Goal: Information Seeking & Learning: Learn about a topic

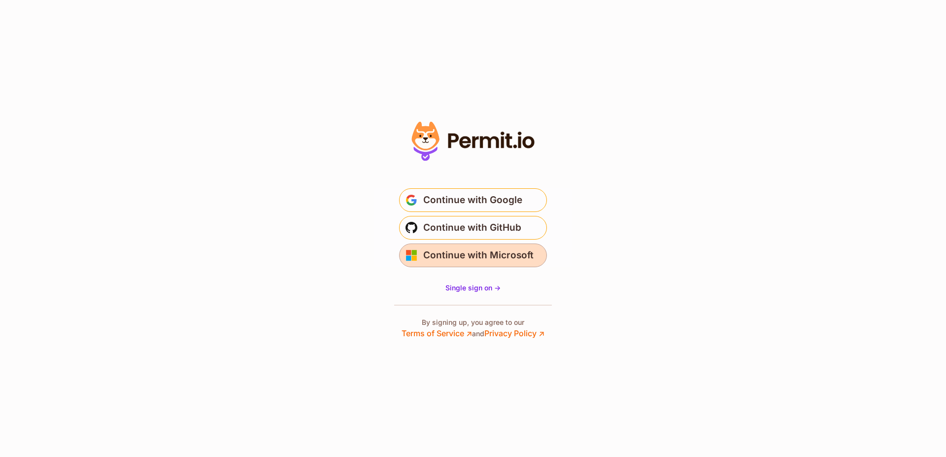
click at [495, 257] on span "Continue with Microsoft" at bounding box center [478, 255] width 110 height 16
click at [474, 256] on span "Continue with Microsoft" at bounding box center [478, 255] width 110 height 16
click at [506, 252] on span "Continue with Microsoft" at bounding box center [478, 255] width 110 height 16
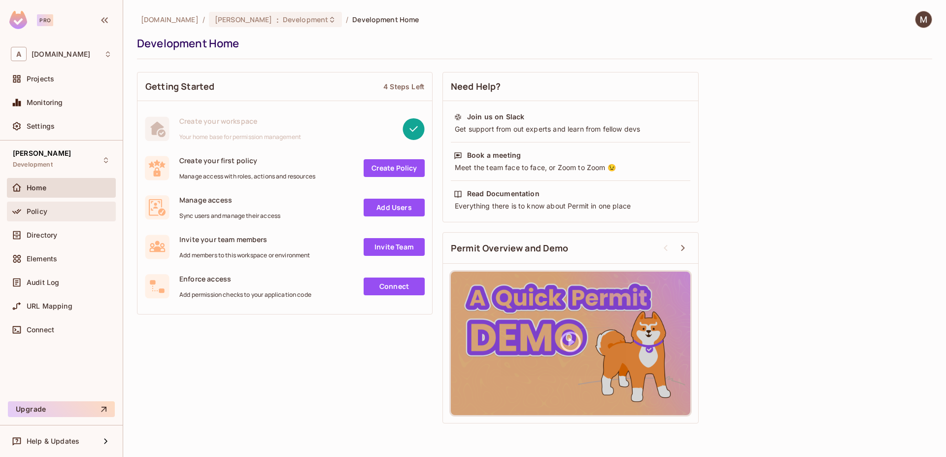
click at [40, 214] on span "Policy" at bounding box center [37, 211] width 21 height 8
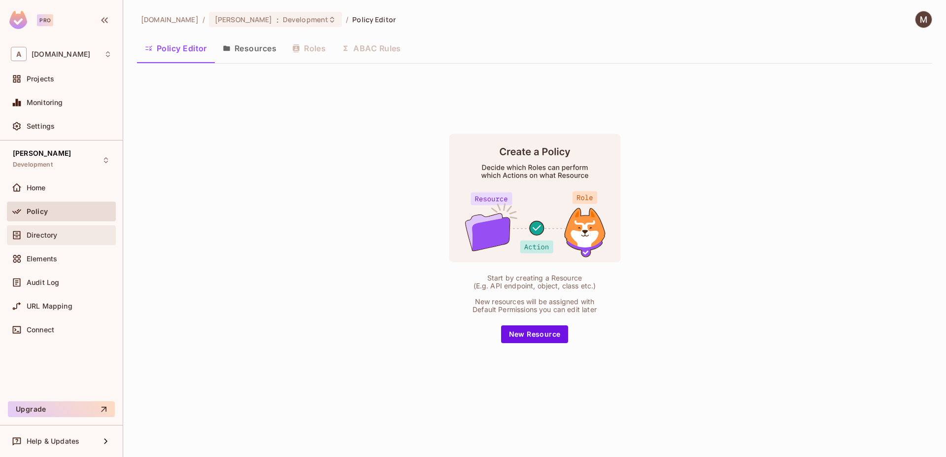
click at [45, 233] on span "Directory" at bounding box center [42, 235] width 31 height 8
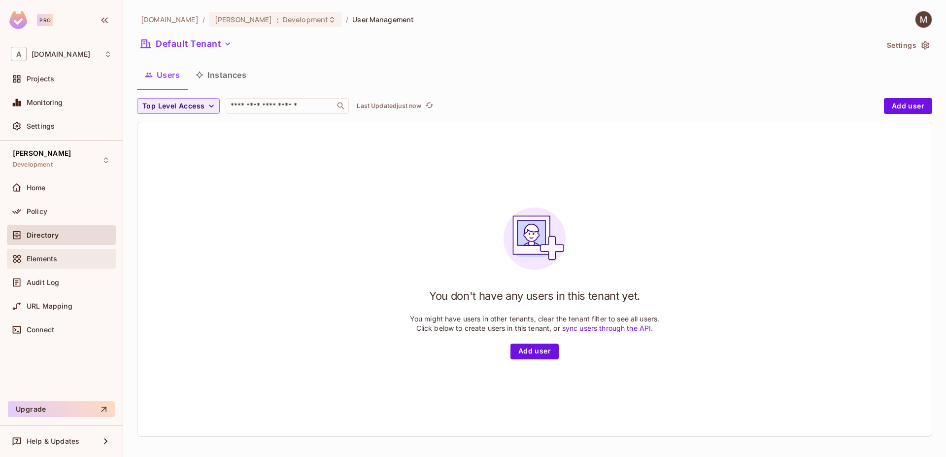
click at [45, 257] on span "Elements" at bounding box center [42, 259] width 31 height 8
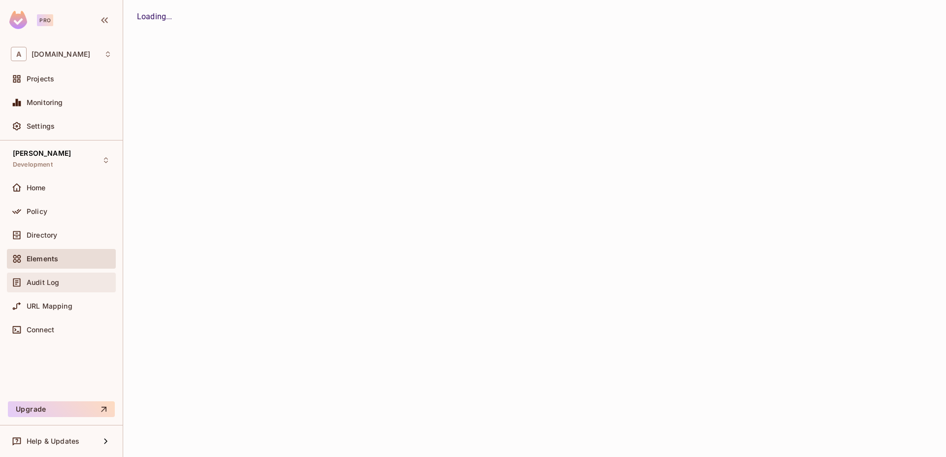
click at [44, 283] on span "Audit Log" at bounding box center [43, 282] width 33 height 8
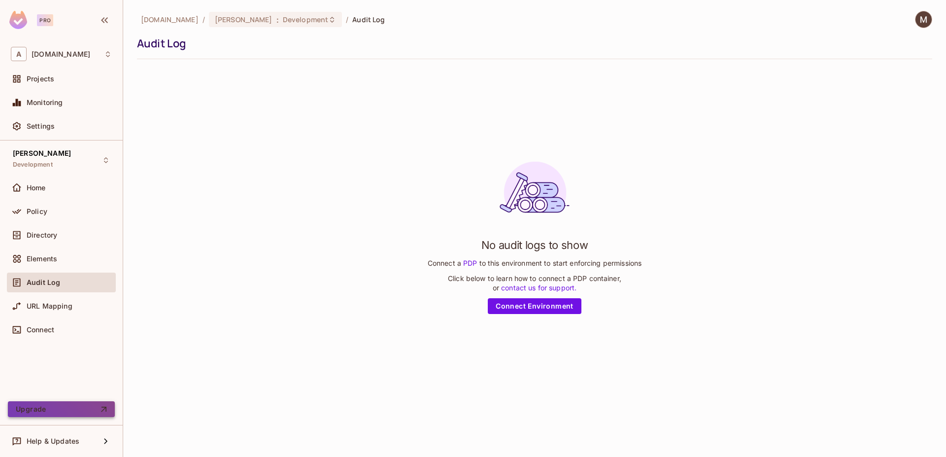
click at [82, 409] on button "Upgrade" at bounding box center [61, 409] width 107 height 16
click at [31, 309] on span "URL Mapping" at bounding box center [50, 306] width 46 height 8
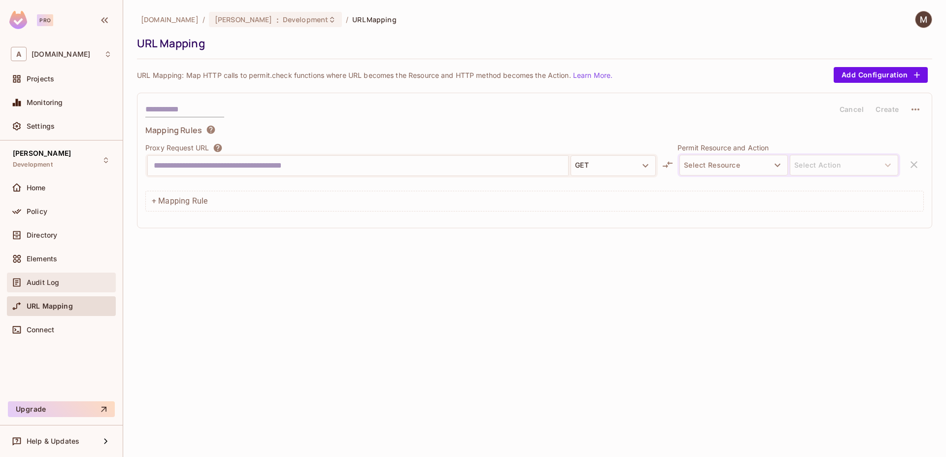
click at [27, 286] on div "Audit Log" at bounding box center [61, 282] width 101 height 12
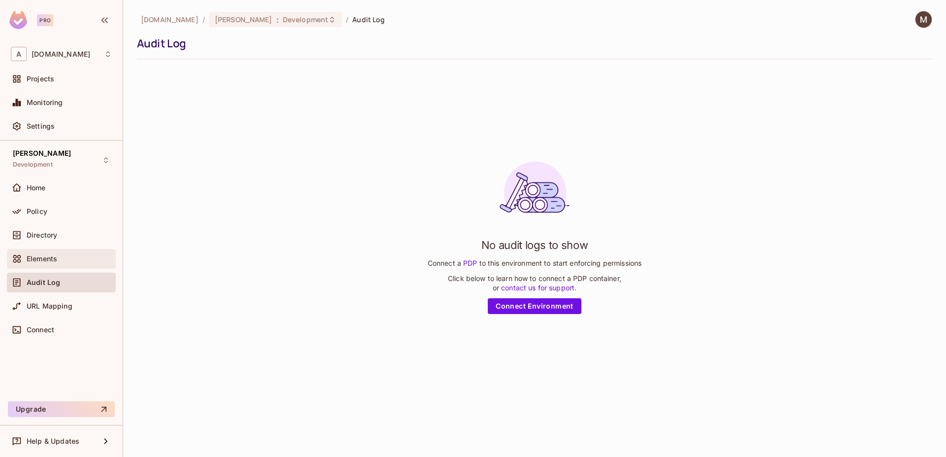
click at [44, 258] on span "Elements" at bounding box center [42, 259] width 31 height 8
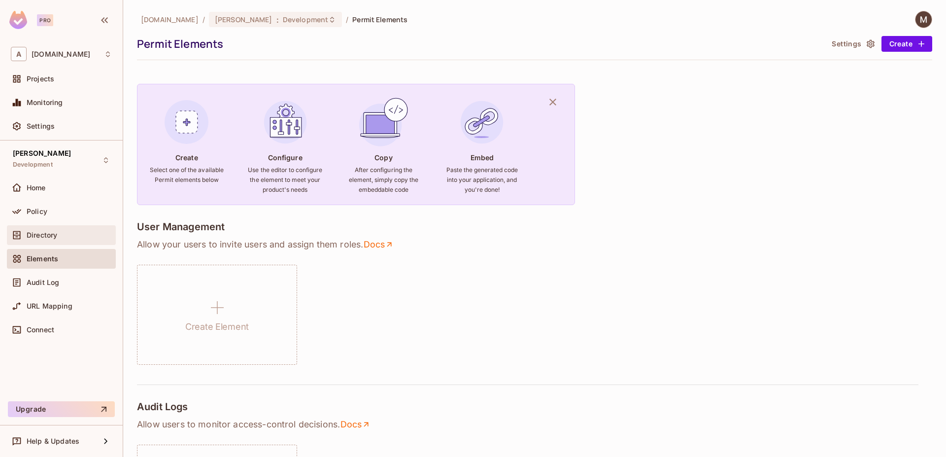
click at [52, 235] on span "Directory" at bounding box center [42, 235] width 31 height 8
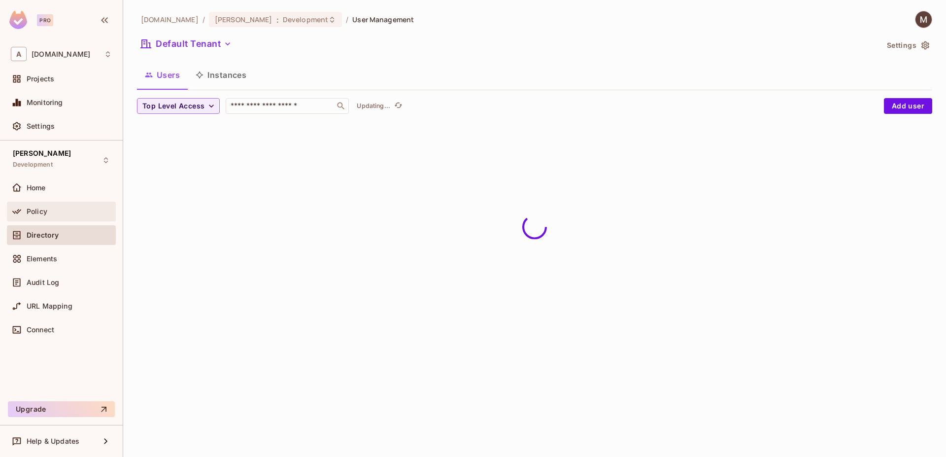
click at [51, 212] on div "Policy" at bounding box center [69, 211] width 85 height 8
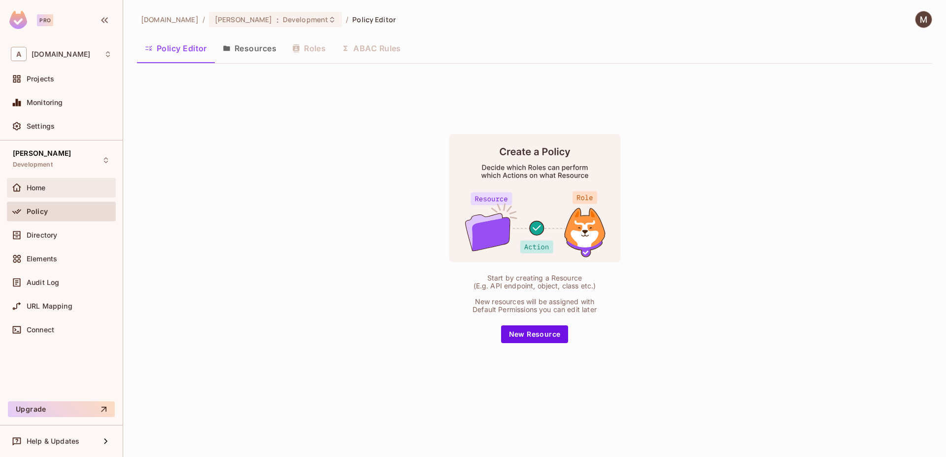
click at [53, 187] on div "Home" at bounding box center [69, 188] width 85 height 8
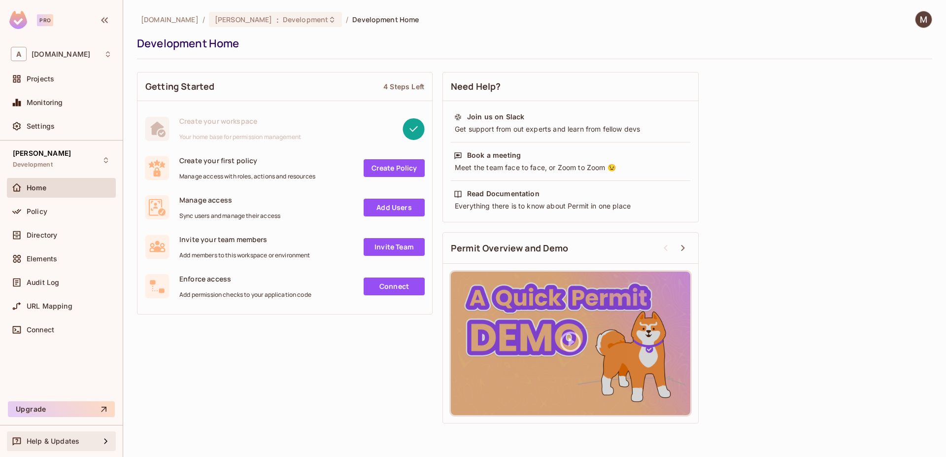
click at [71, 443] on span "Help & Updates" at bounding box center [53, 441] width 53 height 8
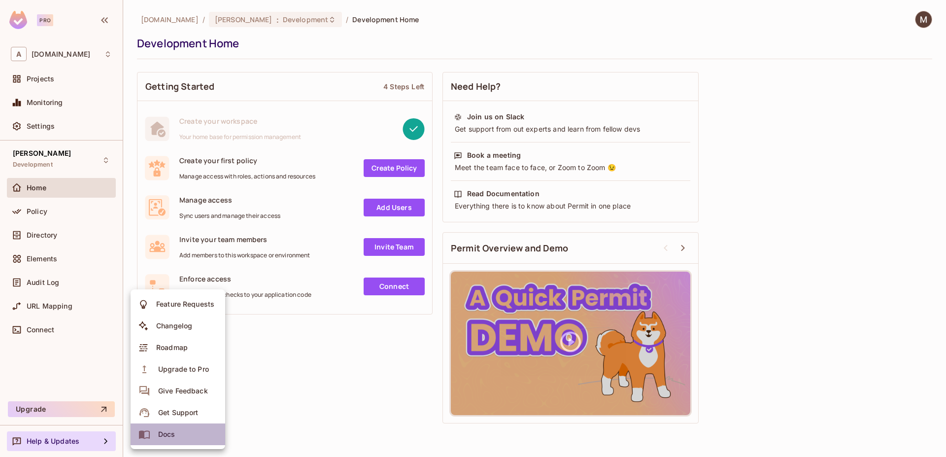
click at [171, 436] on div "Docs" at bounding box center [166, 434] width 17 height 10
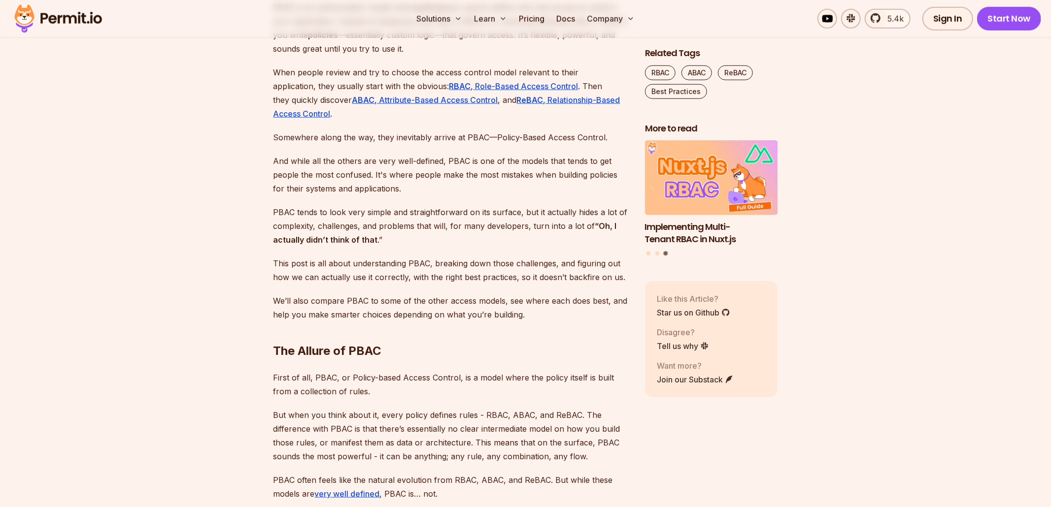
scroll to position [690, 0]
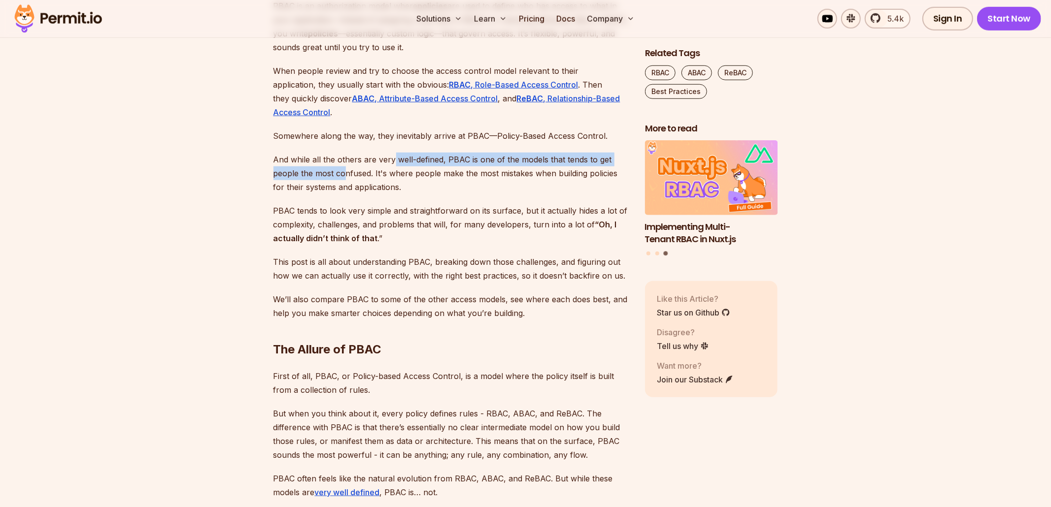
drag, startPoint x: 344, startPoint y: 167, endPoint x: 393, endPoint y: 158, distance: 49.6
click at [393, 157] on p "And while all the others are very well-defined, PBAC is one of the models that …" at bounding box center [451, 173] width 356 height 41
click at [393, 158] on p "And while all the others are very well-defined, PBAC is one of the models that …" at bounding box center [451, 173] width 356 height 41
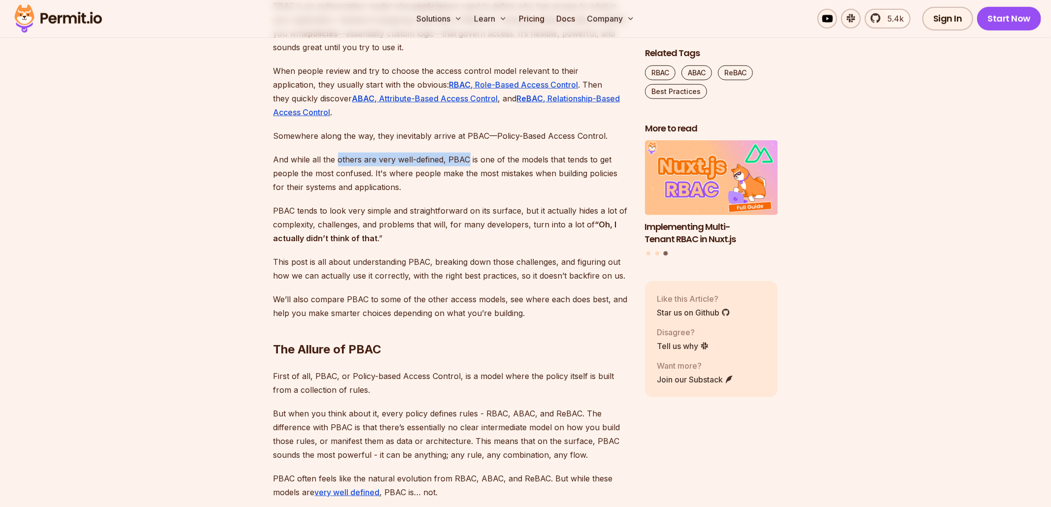
drag, startPoint x: 335, startPoint y: 160, endPoint x: 467, endPoint y: 165, distance: 132.1
click at [467, 165] on p "And while all the others are very well-defined, PBAC is one of the models that …" at bounding box center [451, 173] width 356 height 41
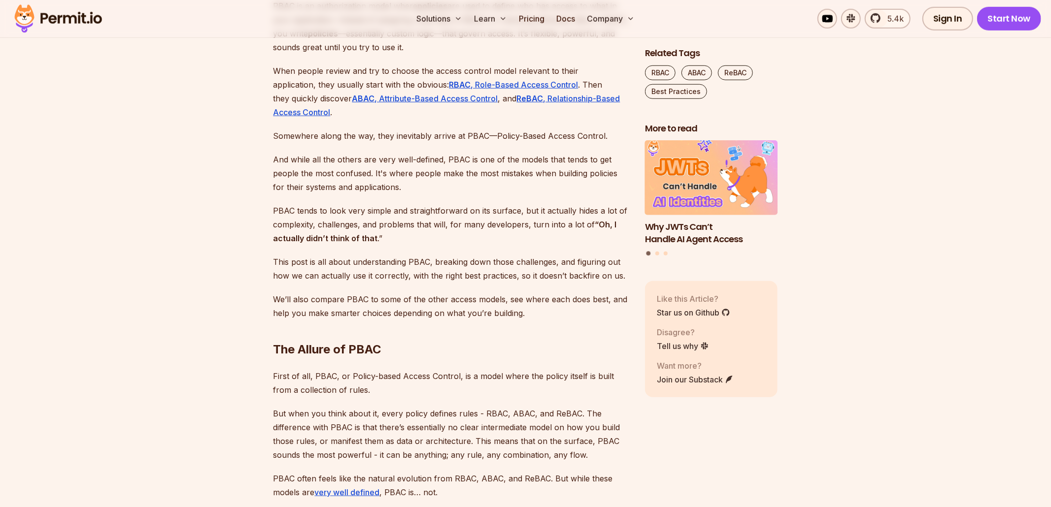
drag, startPoint x: 377, startPoint y: 167, endPoint x: 430, endPoint y: 160, distance: 53.6
click at [430, 161] on p "And while all the others are very well-defined, PBAC is one of the models that …" at bounding box center [451, 173] width 356 height 41
click at [430, 160] on p "And while all the others are very well-defined, PBAC is one of the models that …" at bounding box center [451, 173] width 356 height 41
click at [480, 154] on p "And while all the others are very well-defined, PBAC is one of the models that …" at bounding box center [451, 173] width 356 height 41
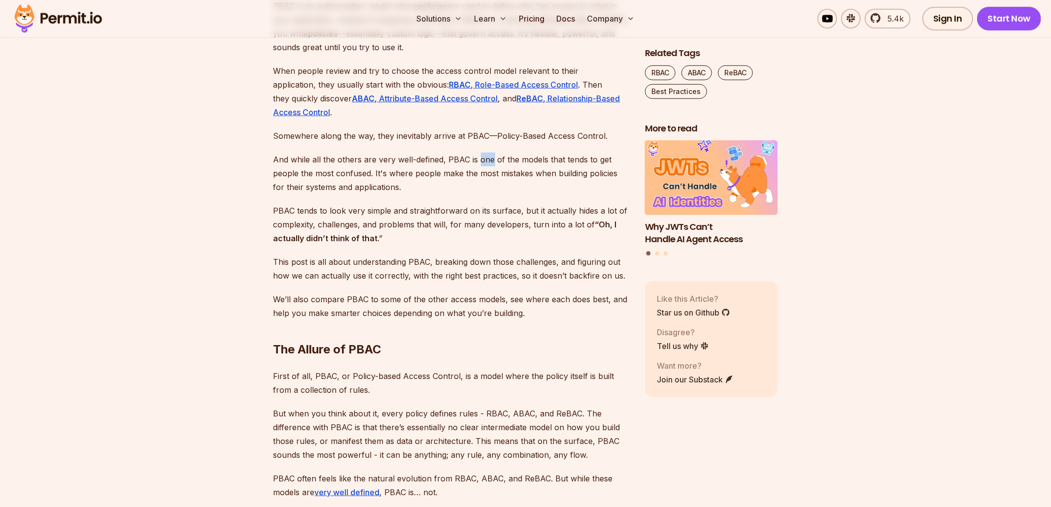
click at [480, 154] on p "And while all the others are very well-defined, PBAC is one of the models that …" at bounding box center [451, 173] width 356 height 41
click at [509, 155] on p "And while all the others are very well-defined, PBAC is one of the models that …" at bounding box center [451, 173] width 356 height 41
click at [528, 156] on p "And while all the others are very well-defined, PBAC is one of the models that …" at bounding box center [451, 173] width 356 height 41
click at [569, 160] on p "And while all the others are very well-defined, PBAC is one of the models that …" at bounding box center [451, 173] width 356 height 41
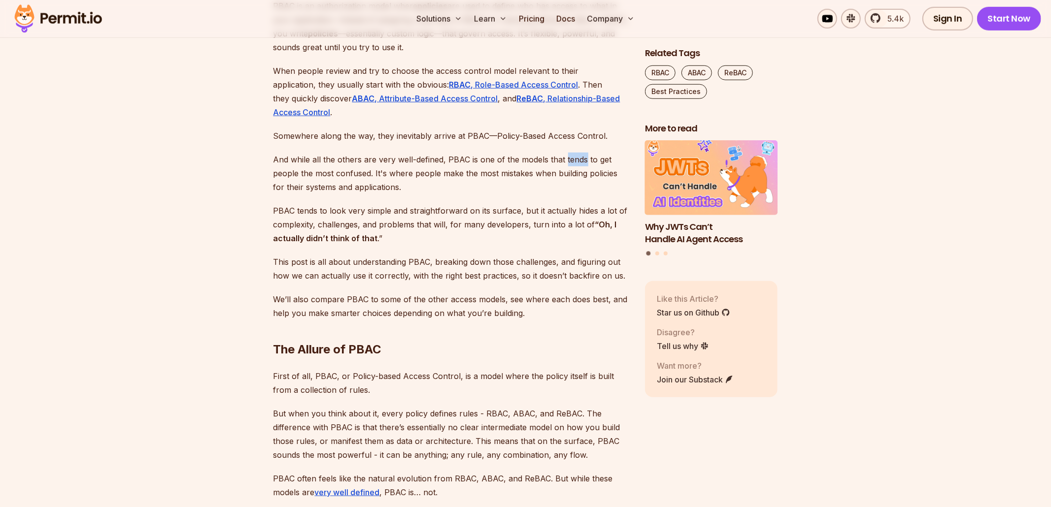
click at [569, 160] on p "And while all the others are very well-defined, PBAC is one of the models that …" at bounding box center [451, 173] width 356 height 41
click at [594, 163] on p "And while all the others are very well-defined, PBAC is one of the models that …" at bounding box center [451, 173] width 356 height 41
drag, startPoint x: 293, startPoint y: 170, endPoint x: 364, endPoint y: 170, distance: 70.4
click at [364, 171] on p "And while all the others are very well-defined, PBAC is one of the models that …" at bounding box center [451, 173] width 356 height 41
click at [364, 170] on p "And while all the others are very well-defined, PBAC is one of the models that …" at bounding box center [451, 173] width 356 height 41
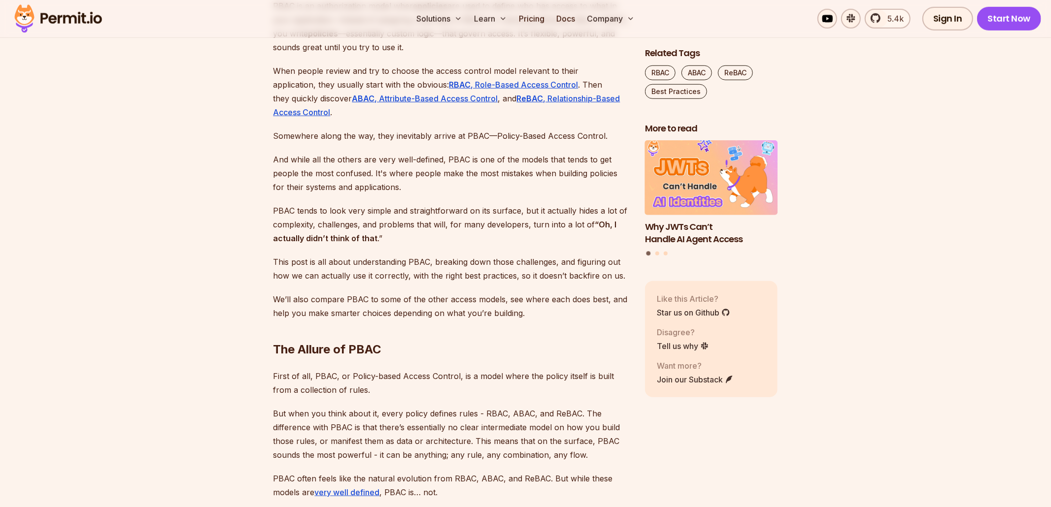
click at [364, 170] on p "And while all the others are very well-defined, PBAC is one of the models that …" at bounding box center [451, 173] width 356 height 41
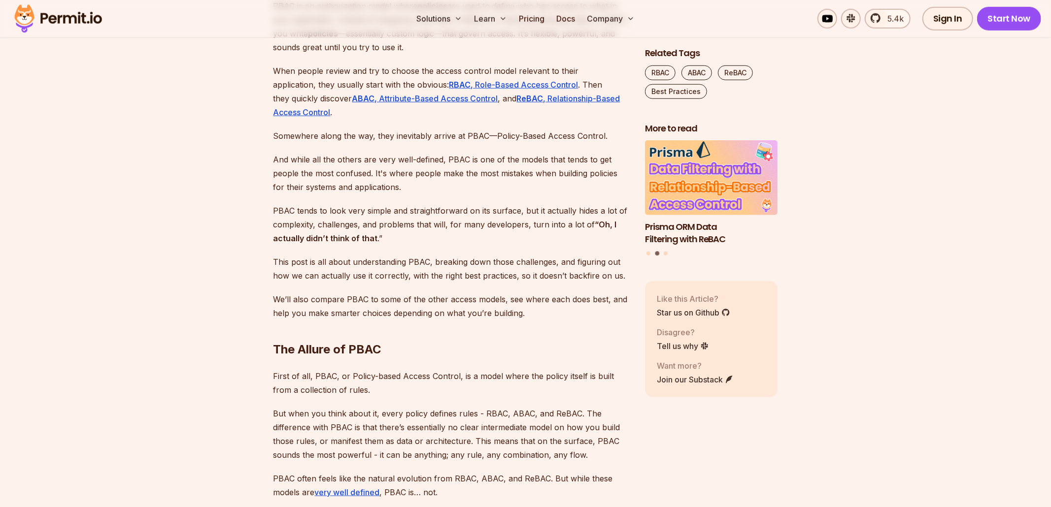
drag, startPoint x: 397, startPoint y: 171, endPoint x: 435, endPoint y: 172, distance: 37.9
click at [435, 172] on p "And while all the others are very well-defined, PBAC is one of the models that …" at bounding box center [451, 173] width 356 height 41
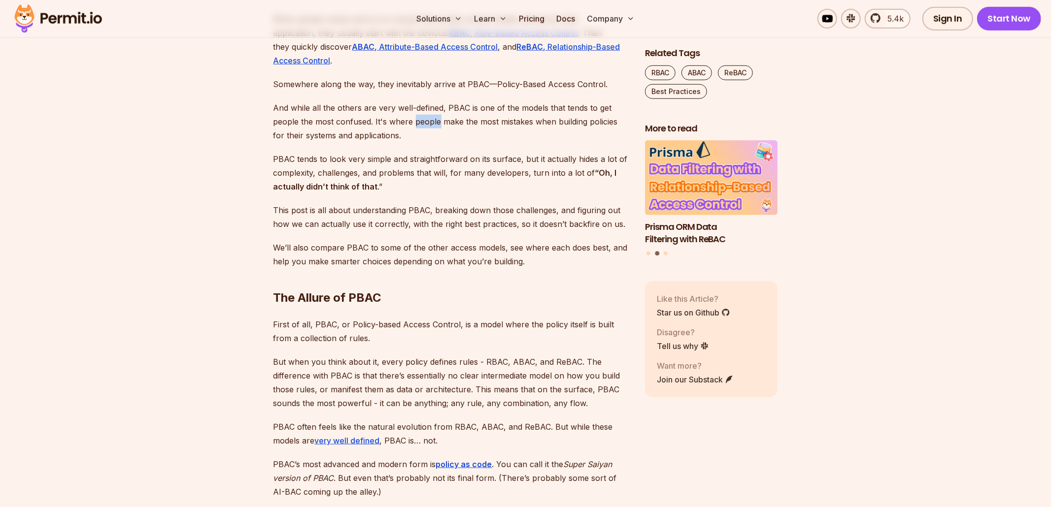
scroll to position [742, 0]
click at [509, 124] on p "And while all the others are very well-defined, PBAC is one of the models that …" at bounding box center [451, 120] width 356 height 41
click at [558, 126] on p "And while all the others are very well-defined, PBAC is one of the models that …" at bounding box center [451, 120] width 356 height 41
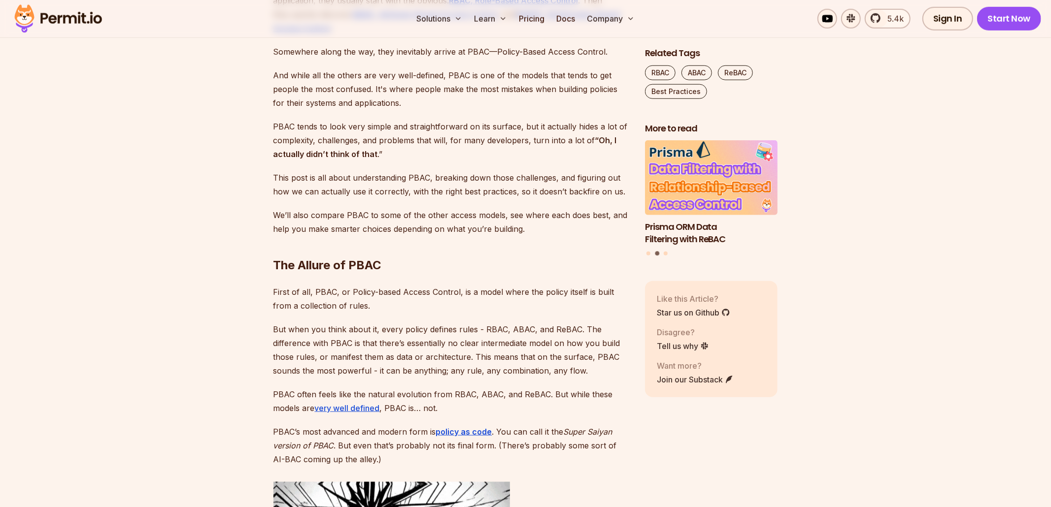
scroll to position [778, 0]
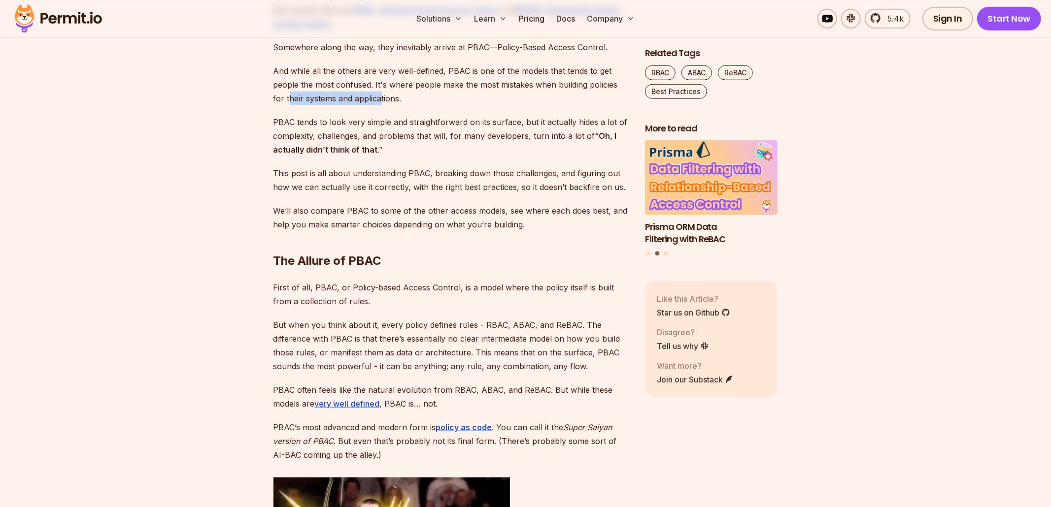
drag, startPoint x: 289, startPoint y: 100, endPoint x: 380, endPoint y: 97, distance: 91.2
click at [380, 97] on p "And while all the others are very well-defined, PBAC is one of the models that …" at bounding box center [451, 84] width 356 height 41
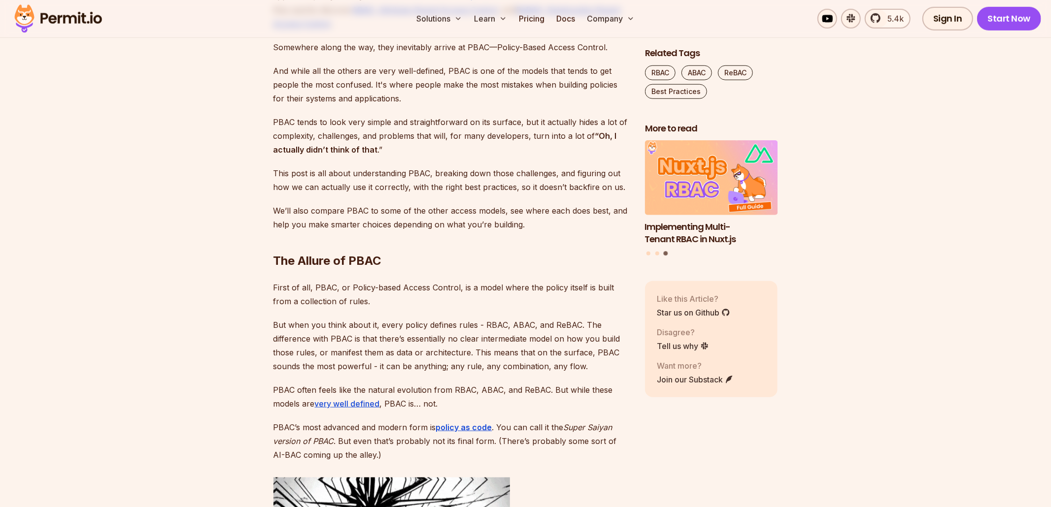
click at [295, 129] on p "PBAC tends to look very simple and straightforward on its surface, but it actua…" at bounding box center [451, 135] width 356 height 41
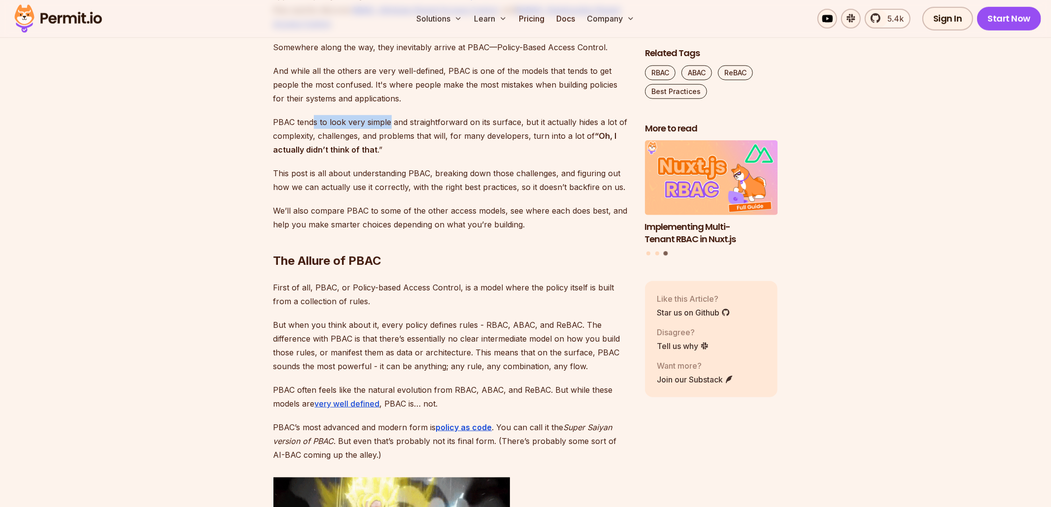
drag, startPoint x: 313, startPoint y: 126, endPoint x: 390, endPoint y: 120, distance: 77.0
click at [390, 120] on p "PBAC tends to look very simple and straightforward on its surface, but it actua…" at bounding box center [451, 135] width 356 height 41
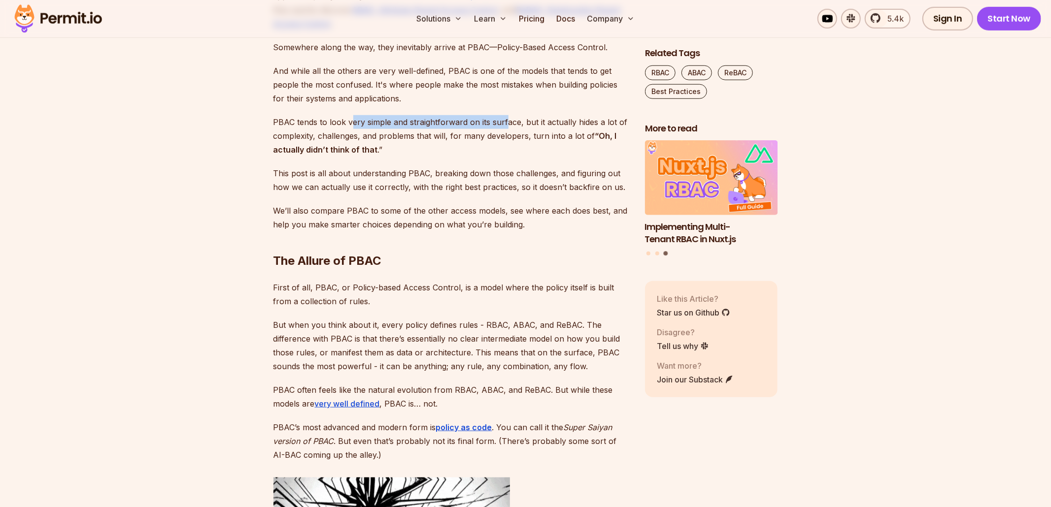
drag, startPoint x: 351, startPoint y: 126, endPoint x: 502, endPoint y: 129, distance: 150.8
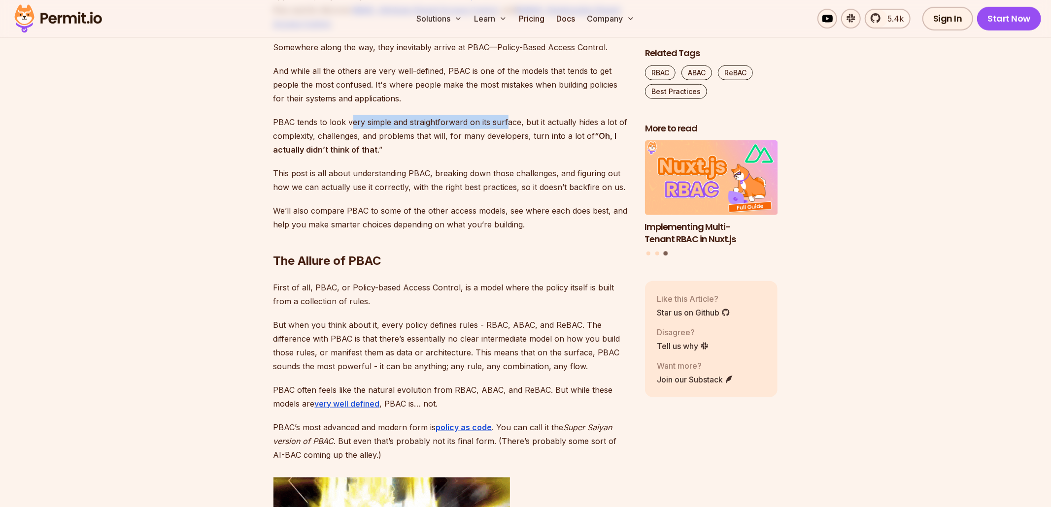
click at [503, 129] on p "PBAC tends to look very simple and straightforward on its surface, but it actua…" at bounding box center [451, 135] width 356 height 41
click at [502, 129] on p "PBAC tends to look very simple and straightforward on its surface, but it actua…" at bounding box center [451, 135] width 356 height 41
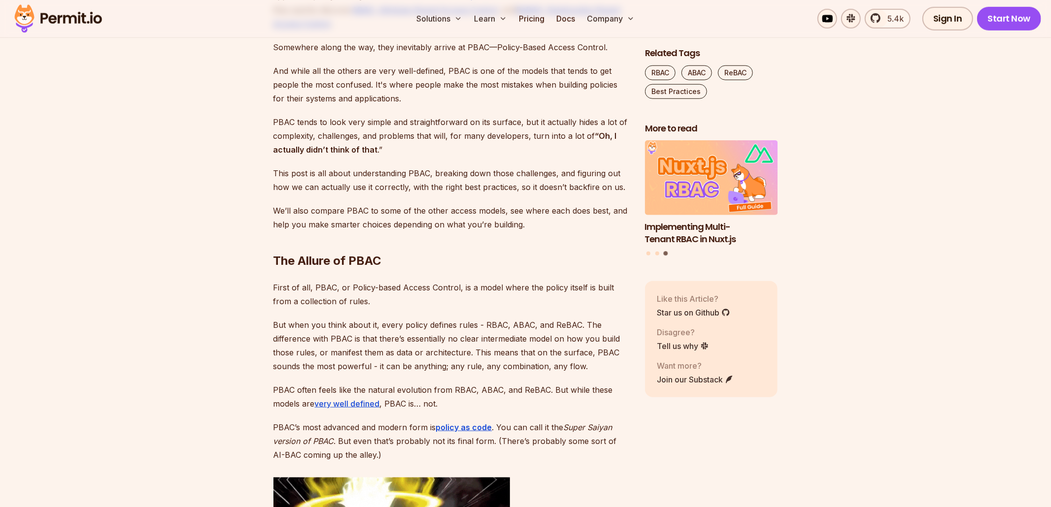
click at [502, 129] on p "PBAC tends to look very simple and straightforward on its surface, but it actua…" at bounding box center [451, 135] width 356 height 41
click at [517, 128] on p "PBAC tends to look very simple and straightforward on its surface, but it actua…" at bounding box center [451, 135] width 356 height 41
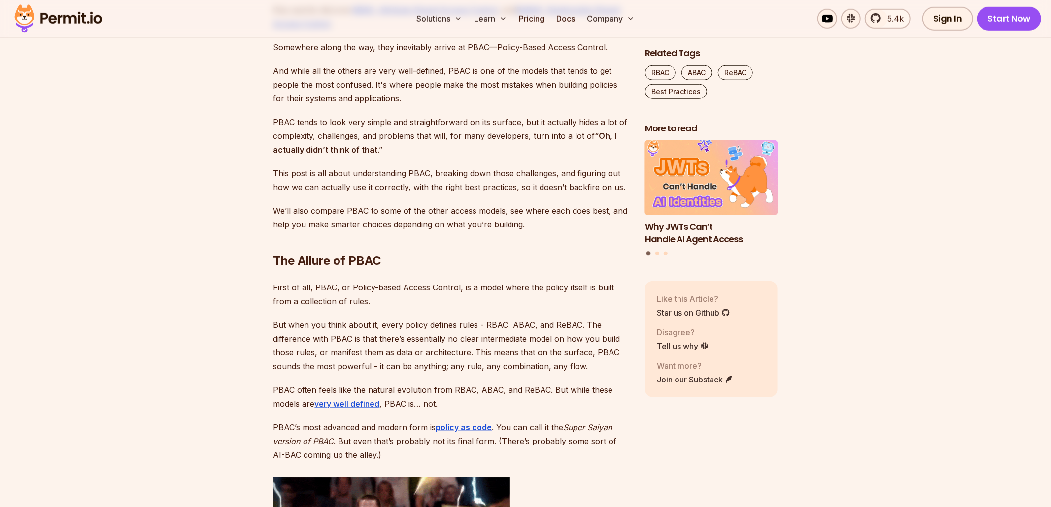
click at [531, 126] on p "PBAC tends to look very simple and straightforward on its surface, but it actua…" at bounding box center [451, 135] width 356 height 41
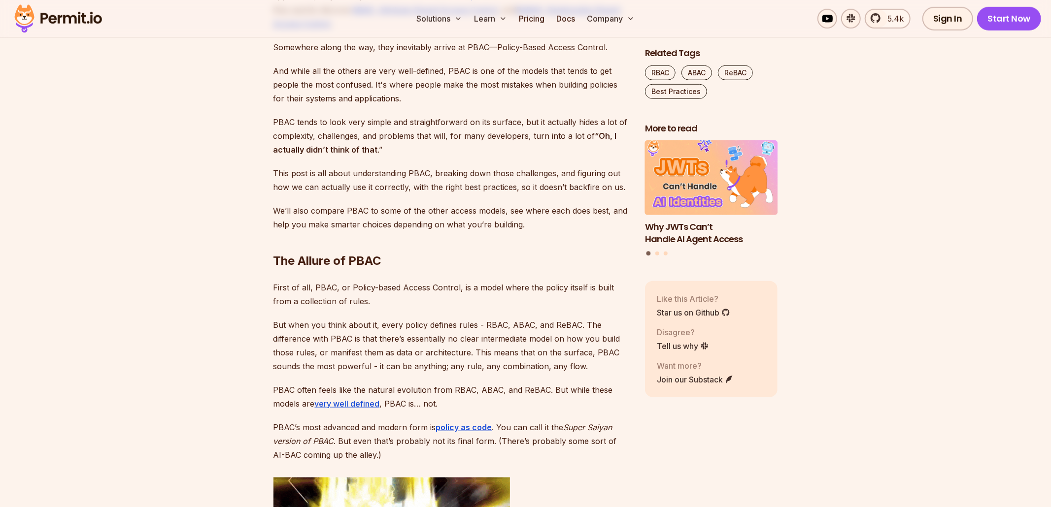
click at [557, 121] on p "PBAC tends to look very simple and straightforward on its surface, but it actua…" at bounding box center [451, 135] width 356 height 41
click at [572, 124] on p "PBAC tends to look very simple and straightforward on its surface, but it actua…" at bounding box center [451, 135] width 356 height 41
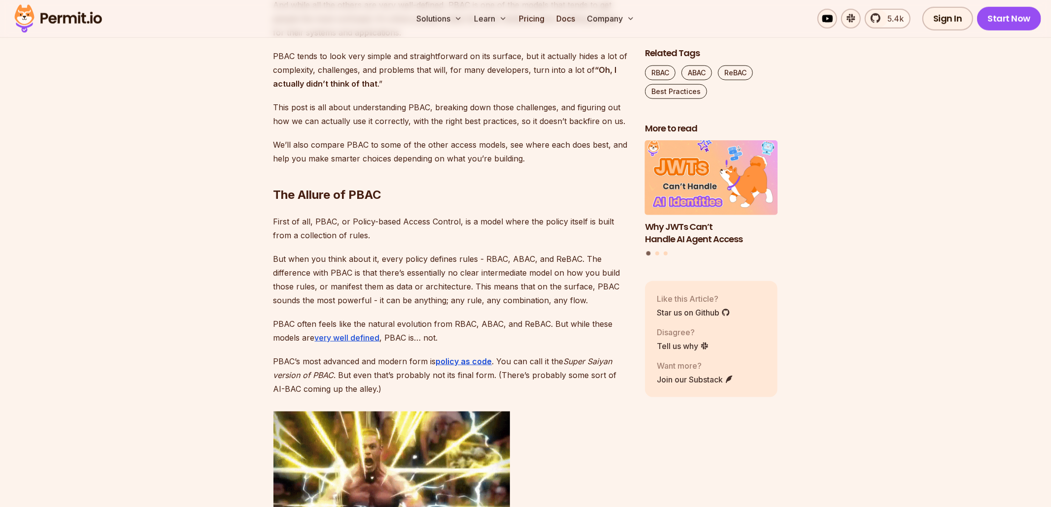
scroll to position [845, 0]
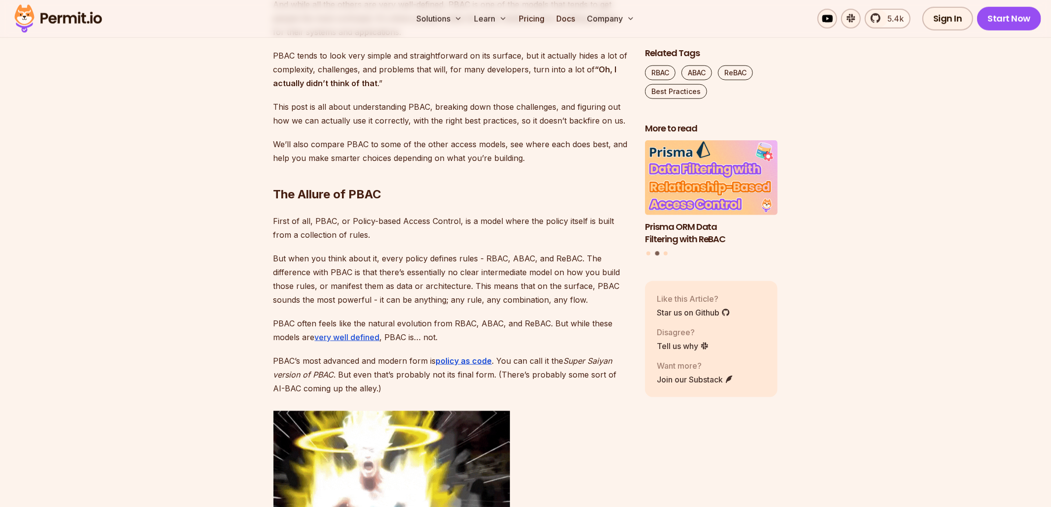
click at [593, 268] on p "But when you think about it, every policy defines rules - RBAC, ABAC, and ReBAC…" at bounding box center [451, 279] width 356 height 55
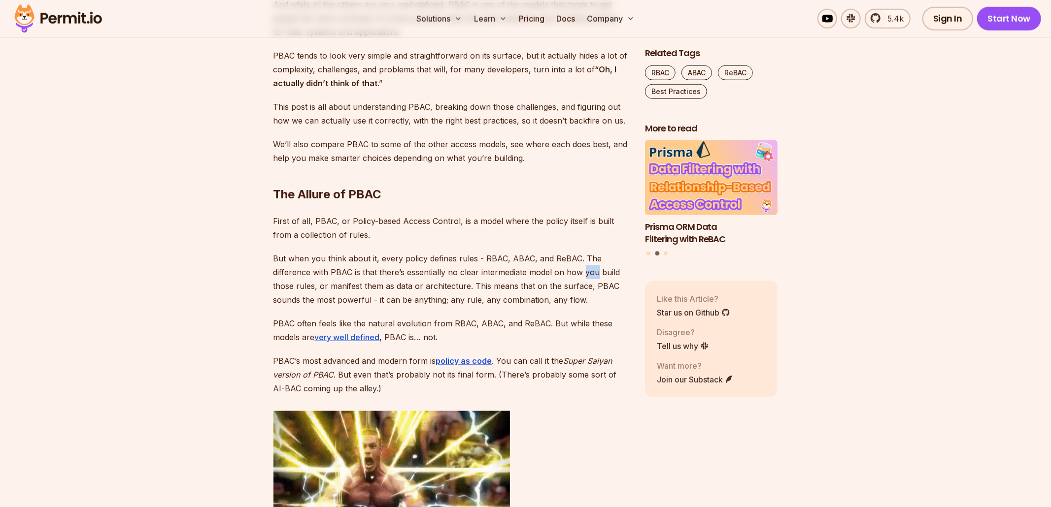
click at [593, 268] on p "But when you think about it, every policy defines rules - RBAC, ABAC, and ReBAC…" at bounding box center [451, 279] width 356 height 55
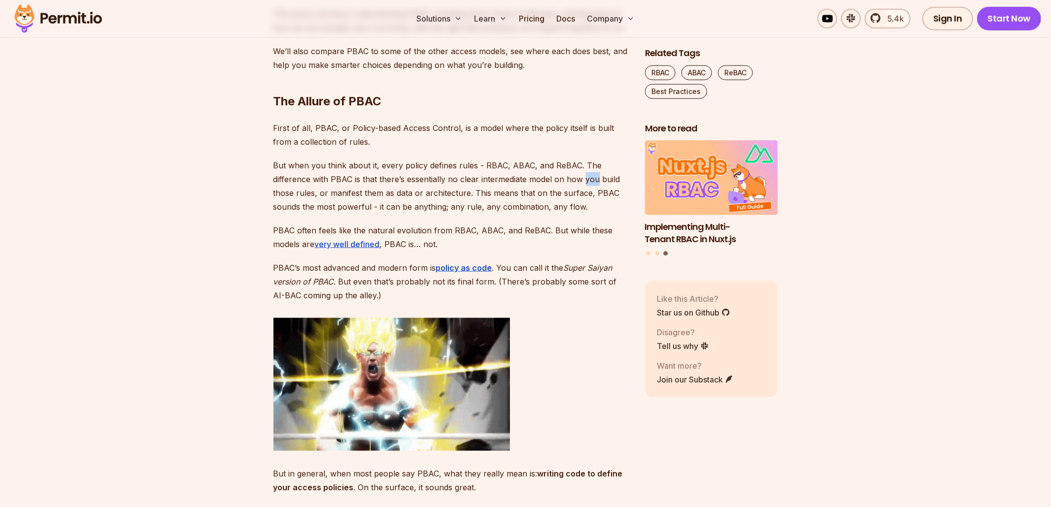
scroll to position [944, 0]
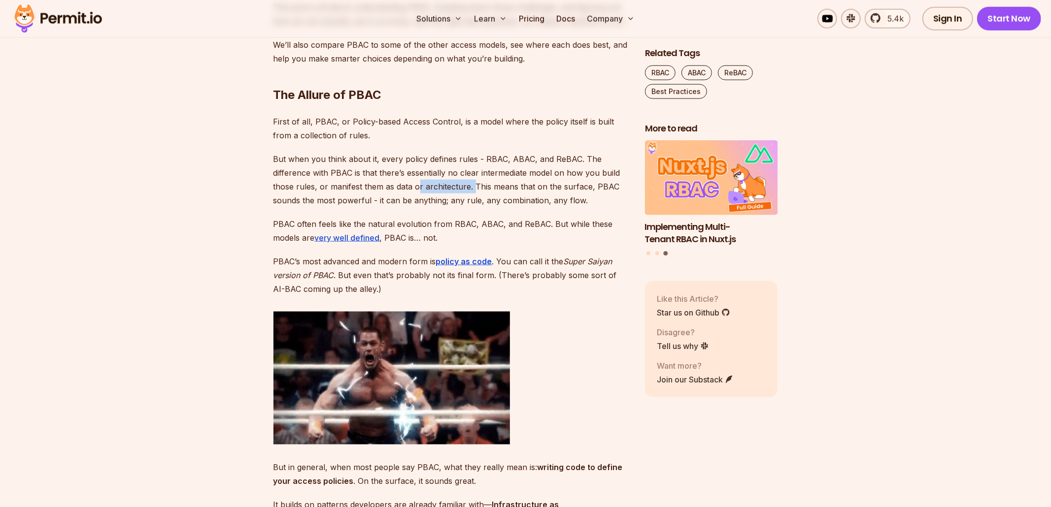
drag, startPoint x: 416, startPoint y: 187, endPoint x: 473, endPoint y: 191, distance: 57.3
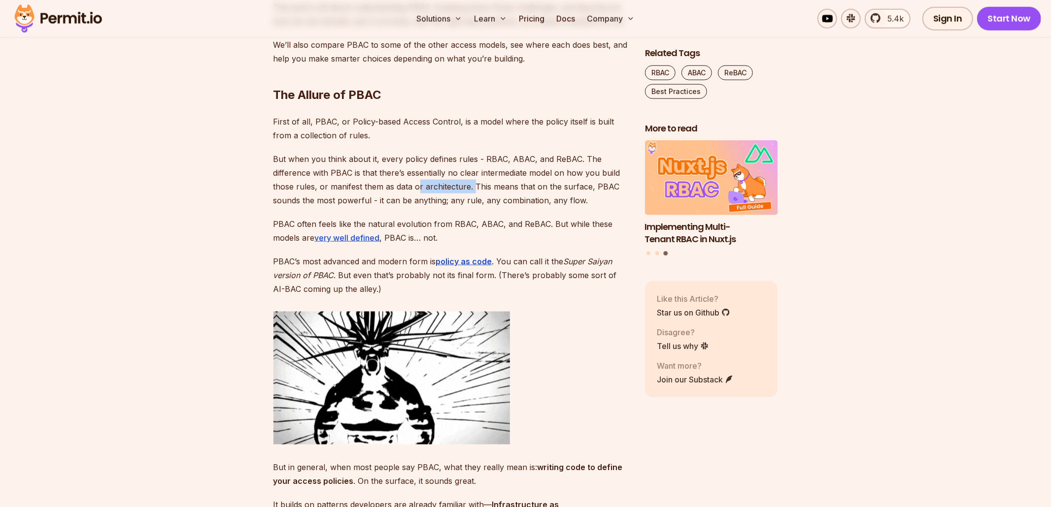
click at [473, 191] on p "But when you think about it, every policy defines rules - RBAC, ABAC, and ReBAC…" at bounding box center [451, 179] width 356 height 55
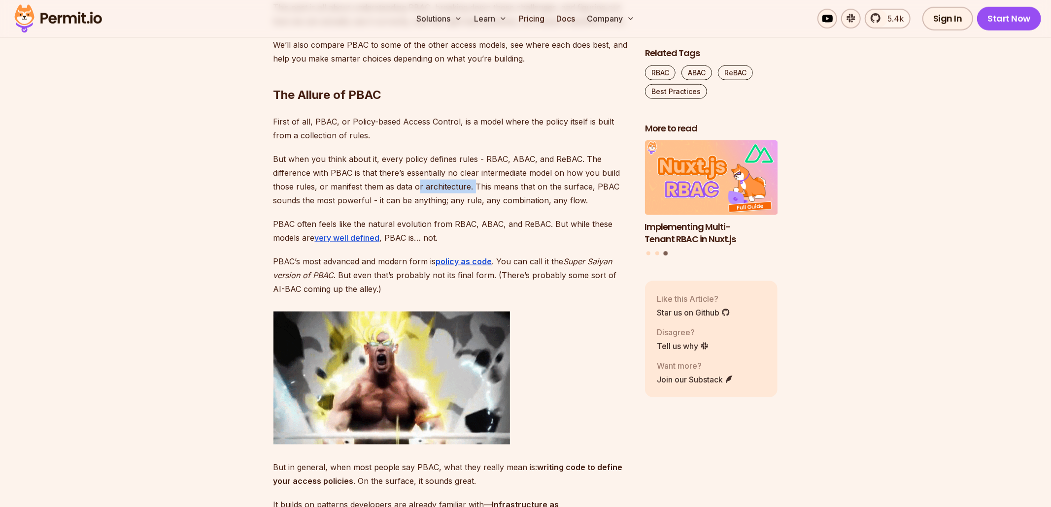
click at [473, 191] on p "But when you think about it, every policy defines rules - RBAC, ABAC, and ReBAC…" at bounding box center [451, 179] width 356 height 55
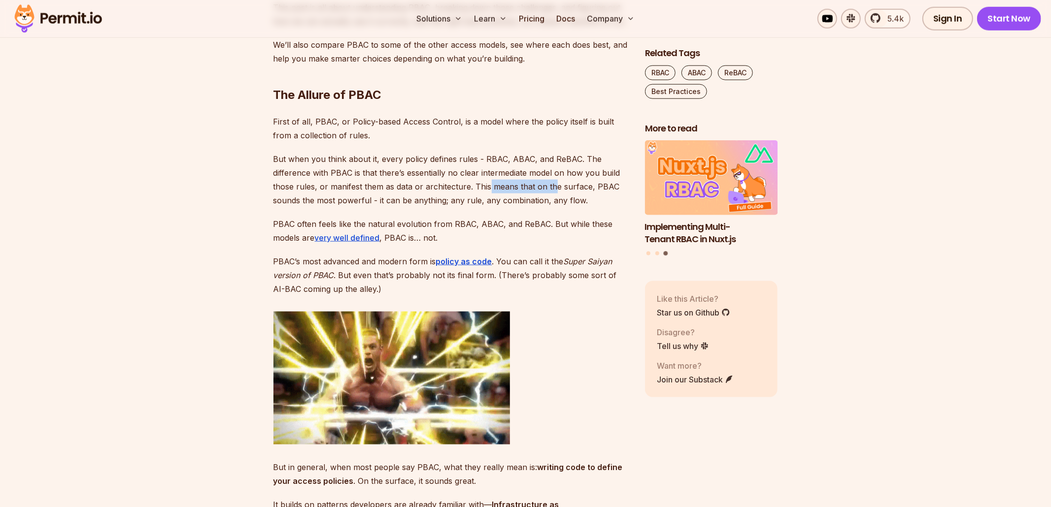
drag, startPoint x: 487, startPoint y: 187, endPoint x: 552, endPoint y: 187, distance: 64.5
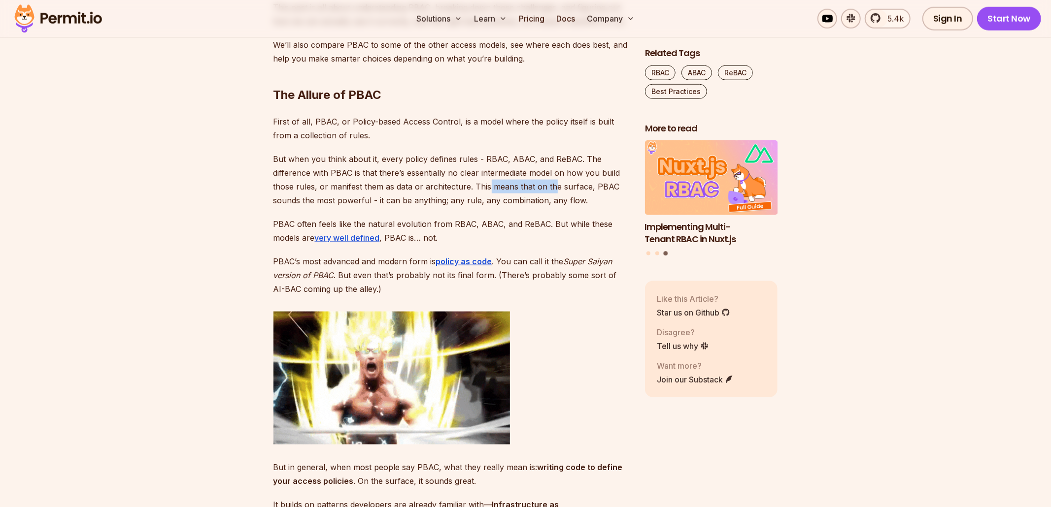
click at [552, 187] on p "But when you think about it, every policy defines rules - RBAC, ABAC, and ReBAC…" at bounding box center [451, 179] width 356 height 55
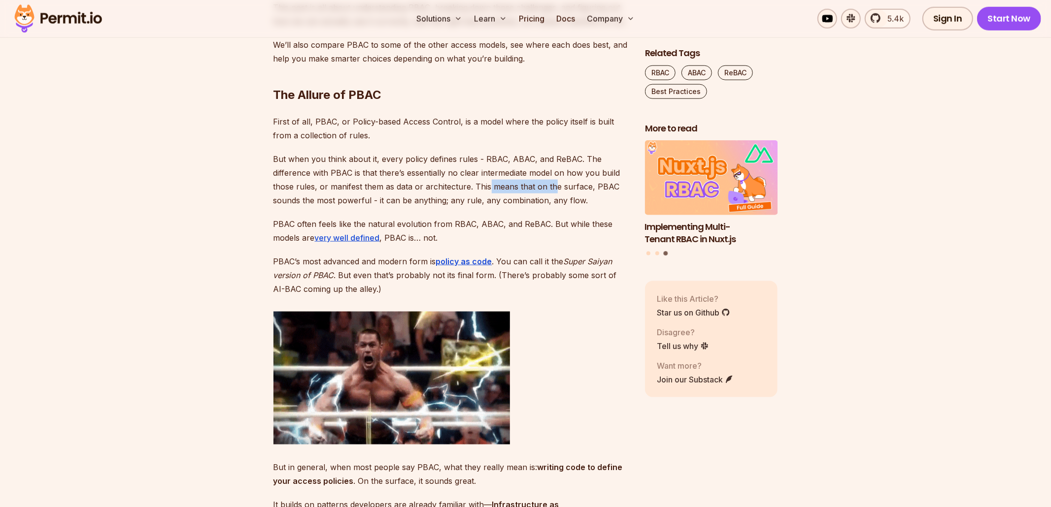
click at [552, 187] on p "But when you think about it, every policy defines rules - RBAC, ABAC, and ReBAC…" at bounding box center [451, 179] width 356 height 55
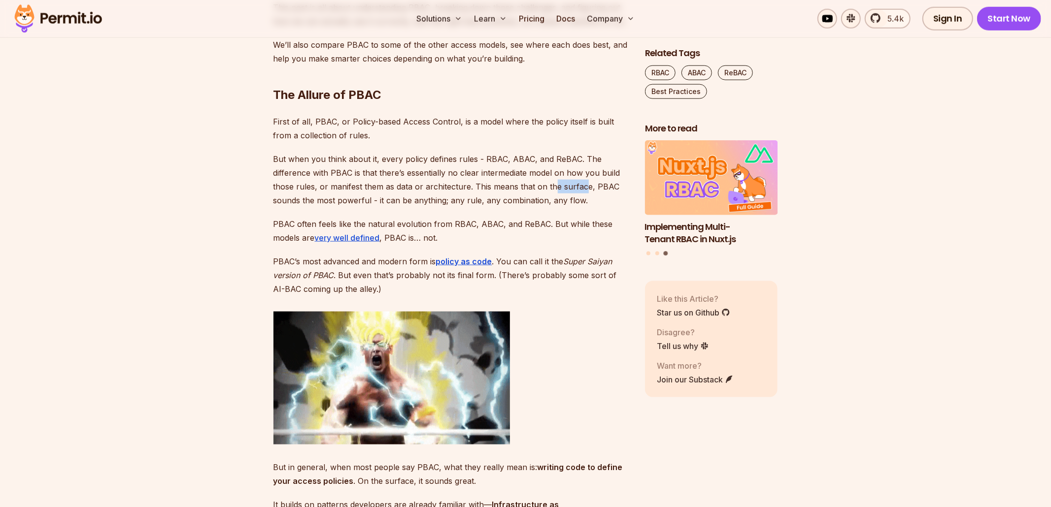
drag, startPoint x: 552, startPoint y: 187, endPoint x: 585, endPoint y: 187, distance: 33.0
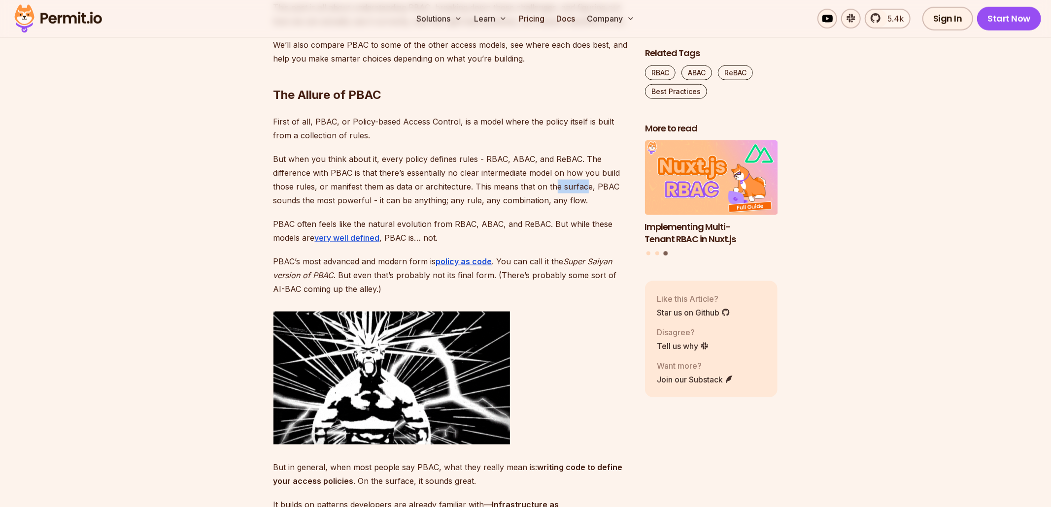
click at [585, 187] on p "But when you think about it, every policy defines rules - RBAC, ABAC, and ReBAC…" at bounding box center [451, 179] width 356 height 55
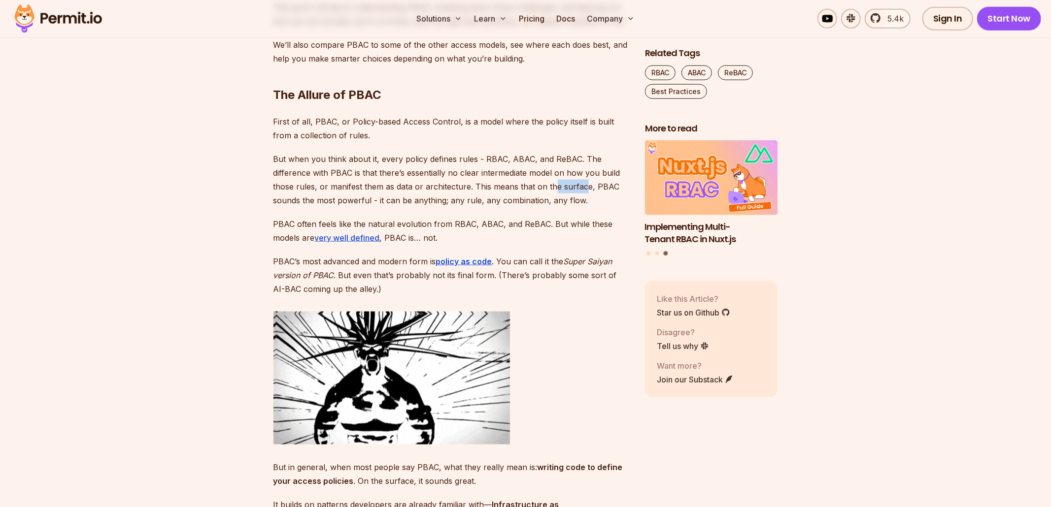
click at [585, 187] on p "But when you think about it, every policy defines rules - RBAC, ABAC, and ReBAC…" at bounding box center [451, 179] width 356 height 55
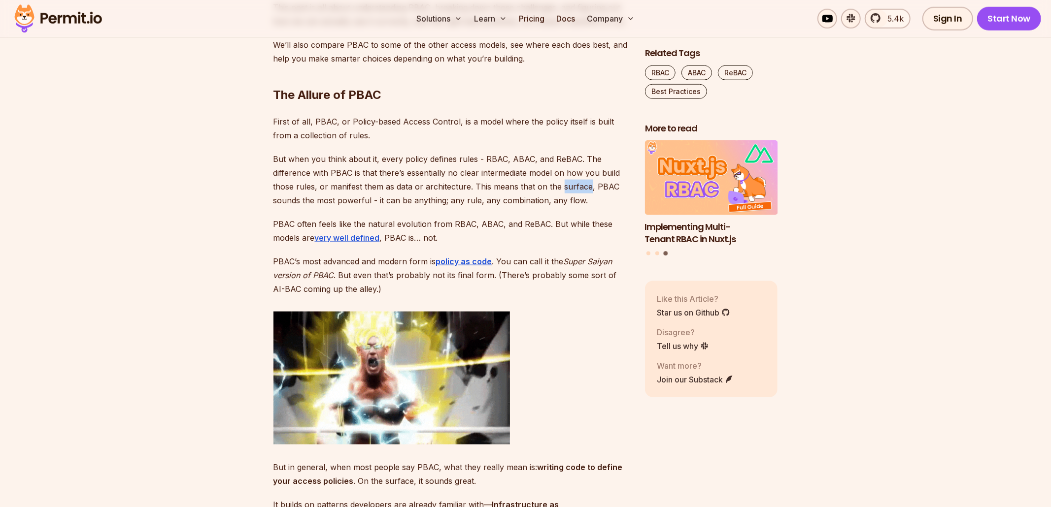
click at [585, 187] on p "But when you think about it, every policy defines rules - RBAC, ABAC, and ReBAC…" at bounding box center [451, 179] width 356 height 55
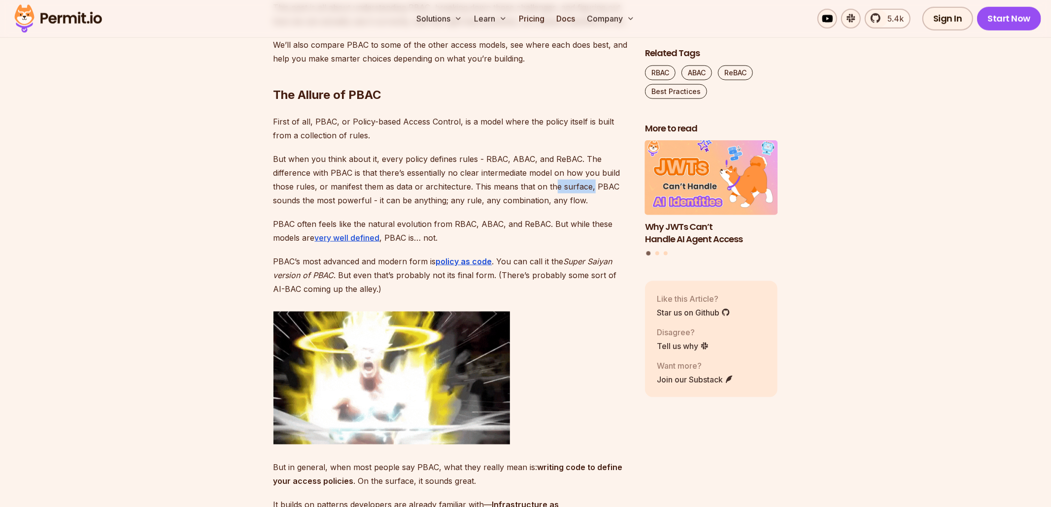
drag, startPoint x: 551, startPoint y: 186, endPoint x: 591, endPoint y: 185, distance: 39.9
click at [591, 185] on p "But when you think about it, every policy defines rules - RBAC, ABAC, and ReBAC…" at bounding box center [451, 179] width 356 height 55
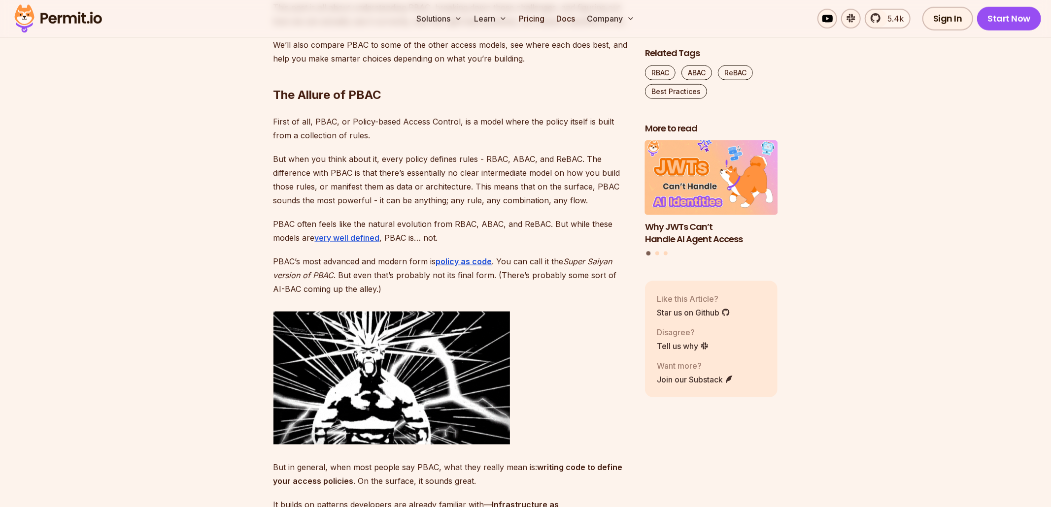
click at [512, 185] on p "But when you think about it, every policy defines rules - RBAC, ABAC, and ReBAC…" at bounding box center [451, 179] width 356 height 55
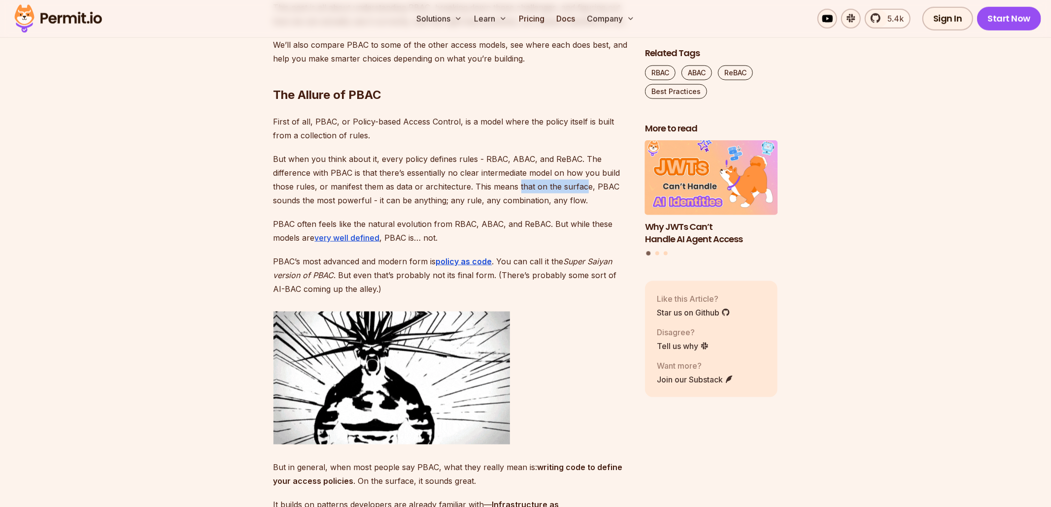
drag, startPoint x: 518, startPoint y: 185, endPoint x: 583, endPoint y: 187, distance: 65.1
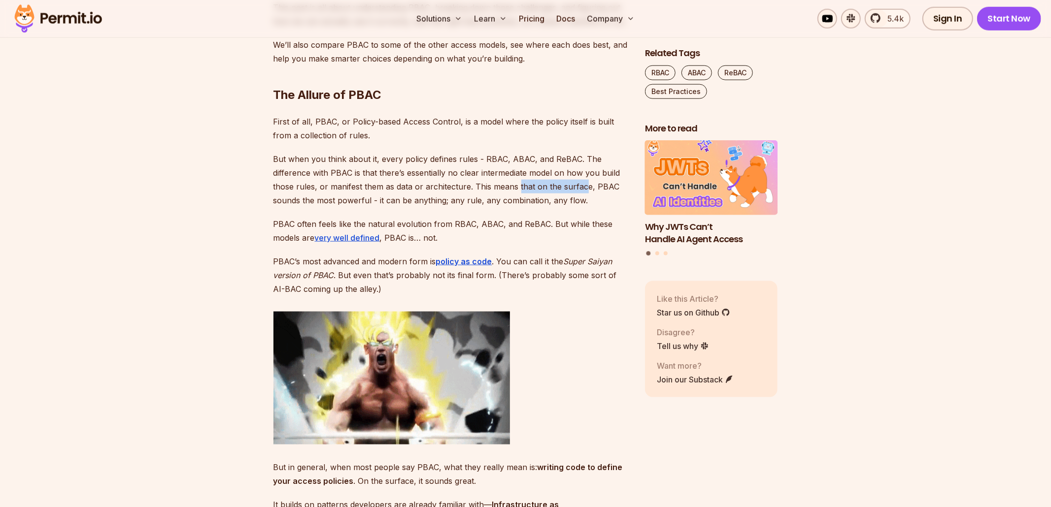
click at [583, 188] on p "But when you think about it, every policy defines rules - RBAC, ABAC, and ReBAC…" at bounding box center [451, 179] width 356 height 55
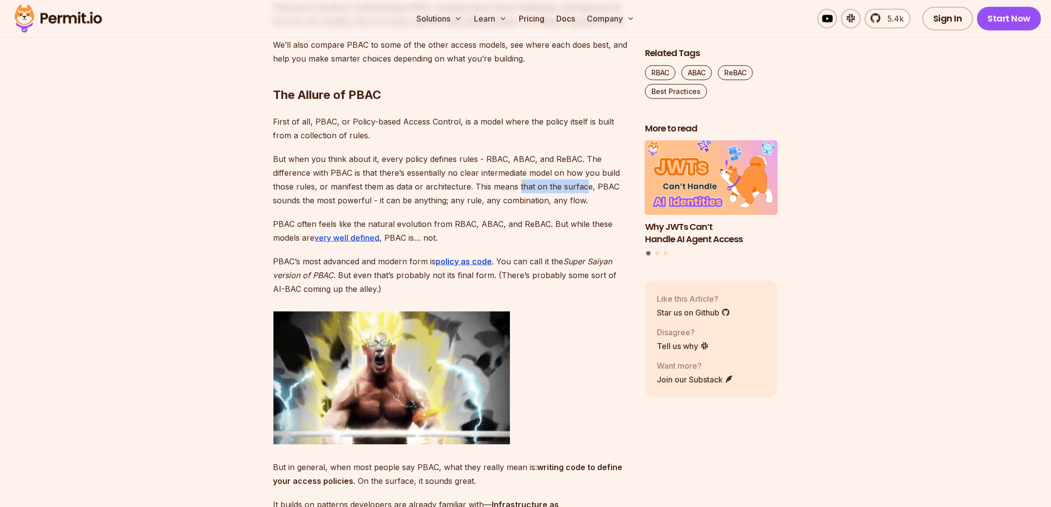
click at [583, 187] on p "But when you think about it, every policy defines rules - RBAC, ABAC, and ReBAC…" at bounding box center [451, 179] width 356 height 55
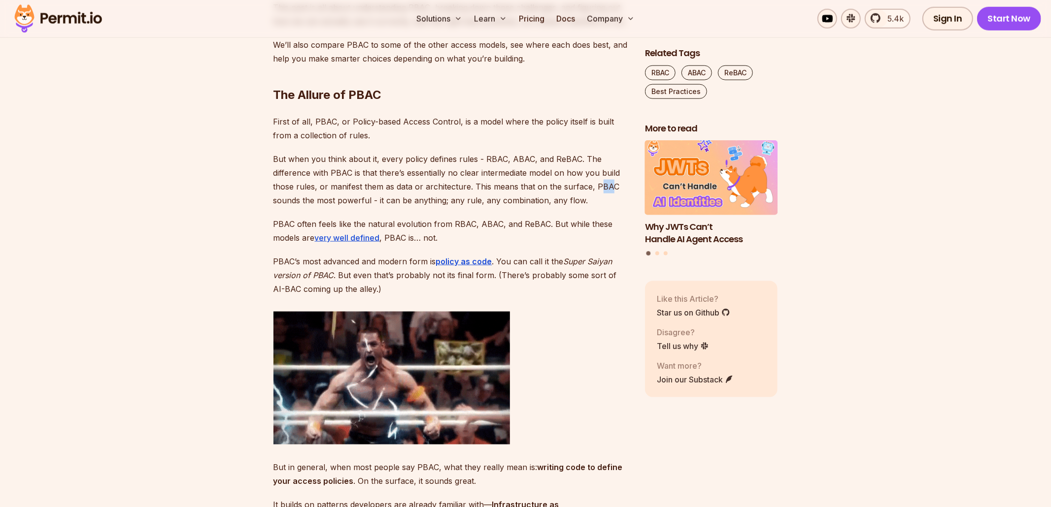
drag, startPoint x: 598, startPoint y: 186, endPoint x: 607, endPoint y: 186, distance: 9.4
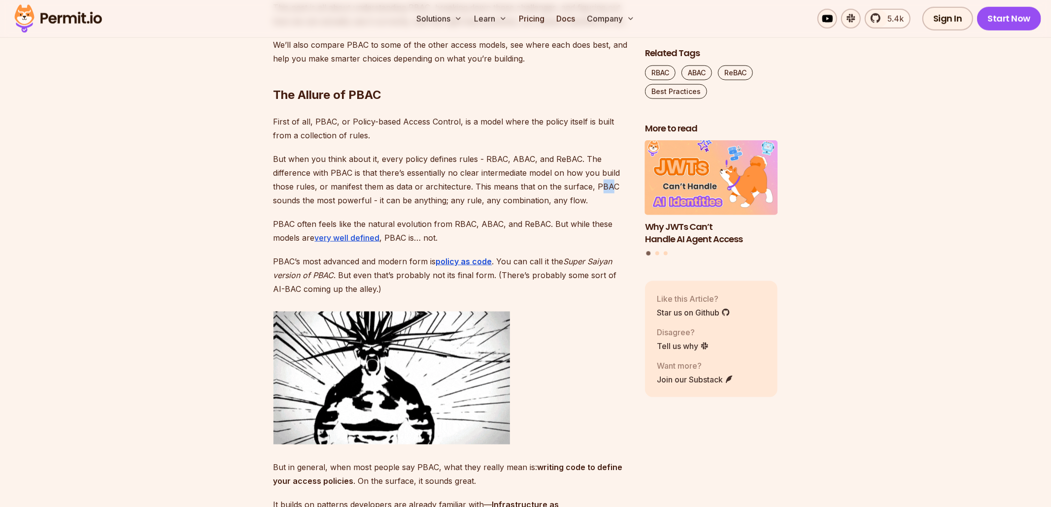
click at [607, 186] on p "But when you think about it, every policy defines rules - RBAC, ABAC, and ReBAC…" at bounding box center [451, 179] width 356 height 55
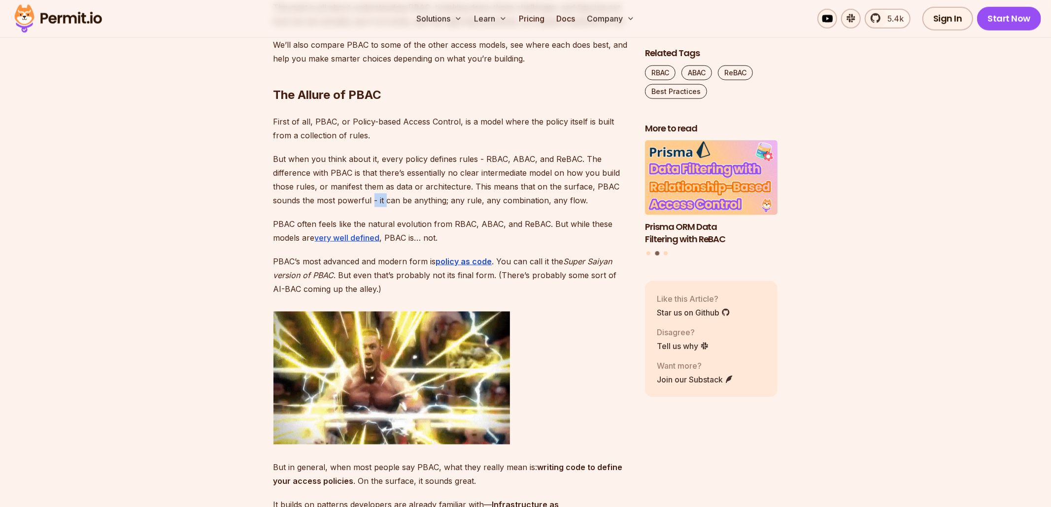
drag, startPoint x: 373, startPoint y: 201, endPoint x: 385, endPoint y: 200, distance: 11.9
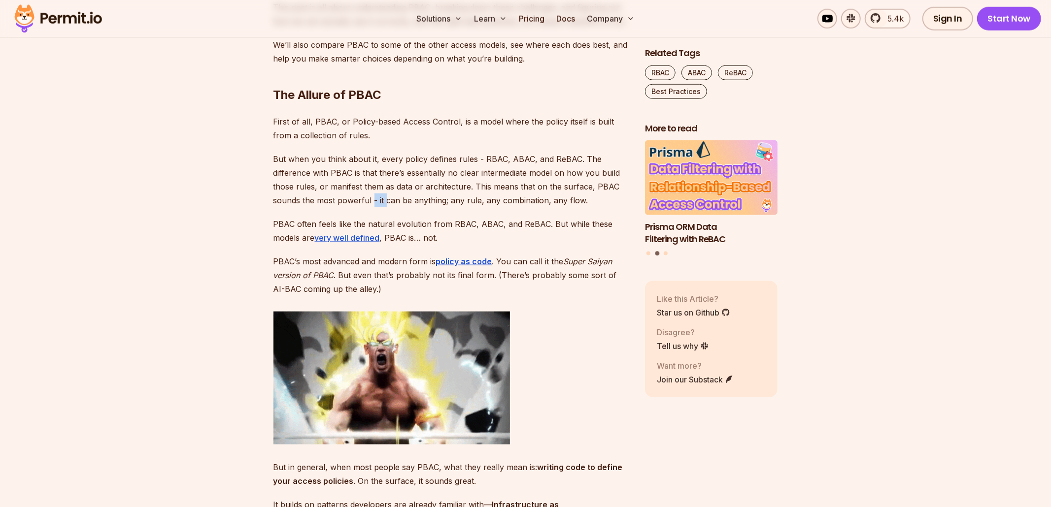
click at [385, 200] on p "But when you think about it, every policy defines rules - RBAC, ABAC, and ReBAC…" at bounding box center [451, 179] width 356 height 55
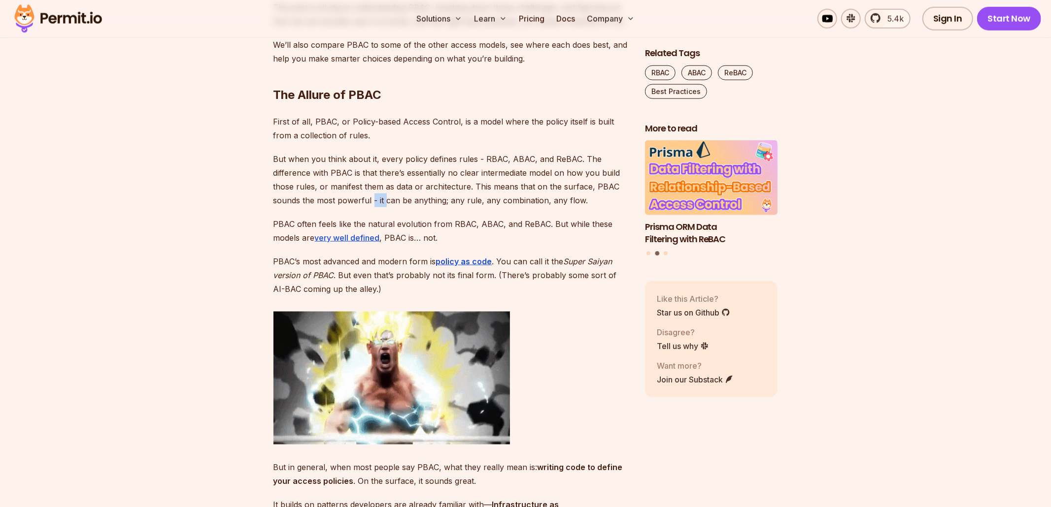
click at [385, 200] on p "But when you think about it, every policy defines rules - RBAC, ABAC, and ReBAC…" at bounding box center [451, 179] width 356 height 55
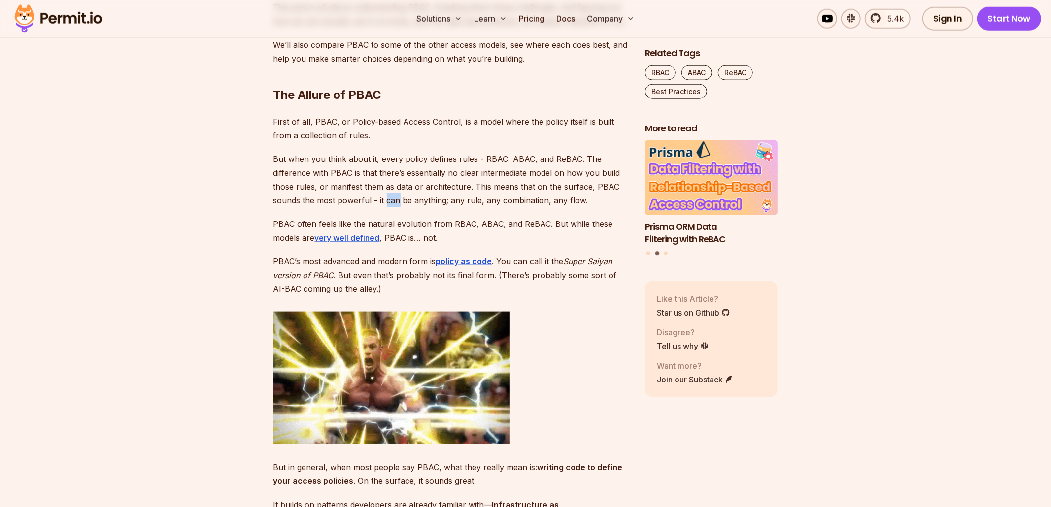
click at [385, 200] on p "But when you think about it, every policy defines rules - RBAC, ABAC, and ReBAC…" at bounding box center [451, 179] width 356 height 55
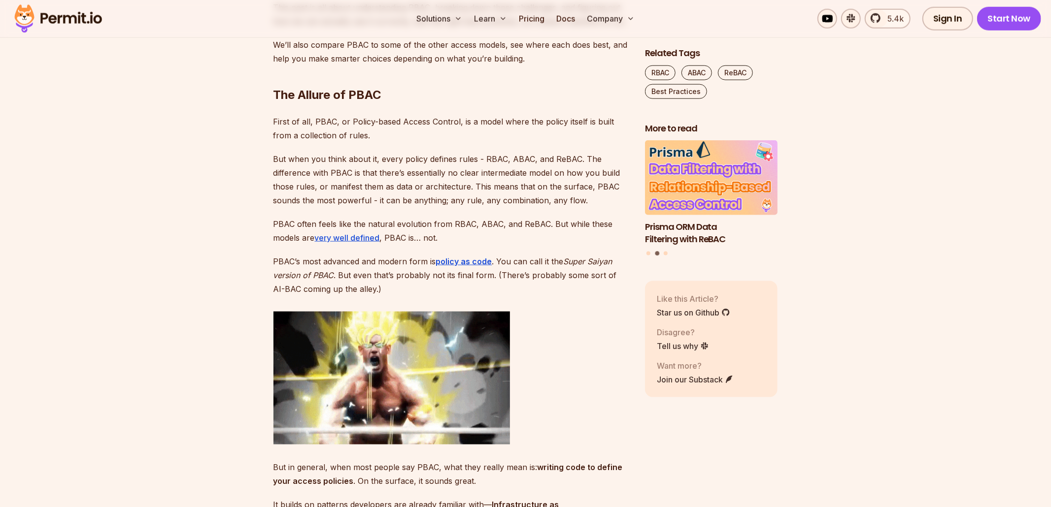
click at [406, 203] on p "But when you think about it, every policy defines rules - RBAC, ABAC, and ReBAC…" at bounding box center [451, 179] width 356 height 55
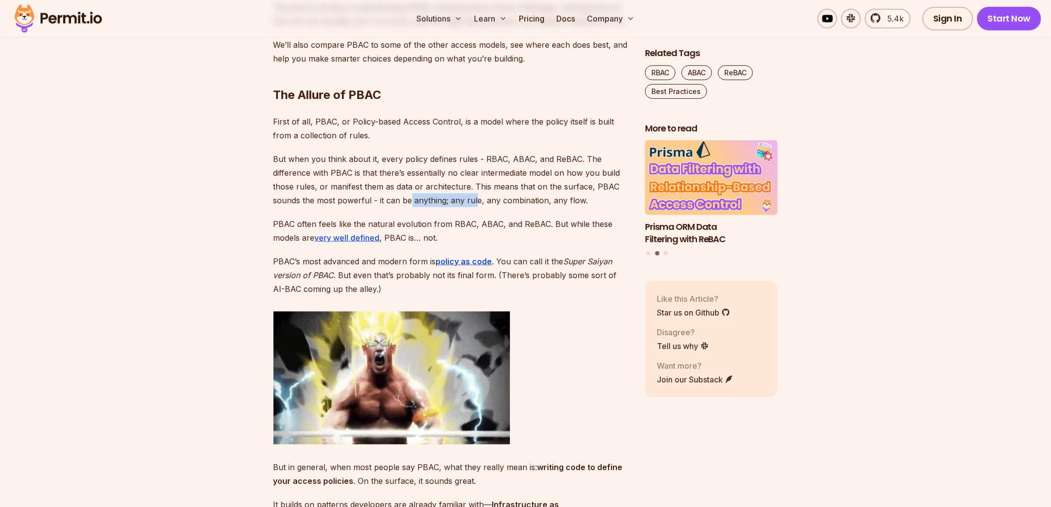
drag, startPoint x: 409, startPoint y: 200, endPoint x: 474, endPoint y: 199, distance: 65.5
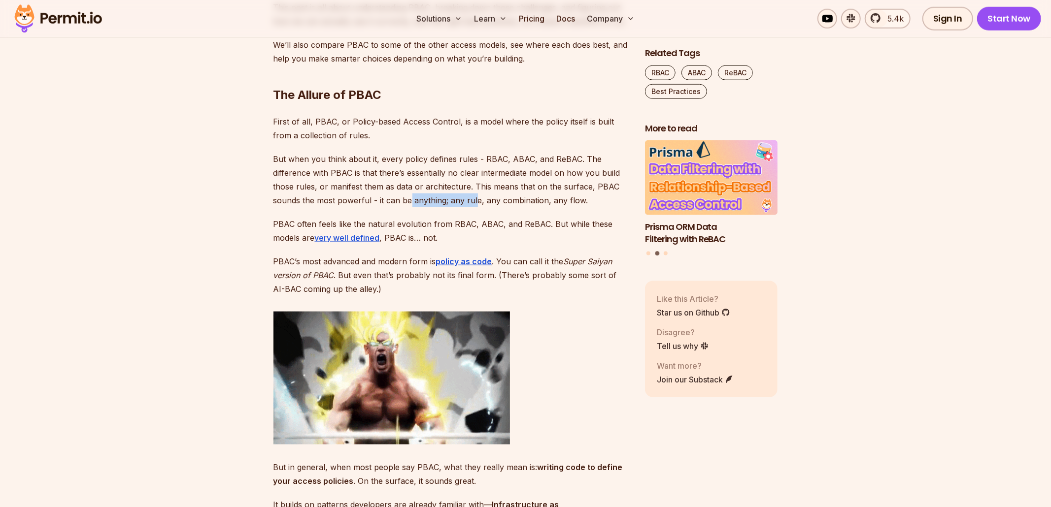
click at [474, 199] on p "But when you think about it, every policy defines rules - RBAC, ABAC, and ReBAC…" at bounding box center [451, 179] width 356 height 55
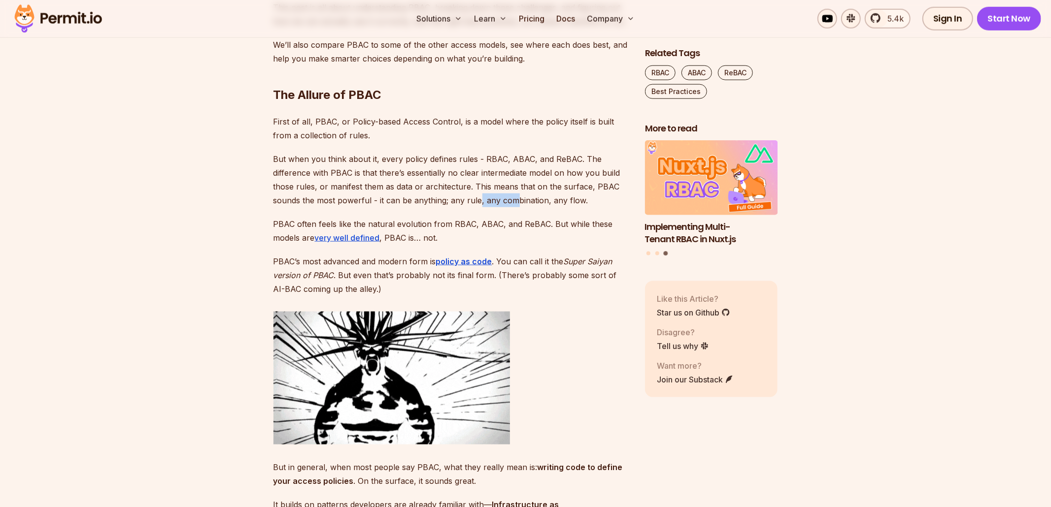
drag, startPoint x: 478, startPoint y: 200, endPoint x: 515, endPoint y: 200, distance: 36.9
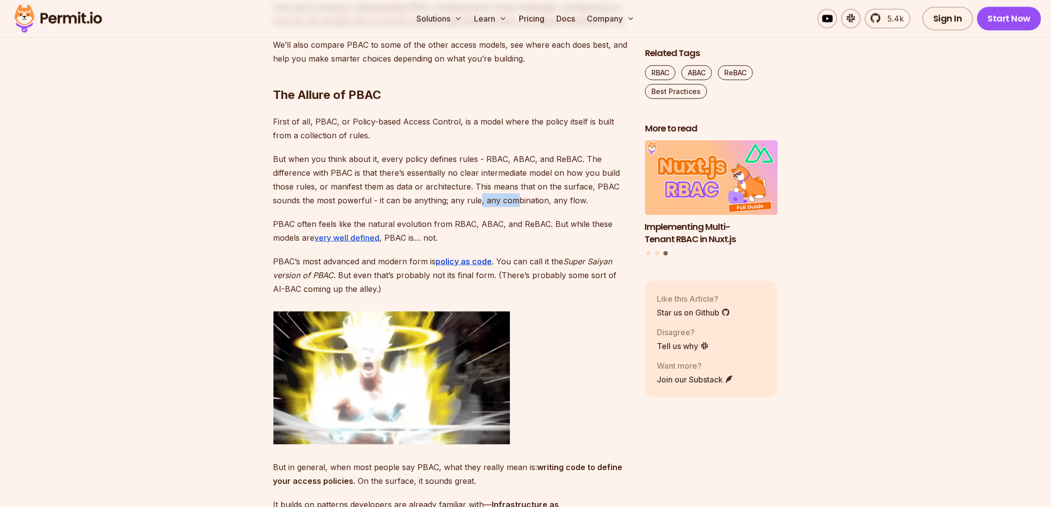
click at [515, 200] on p "But when you think about it, every policy defines rules - RBAC, ABAC, and ReBAC…" at bounding box center [451, 179] width 356 height 55
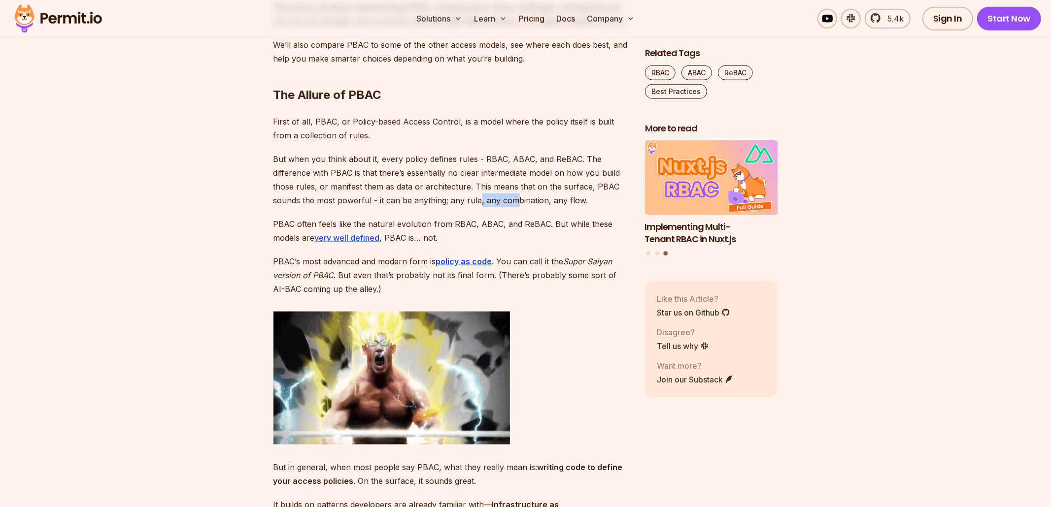
click at [515, 200] on p "But when you think about it, every policy defines rules - RBAC, ABAC, and ReBAC…" at bounding box center [451, 179] width 356 height 55
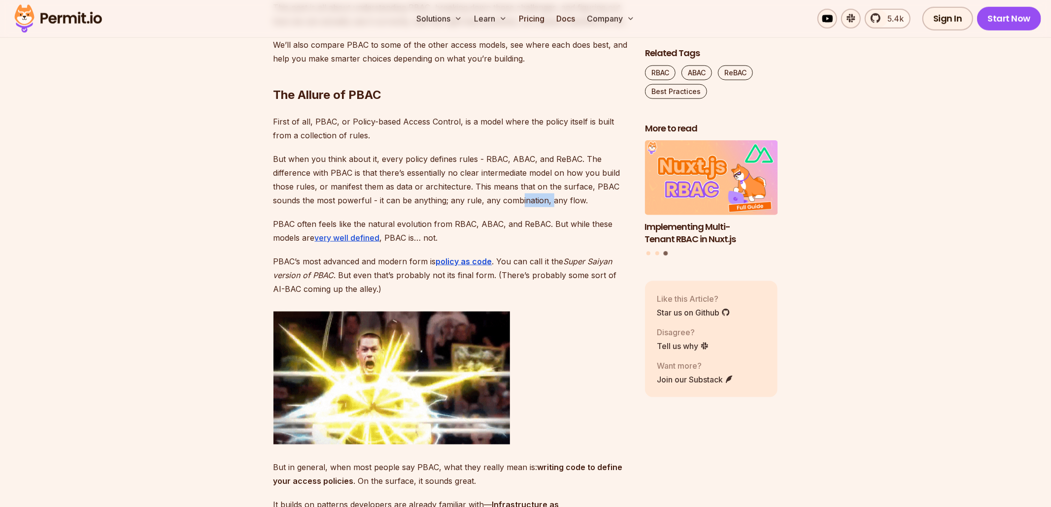
drag, startPoint x: 519, startPoint y: 200, endPoint x: 550, endPoint y: 200, distance: 31.5
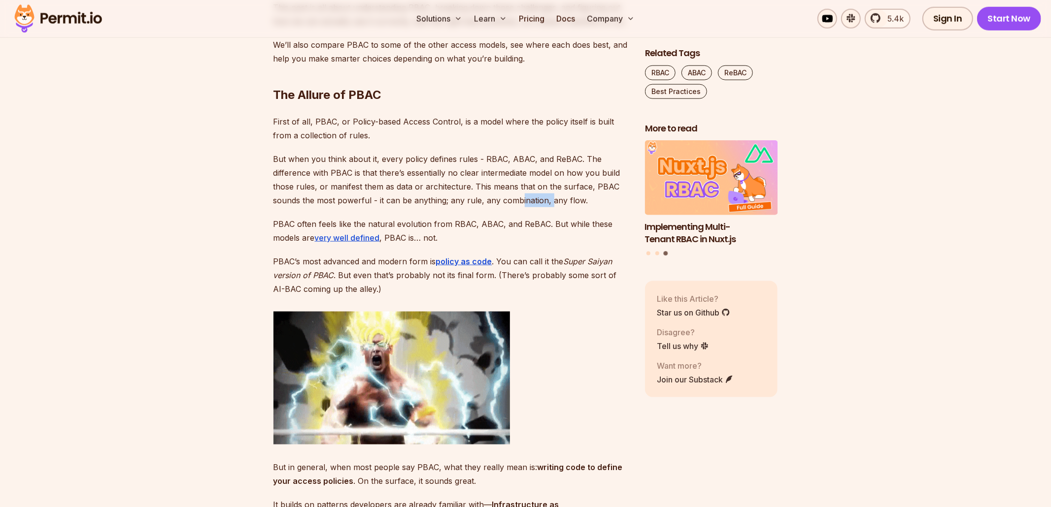
click at [550, 200] on p "But when you think about it, every policy defines rules - RBAC, ABAC, and ReBAC…" at bounding box center [451, 179] width 356 height 55
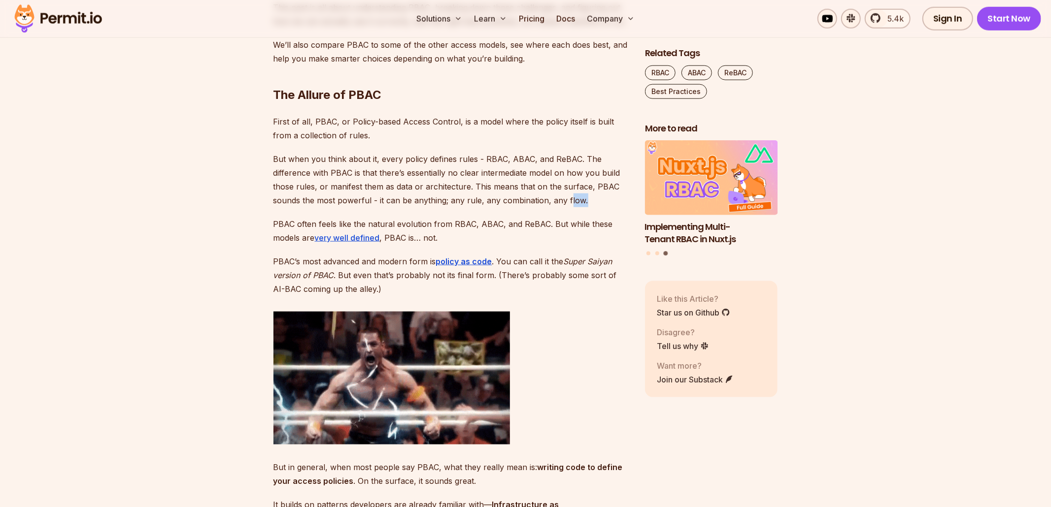
drag, startPoint x: 568, startPoint y: 200, endPoint x: 591, endPoint y: 201, distance: 22.2
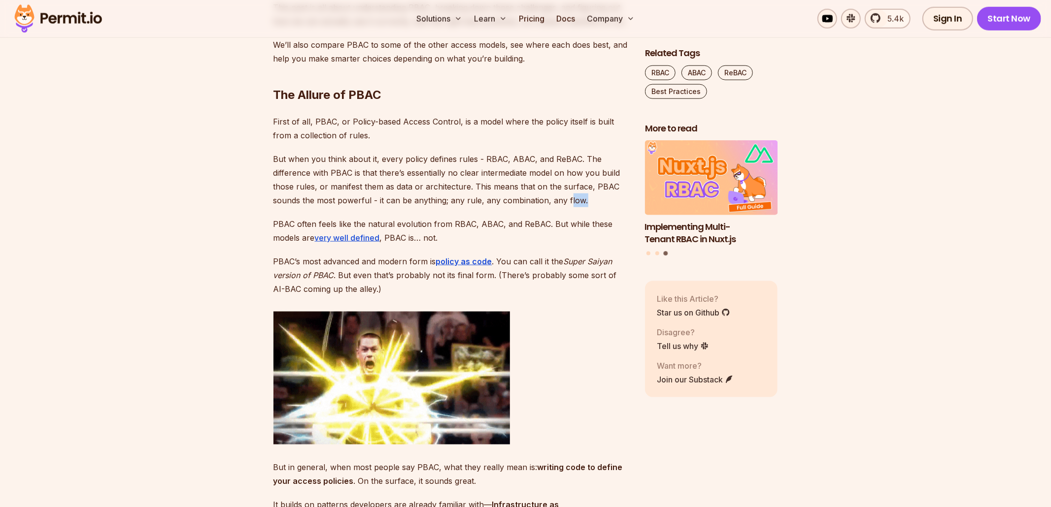
click at [591, 202] on p "But when you think about it, every policy defines rules - RBAC, ABAC, and ReBAC…" at bounding box center [451, 179] width 356 height 55
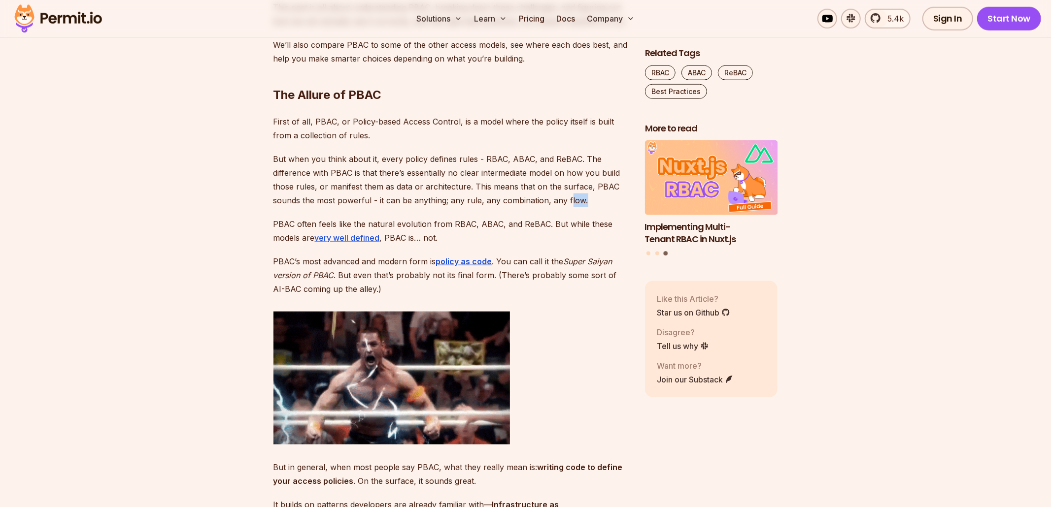
click at [591, 201] on p "But when you think about it, every policy defines rules - RBAC, ABAC, and ReBAC…" at bounding box center [451, 179] width 356 height 55
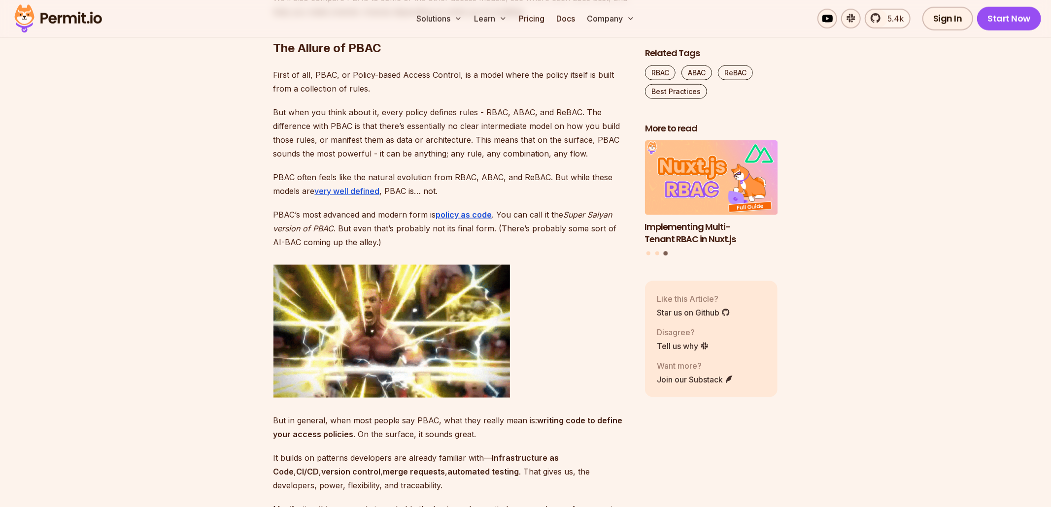
scroll to position [992, 0]
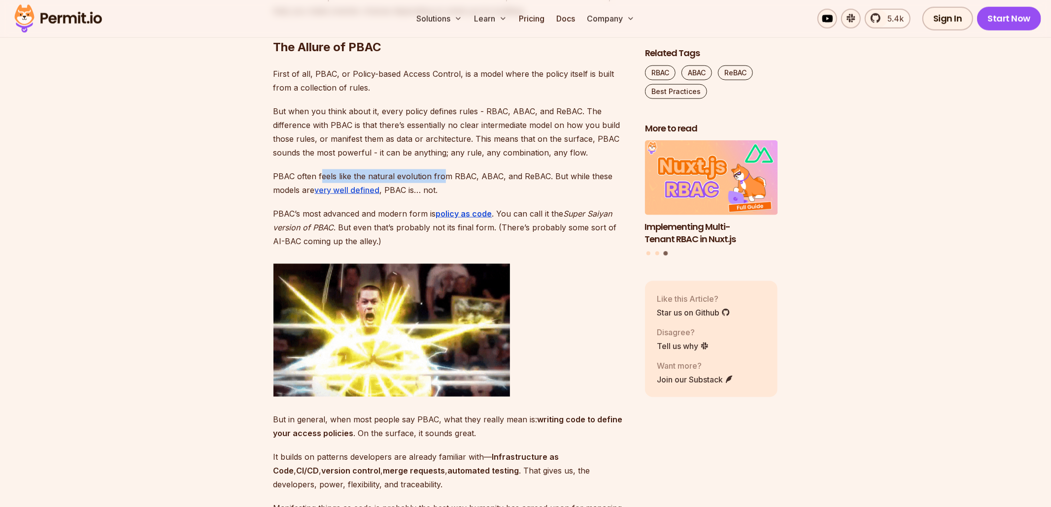
drag, startPoint x: 322, startPoint y: 173, endPoint x: 445, endPoint y: 170, distance: 123.7
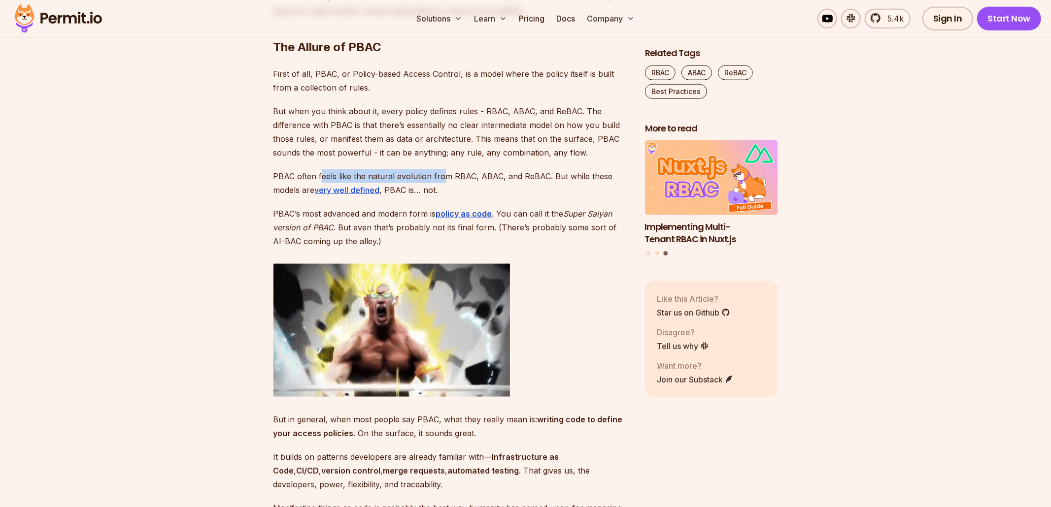
click at [445, 170] on p "PBAC often feels like the natural evolution from RBAC, ABAC, and ReBAC. But whi…" at bounding box center [451, 183] width 356 height 28
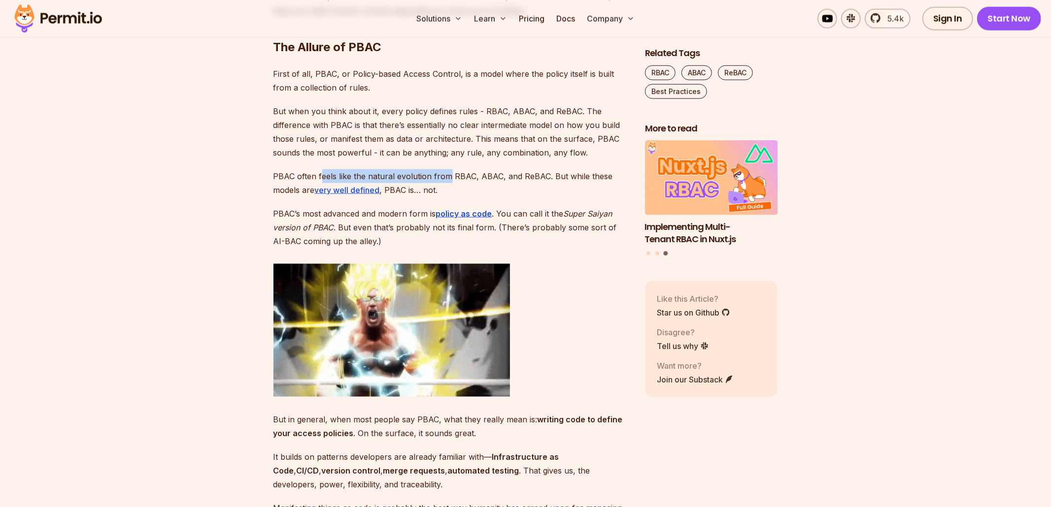
click at [445, 170] on p "PBAC often feels like the natural evolution from RBAC, ABAC, and ReBAC. But whi…" at bounding box center [451, 183] width 356 height 28
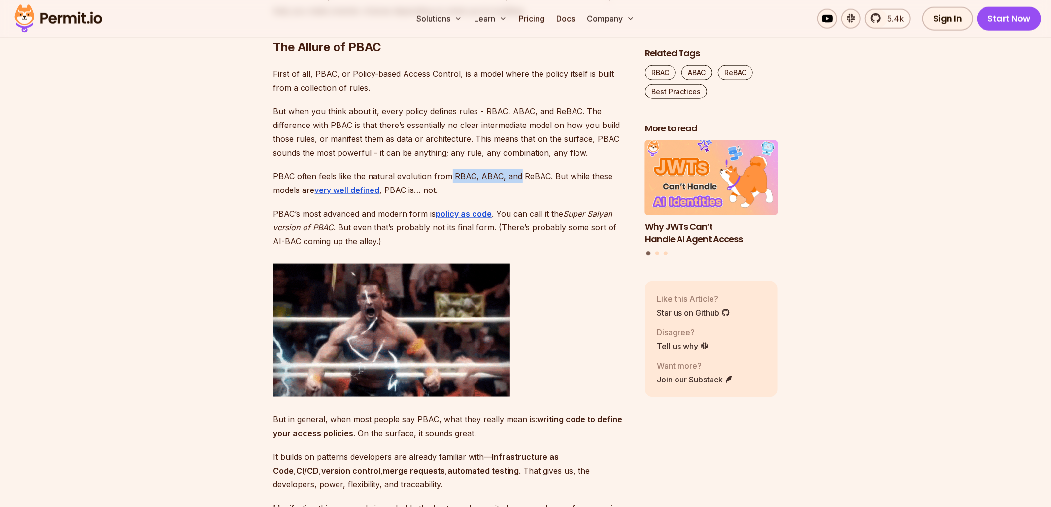
drag, startPoint x: 445, startPoint y: 171, endPoint x: 516, endPoint y: 173, distance: 70.5
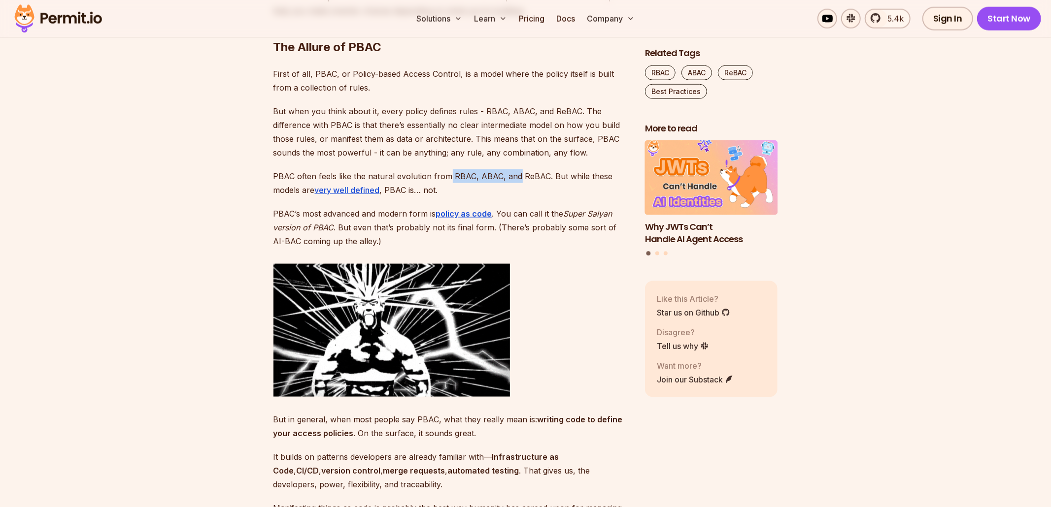
click at [516, 173] on p "PBAC often feels like the natural evolution from RBAC, ABAC, and ReBAC. But whi…" at bounding box center [451, 183] width 356 height 28
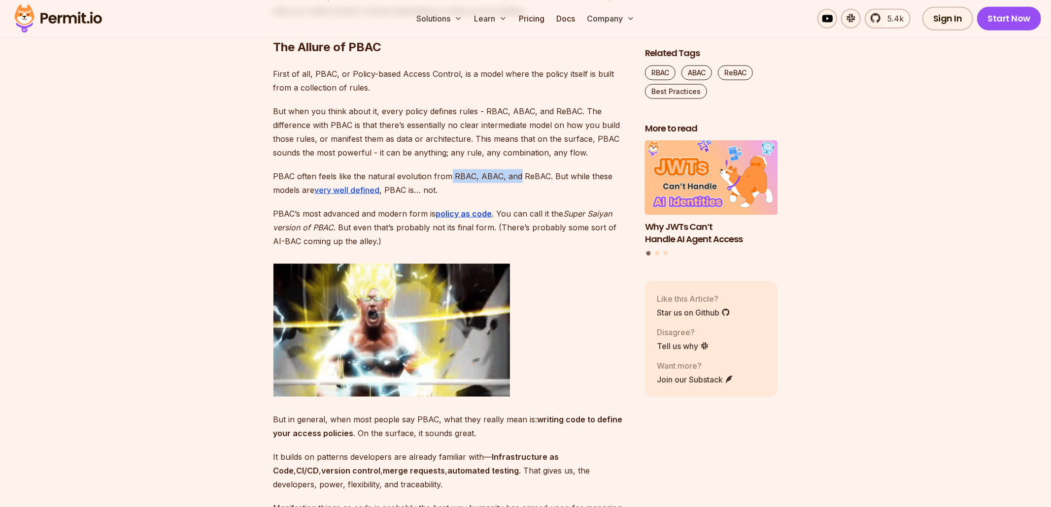
click at [516, 173] on p "PBAC often feels like the natural evolution from RBAC, ABAC, and ReBAC. But whi…" at bounding box center [451, 183] width 356 height 28
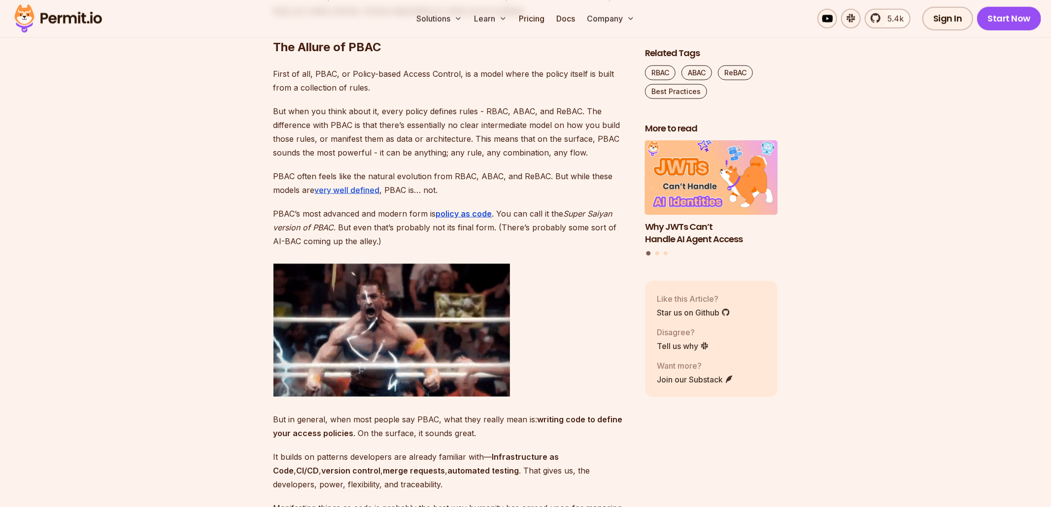
click at [542, 175] on p "PBAC often feels like the natural evolution from RBAC, ABAC, and ReBAC. But whi…" at bounding box center [451, 183] width 356 height 28
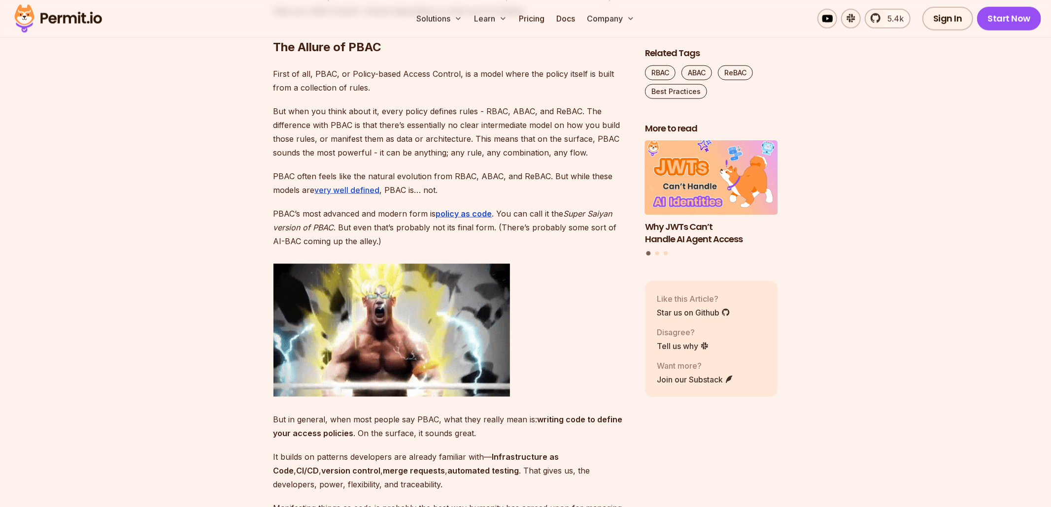
click at [563, 180] on p "PBAC often feels like the natural evolution from RBAC, ABAC, and ReBAC. But whi…" at bounding box center [451, 183] width 356 height 28
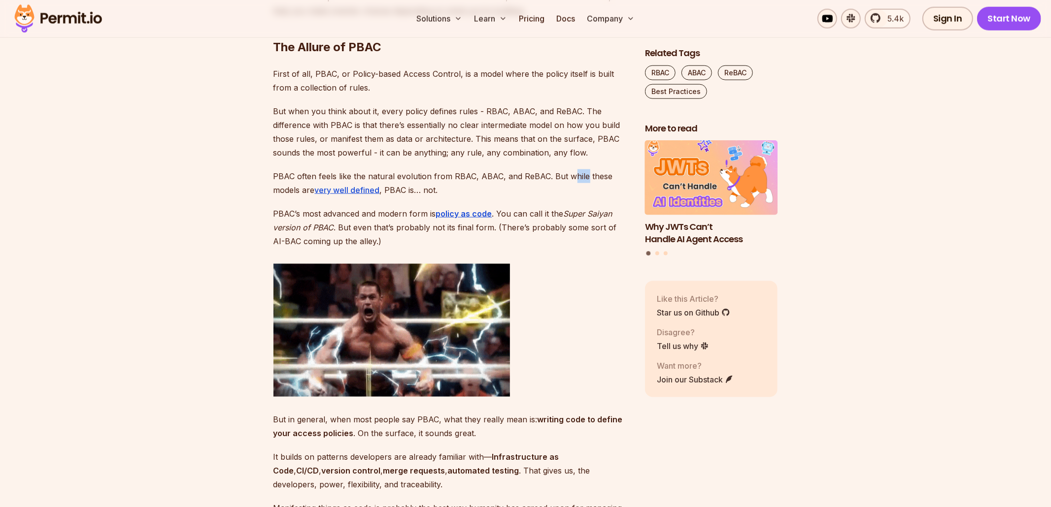
drag, startPoint x: 571, startPoint y: 180, endPoint x: 581, endPoint y: 180, distance: 9.4
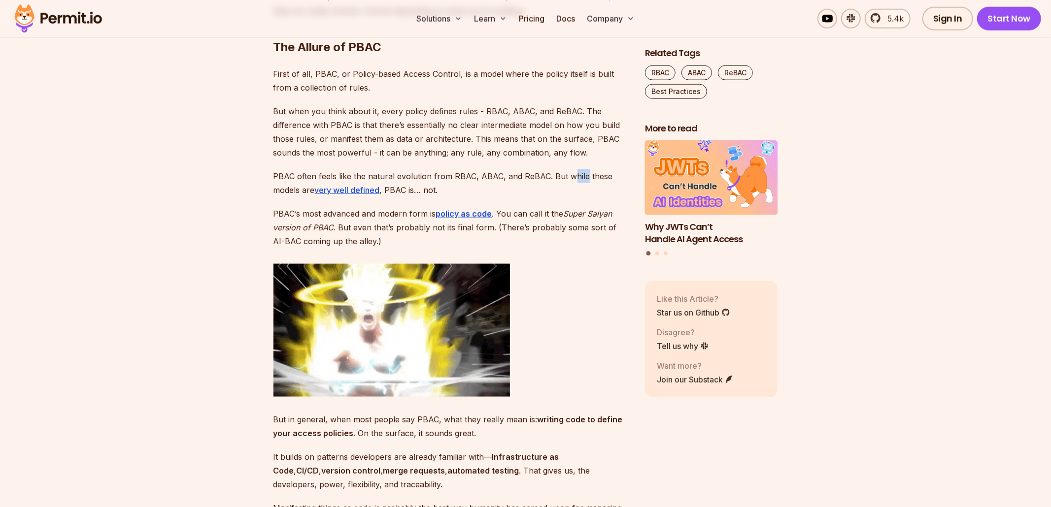
click at [581, 180] on p "PBAC often feels like the natural evolution from RBAC, ABAC, and ReBAC. But whi…" at bounding box center [451, 183] width 356 height 28
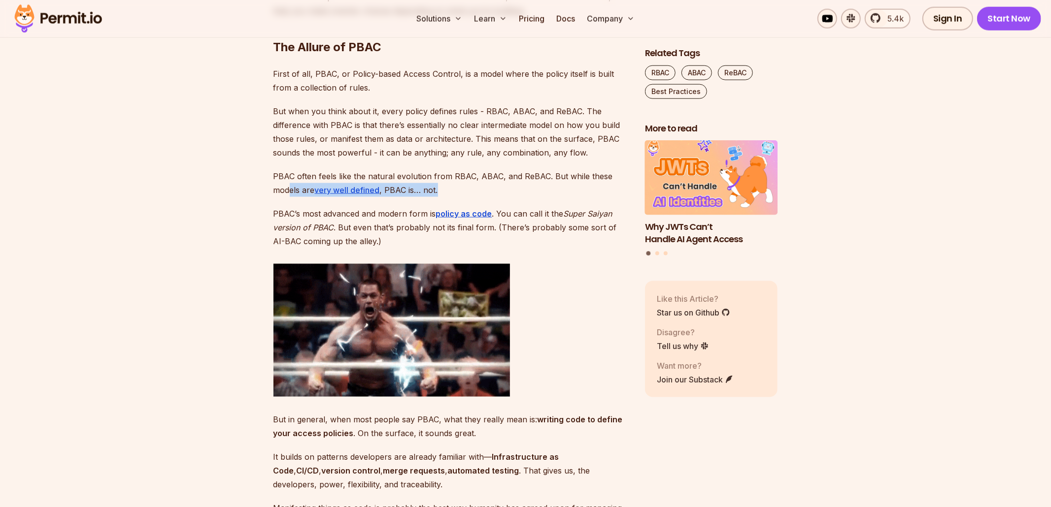
drag, startPoint x: 289, startPoint y: 188, endPoint x: 470, endPoint y: 194, distance: 181.9
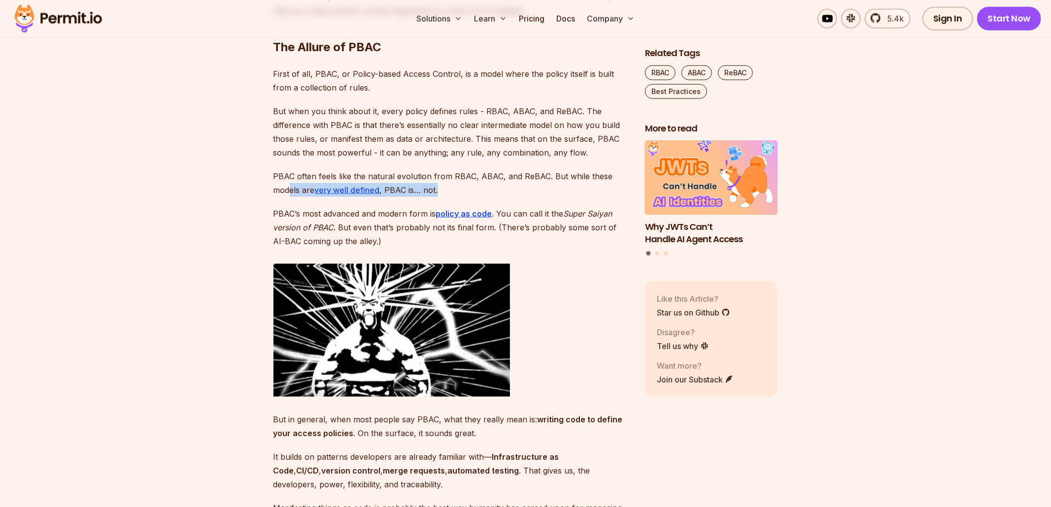
click at [470, 194] on p "PBAC often feels like the natural evolution from RBAC, ABAC, and ReBAC. But whi…" at bounding box center [451, 183] width 356 height 28
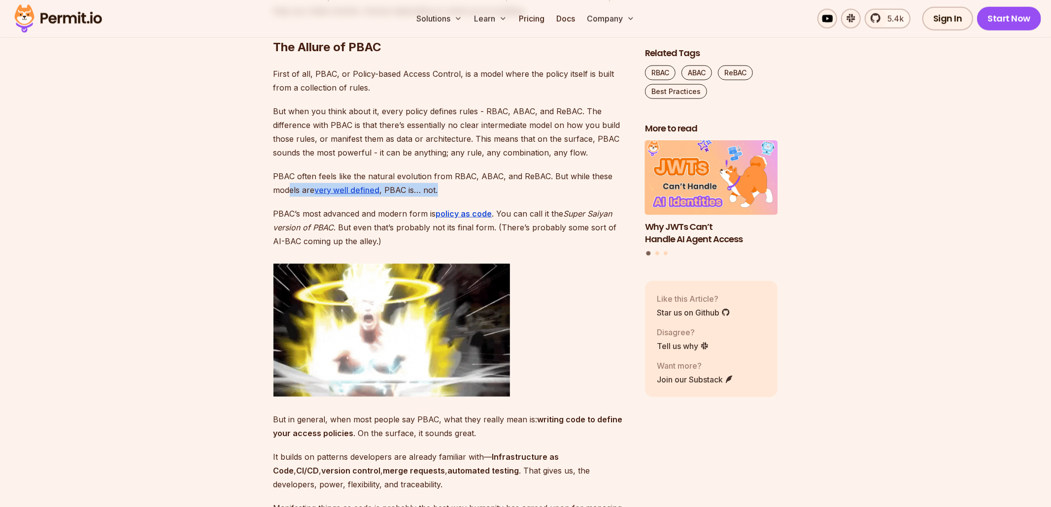
click at [470, 194] on p "PBAC often feels like the natural evolution from RBAC, ABAC, and ReBAC. But whi…" at bounding box center [451, 183] width 356 height 28
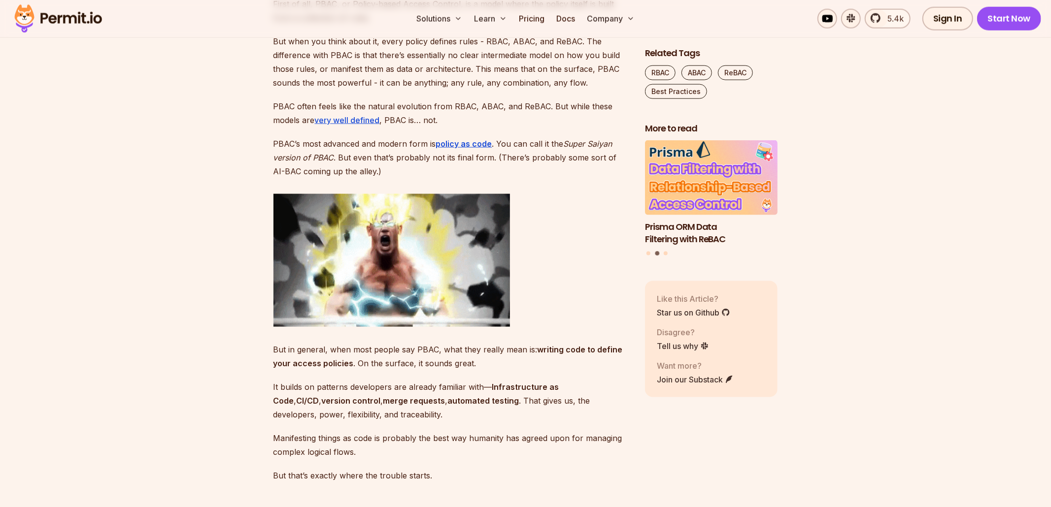
scroll to position [1066, 0]
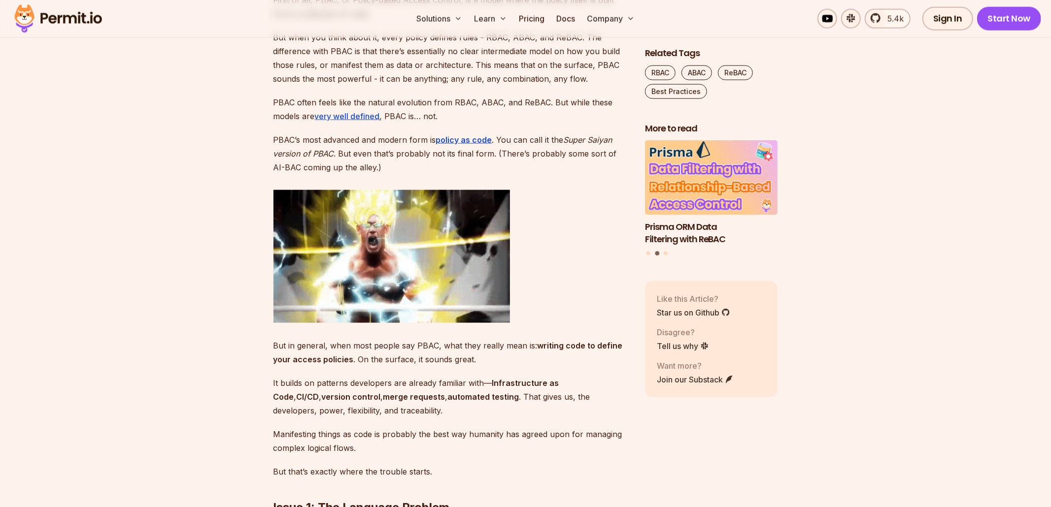
drag, startPoint x: 311, startPoint y: 140, endPoint x: 368, endPoint y: 141, distance: 57.1
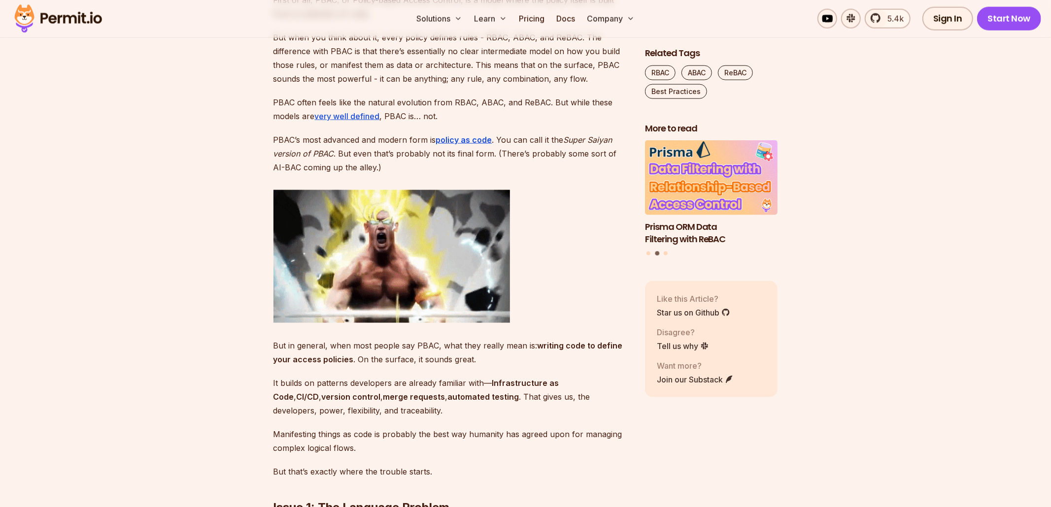
click at [368, 141] on p "PBAC’s most advanced and modern form is policy as code . You can call it the Su…" at bounding box center [451, 153] width 356 height 41
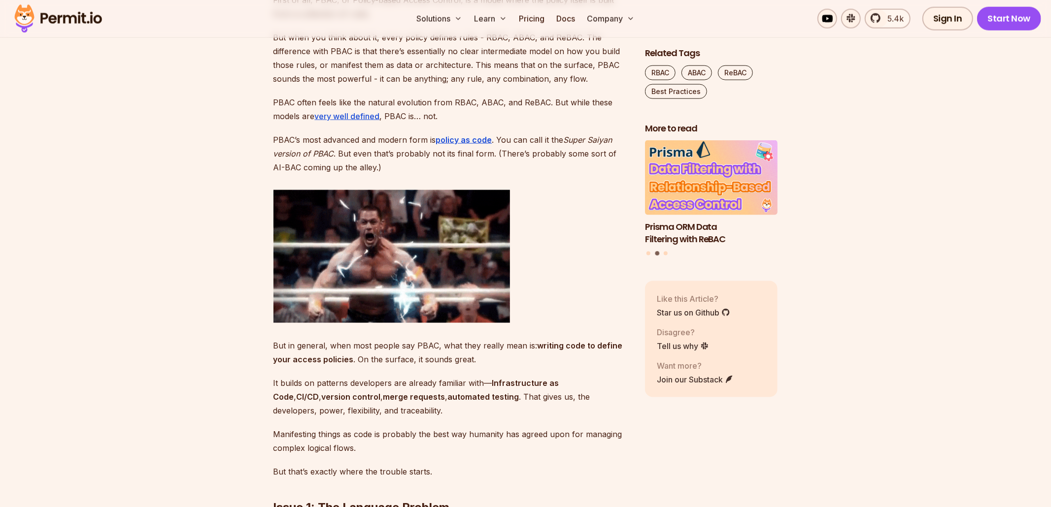
click at [368, 141] on p "PBAC’s most advanced and modern form is policy as code . You can call it the Su…" at bounding box center [451, 153] width 356 height 41
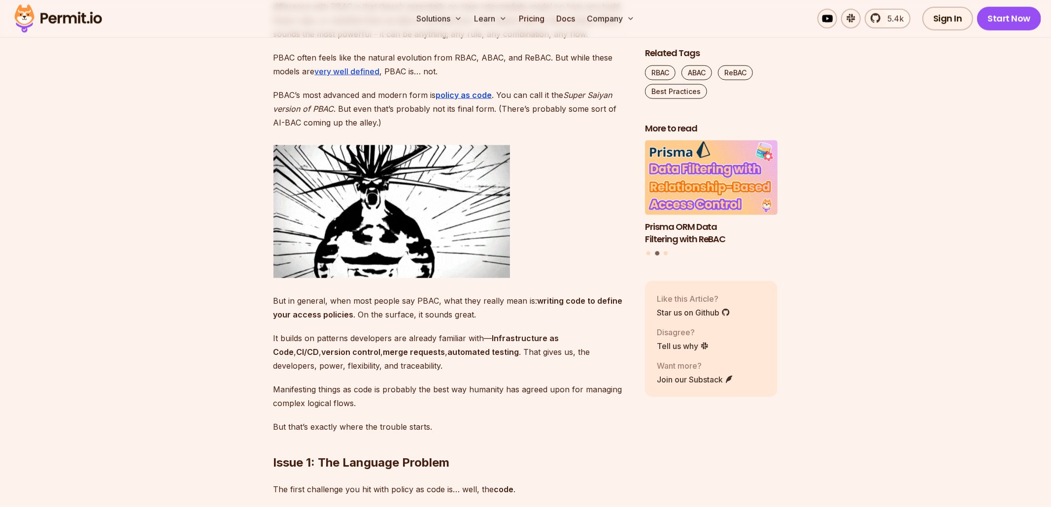
scroll to position [1112, 0]
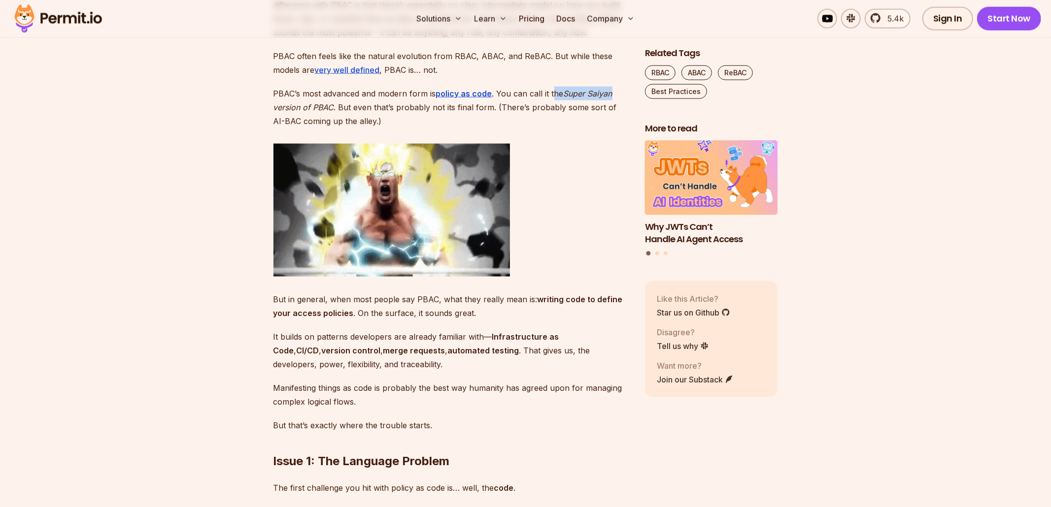
drag, startPoint x: 552, startPoint y: 94, endPoint x: 614, endPoint y: 93, distance: 61.6
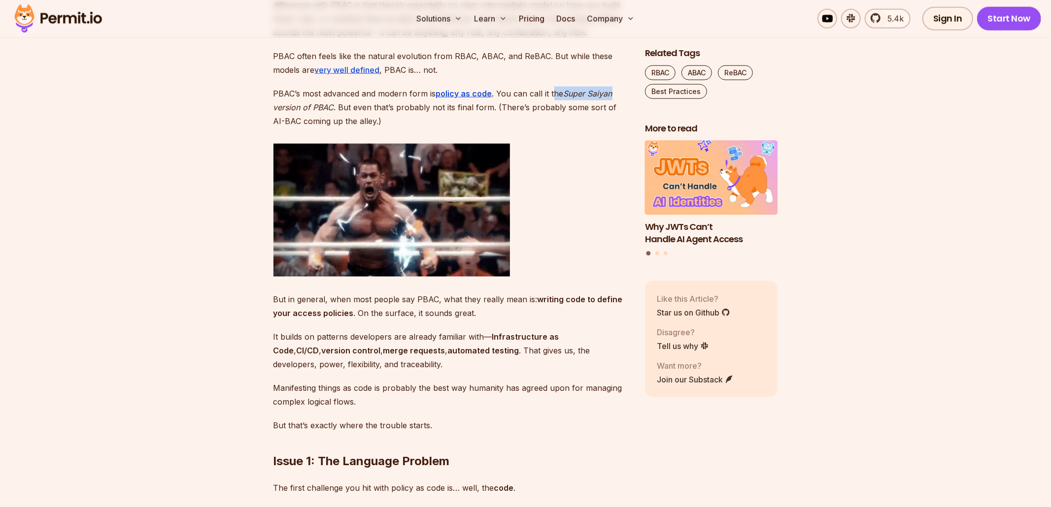
click at [614, 93] on p "PBAC’s most advanced and modern form is policy as code . You can call it the Su…" at bounding box center [451, 107] width 356 height 41
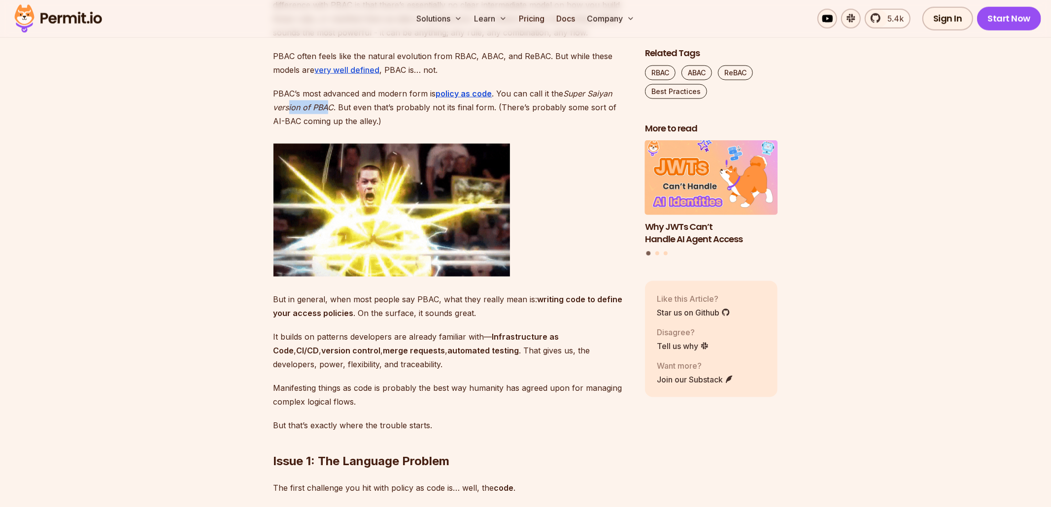
drag, startPoint x: 290, startPoint y: 110, endPoint x: 331, endPoint y: 112, distance: 41.4
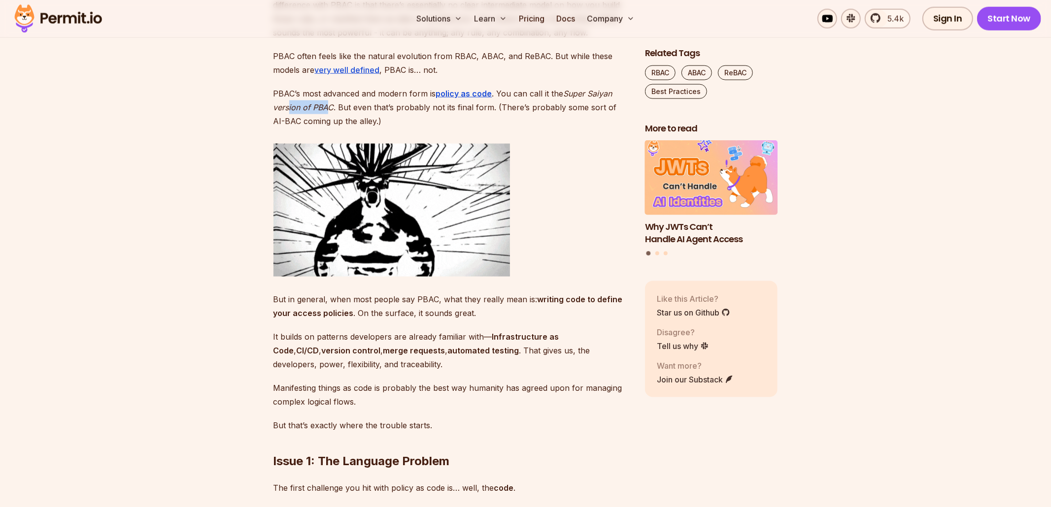
click at [331, 112] on p "PBAC’s most advanced and modern form is policy as code . You can call it the Su…" at bounding box center [451, 107] width 356 height 41
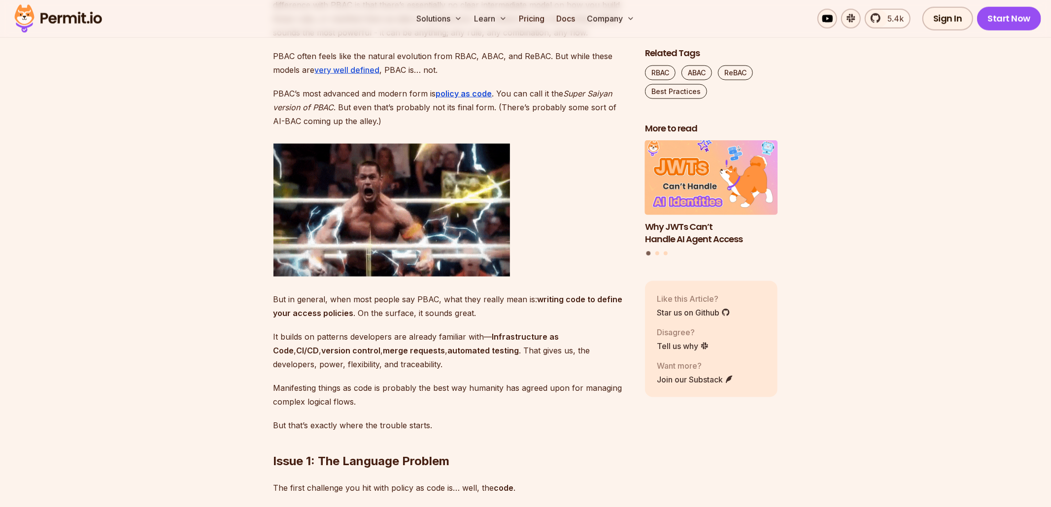
click at [331, 112] on p "PBAC’s most advanced and modern form is policy as code . You can call it the Su…" at bounding box center [451, 107] width 356 height 41
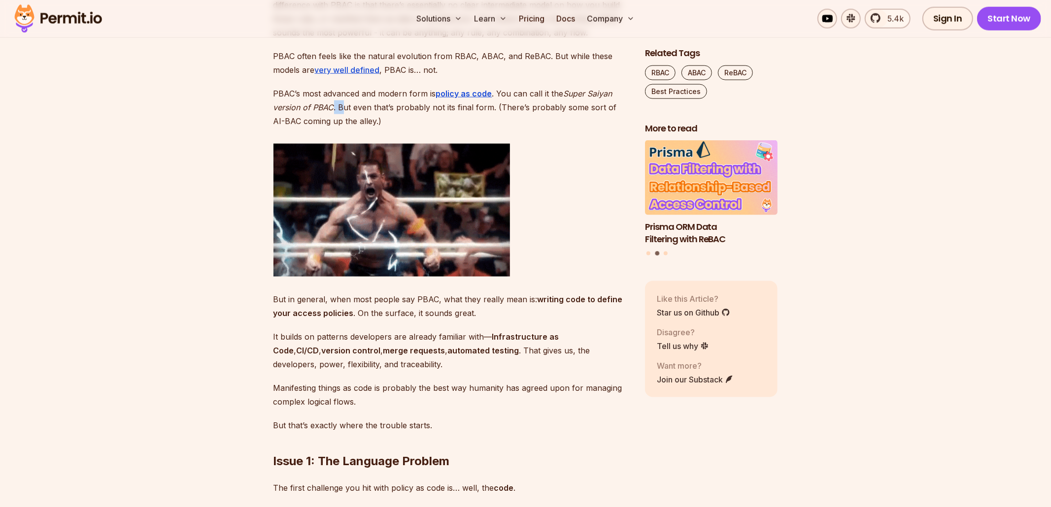
drag, startPoint x: 331, startPoint y: 110, endPoint x: 342, endPoint y: 110, distance: 11.3
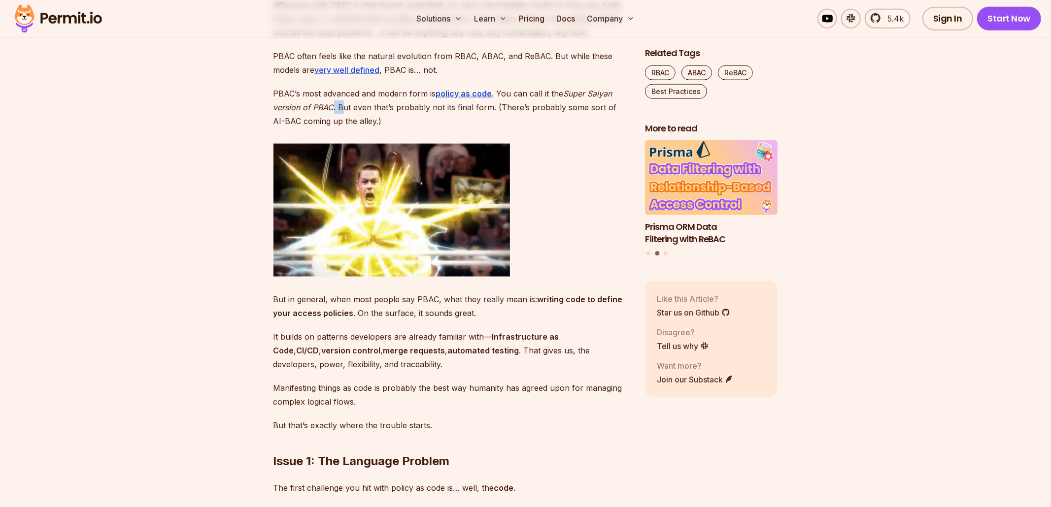
click at [342, 110] on p "PBAC’s most advanced and modern form is policy as code . You can call it the Su…" at bounding box center [451, 107] width 356 height 41
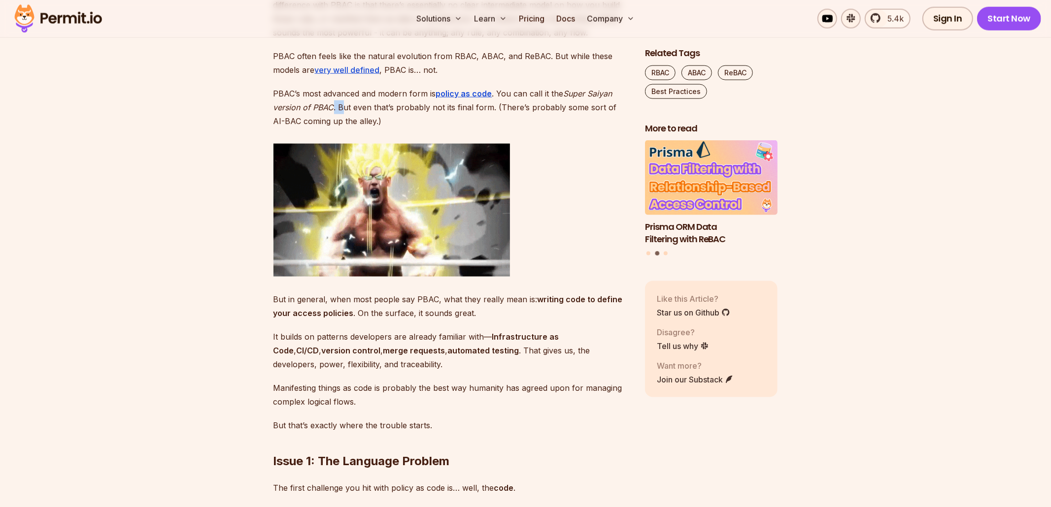
click at [342, 110] on p "PBAC’s most advanced and modern form is policy as code . You can call it the Su…" at bounding box center [451, 107] width 356 height 41
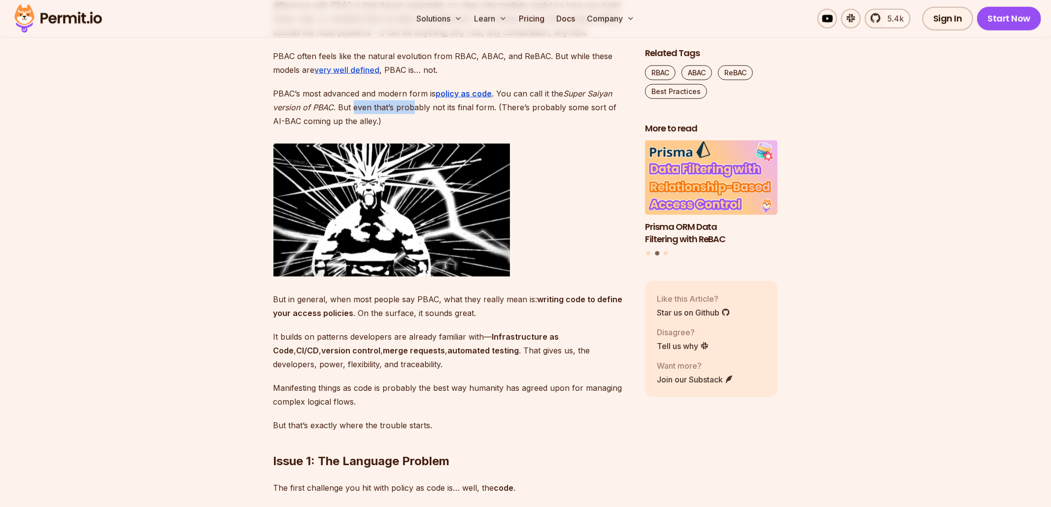
drag, startPoint x: 353, startPoint y: 108, endPoint x: 414, endPoint y: 109, distance: 60.6
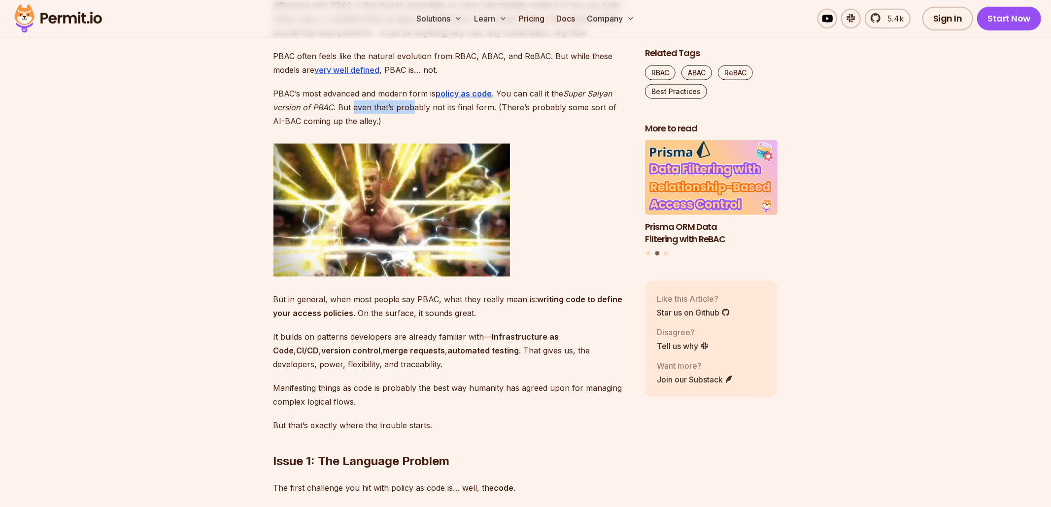
click at [414, 110] on p "PBAC’s most advanced and modern form is policy as code . You can call it the Su…" at bounding box center [451, 107] width 356 height 41
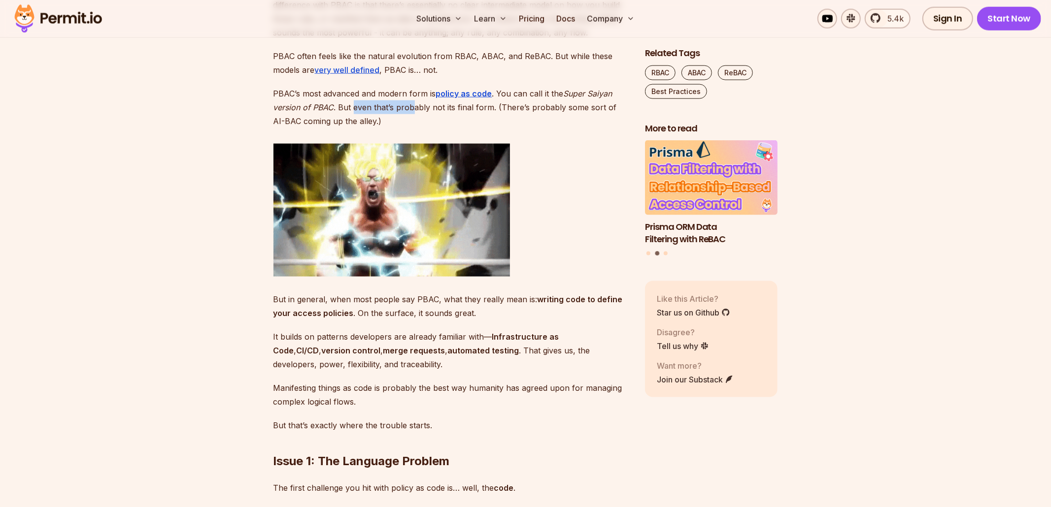
click at [414, 109] on p "PBAC’s most advanced and modern form is policy as code . You can call it the Su…" at bounding box center [451, 107] width 356 height 41
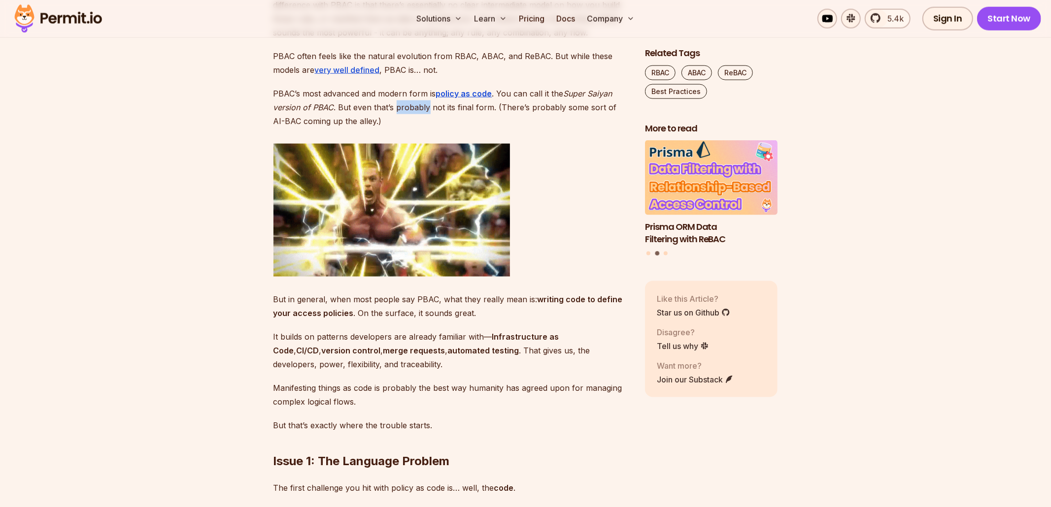
click at [414, 109] on p "PBAC’s most advanced and modern form is policy as code . You can call it the Su…" at bounding box center [451, 107] width 356 height 41
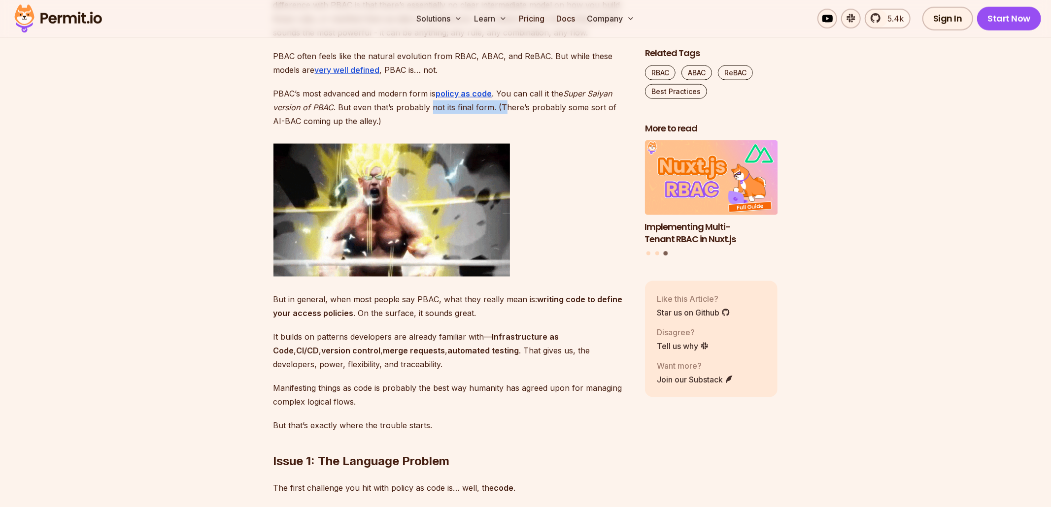
drag, startPoint x: 430, startPoint y: 109, endPoint x: 502, endPoint y: 103, distance: 72.6
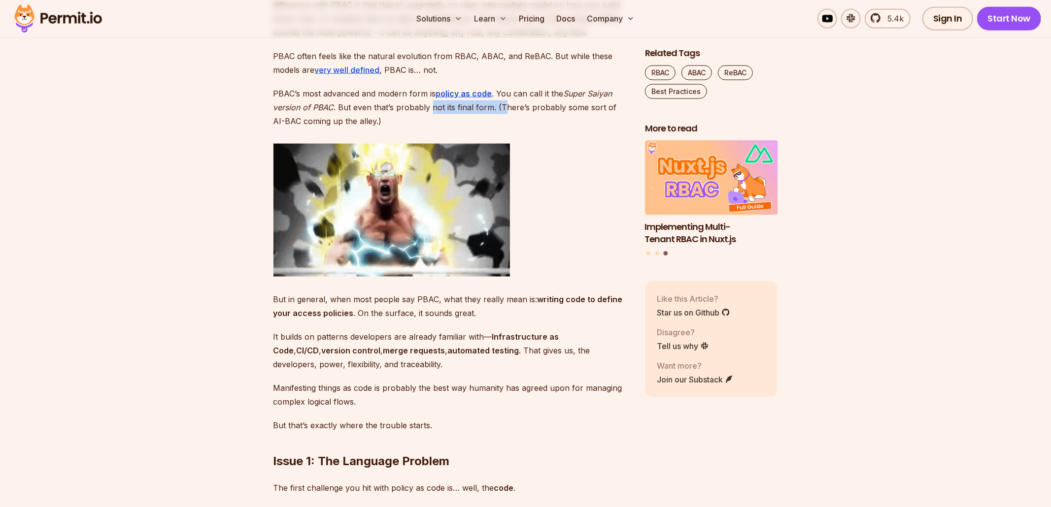
click at [501, 103] on p "PBAC’s most advanced and modern form is policy as code . You can call it the Su…" at bounding box center [451, 107] width 356 height 41
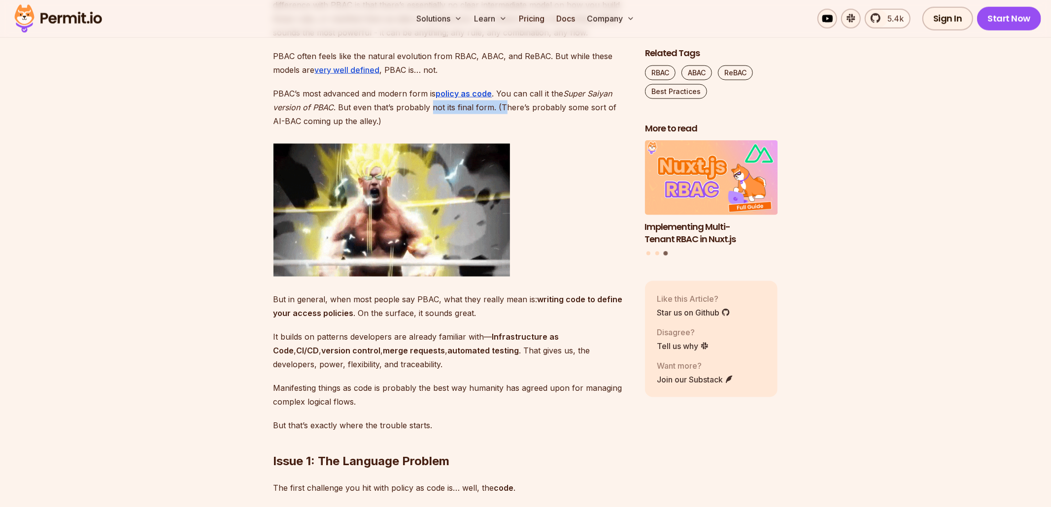
click at [502, 103] on p "PBAC’s most advanced and modern form is policy as code . You can call it the Su…" at bounding box center [451, 107] width 356 height 41
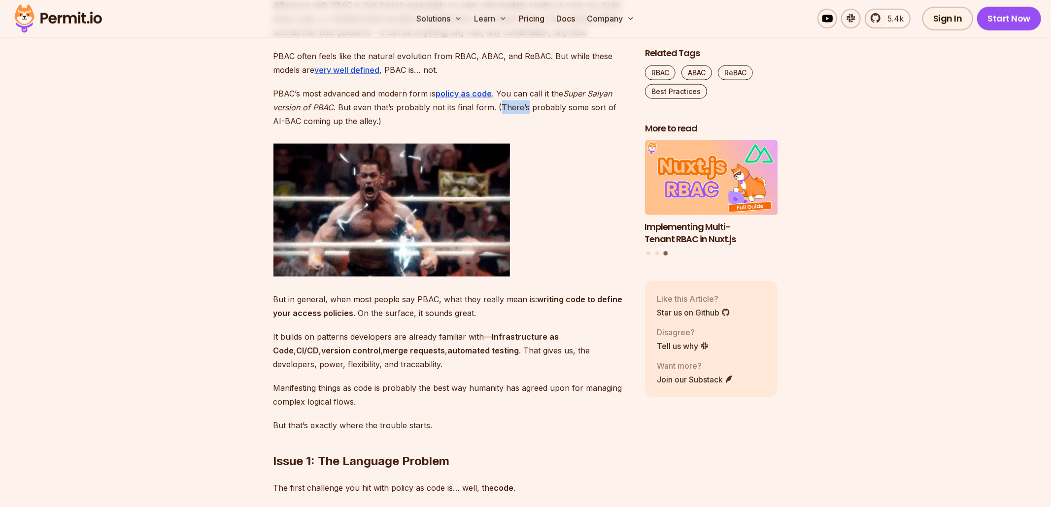
click at [502, 103] on p "PBAC’s most advanced and modern form is policy as code . You can call it the Su…" at bounding box center [451, 107] width 356 height 41
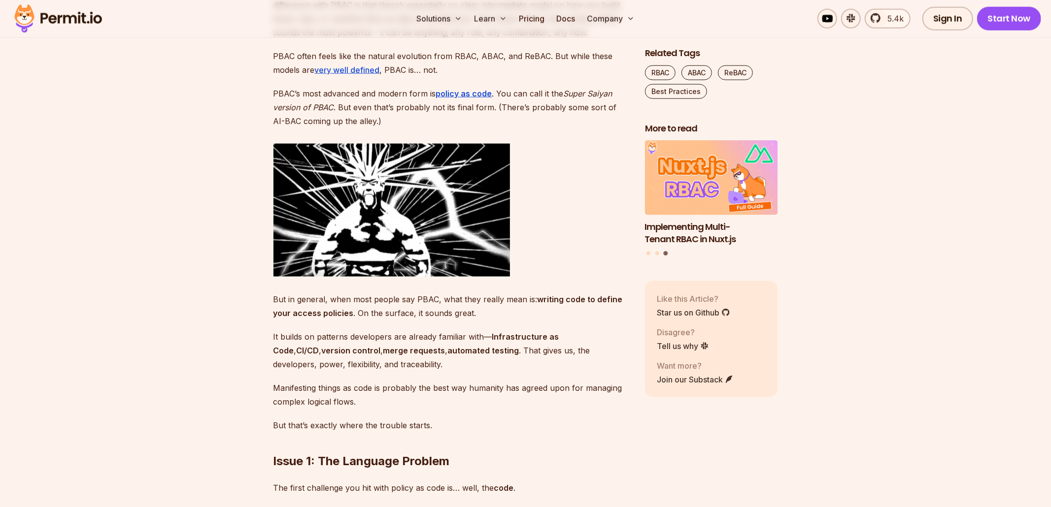
click at [548, 119] on p "PBAC’s most advanced and modern form is policy as code . You can call it the Su…" at bounding box center [451, 107] width 356 height 41
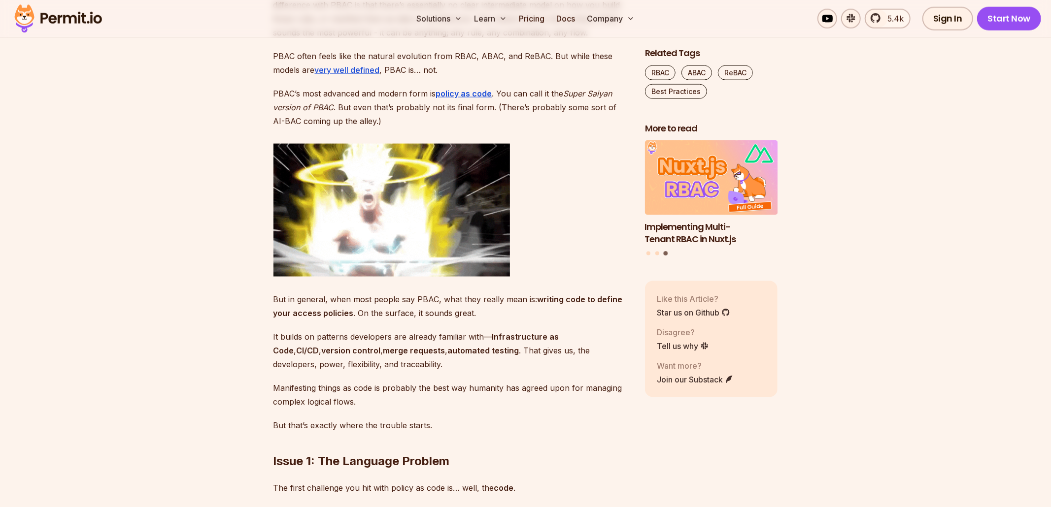
click at [547, 114] on p "PBAC’s most advanced and modern form is policy as code . You can call it the Su…" at bounding box center [451, 107] width 356 height 41
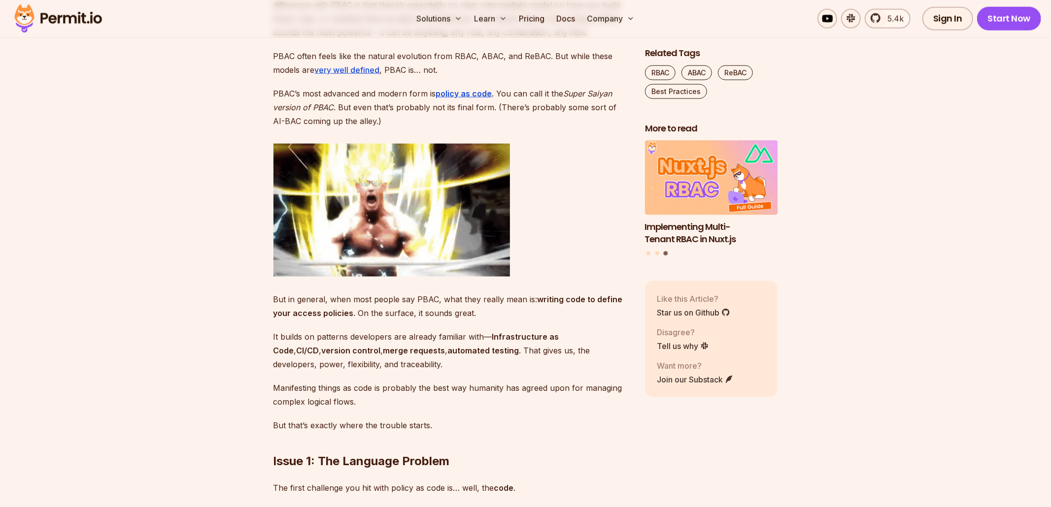
click at [548, 112] on p "PBAC’s most advanced and modern form is policy as code . You can call it the Su…" at bounding box center [451, 107] width 356 height 41
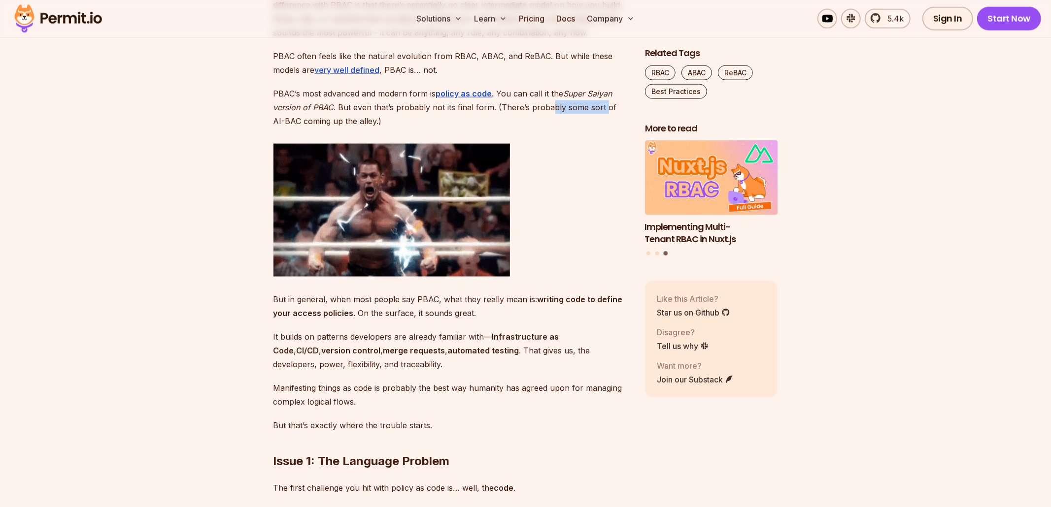
drag, startPoint x: 551, startPoint y: 112, endPoint x: 602, endPoint y: 106, distance: 51.6
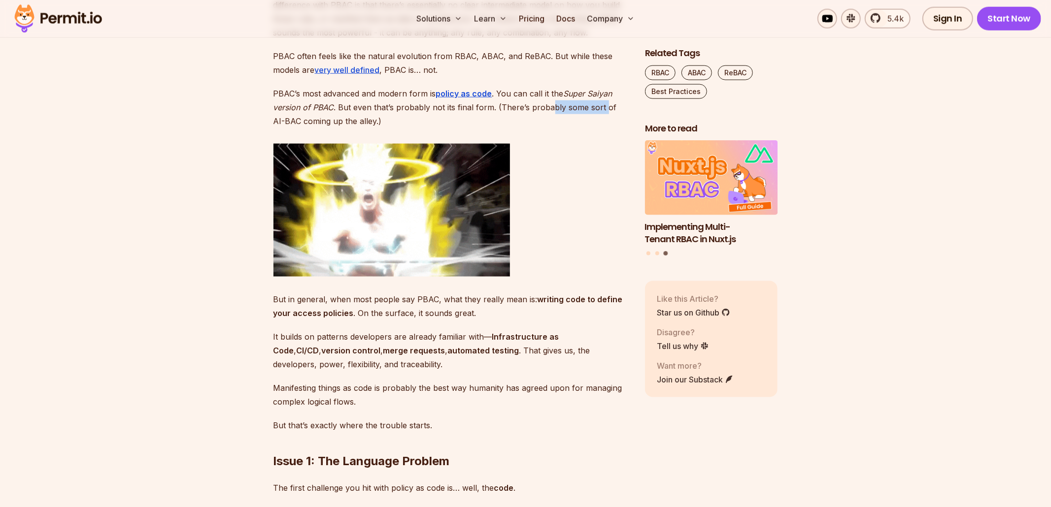
click at [603, 106] on p "PBAC’s most advanced and modern form is policy as code . You can call it the Su…" at bounding box center [451, 107] width 356 height 41
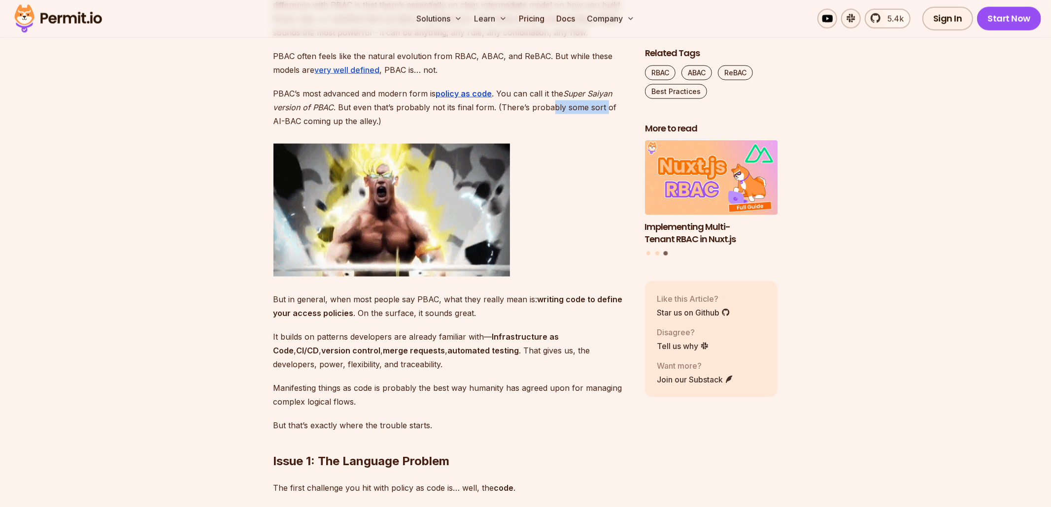
click at [602, 106] on p "PBAC’s most advanced and modern form is policy as code . You can call it the Su…" at bounding box center [451, 107] width 356 height 41
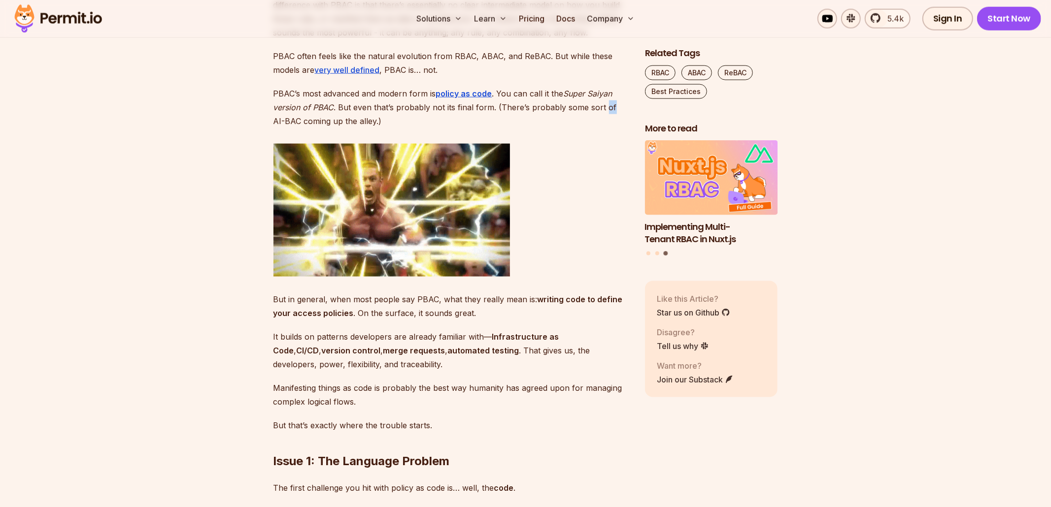
click at [602, 106] on p "PBAC’s most advanced and modern form is policy as code . You can call it the Su…" at bounding box center [451, 107] width 356 height 41
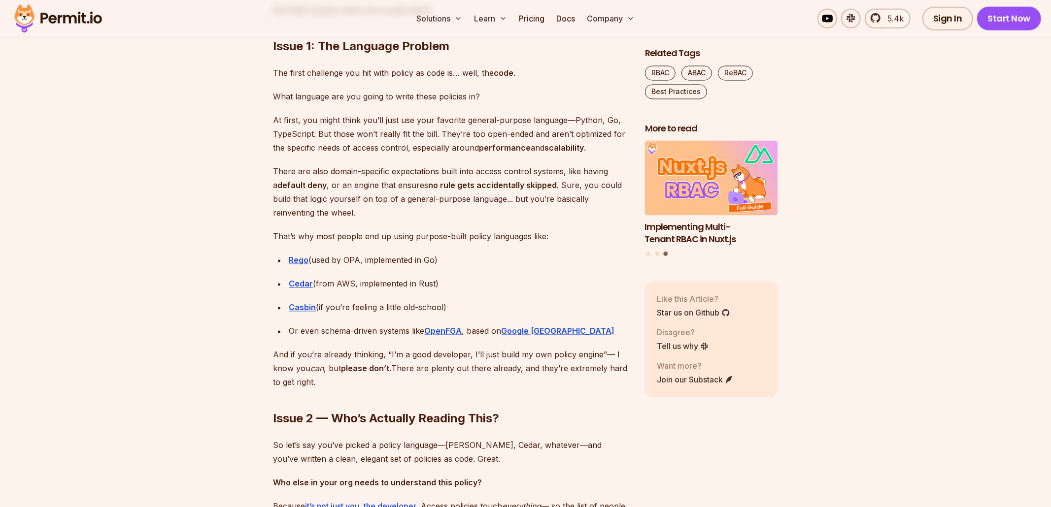
scroll to position [1530, 0]
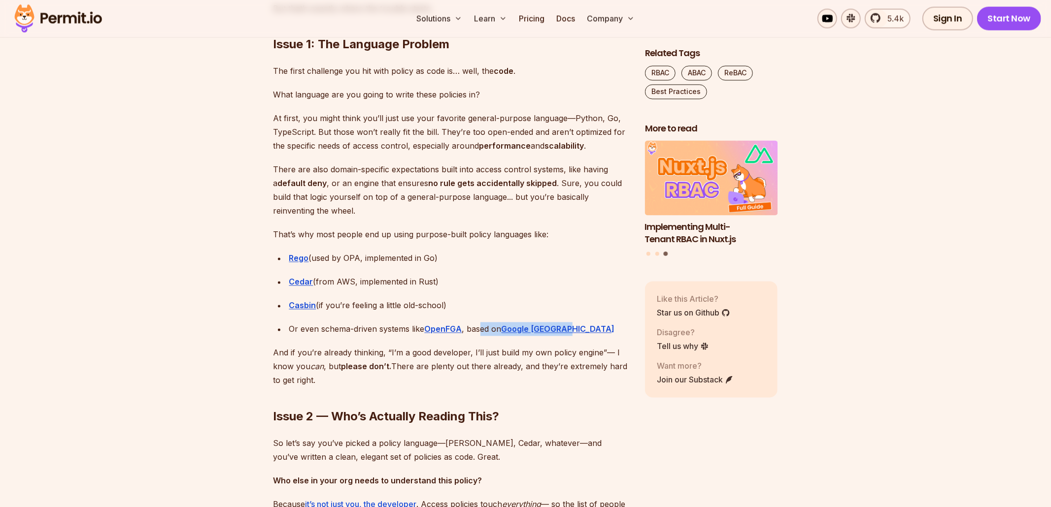
drag, startPoint x: 481, startPoint y: 329, endPoint x: 590, endPoint y: 326, distance: 109.4
click at [590, 326] on div "Or even schema-driven systems like OpenFGA , based on Google [GEOGRAPHIC_DATA]" at bounding box center [459, 330] width 340 height 14
drag, startPoint x: 280, startPoint y: 357, endPoint x: 497, endPoint y: 357, distance: 216.3
click at [497, 357] on p "And if you’re already thinking, “I’m a good developer, I’ll just build my own p…" at bounding box center [451, 366] width 356 height 41
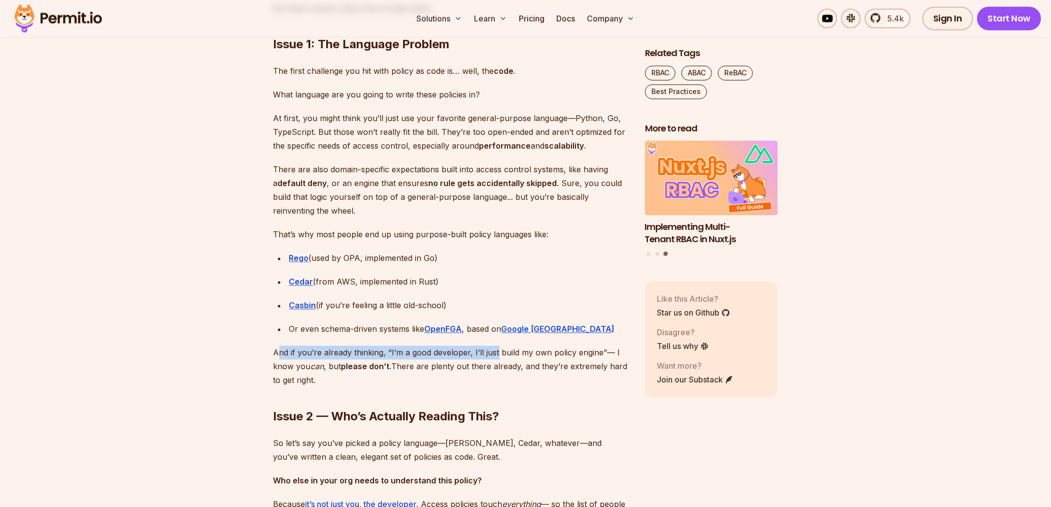
click at [497, 357] on p "And if you’re already thinking, “I’m a good developer, I’ll just build my own p…" at bounding box center [451, 366] width 356 height 41
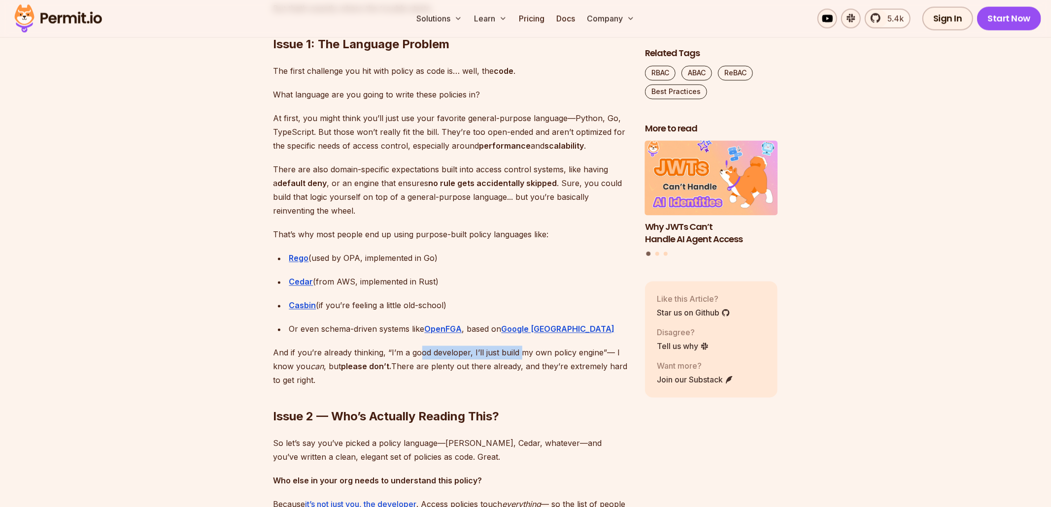
drag, startPoint x: 418, startPoint y: 356, endPoint x: 522, endPoint y: 355, distance: 104.4
click at [522, 355] on p "And if you’re already thinking, “I’m a good developer, I’ll just build my own p…" at bounding box center [451, 366] width 356 height 41
drag, startPoint x: 522, startPoint y: 355, endPoint x: 595, endPoint y: 350, distance: 73.1
click at [595, 350] on p "And if you’re already thinking, “I’m a good developer, I’ll just build my own p…" at bounding box center [451, 366] width 356 height 41
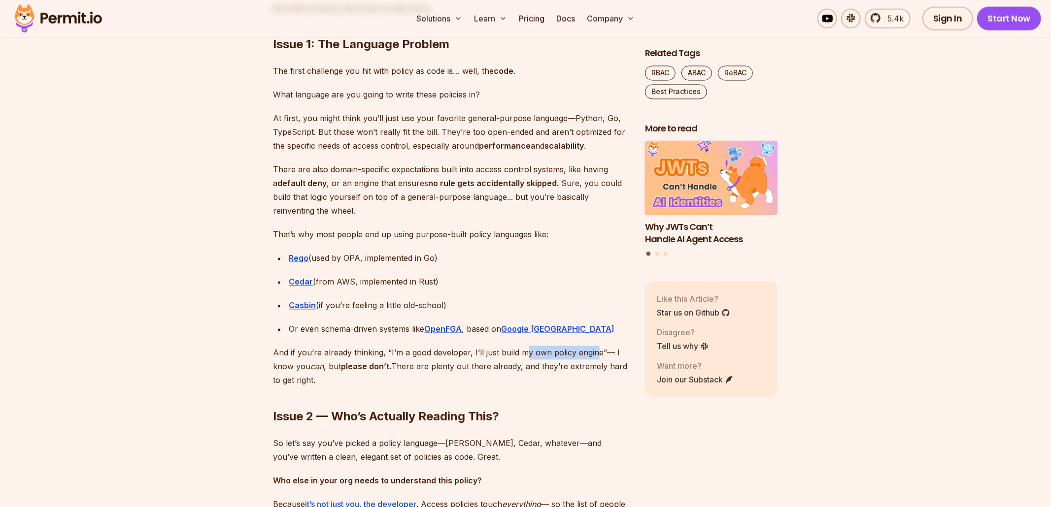
click at [595, 350] on p "And if you’re already thinking, “I’m a good developer, I’ll just build my own p…" at bounding box center [451, 366] width 356 height 41
drag, startPoint x: 526, startPoint y: 352, endPoint x: 587, endPoint y: 355, distance: 61.2
click at [587, 355] on p "And if you’re already thinking, “I’m a good developer, I’ll just build my own p…" at bounding box center [451, 366] width 356 height 41
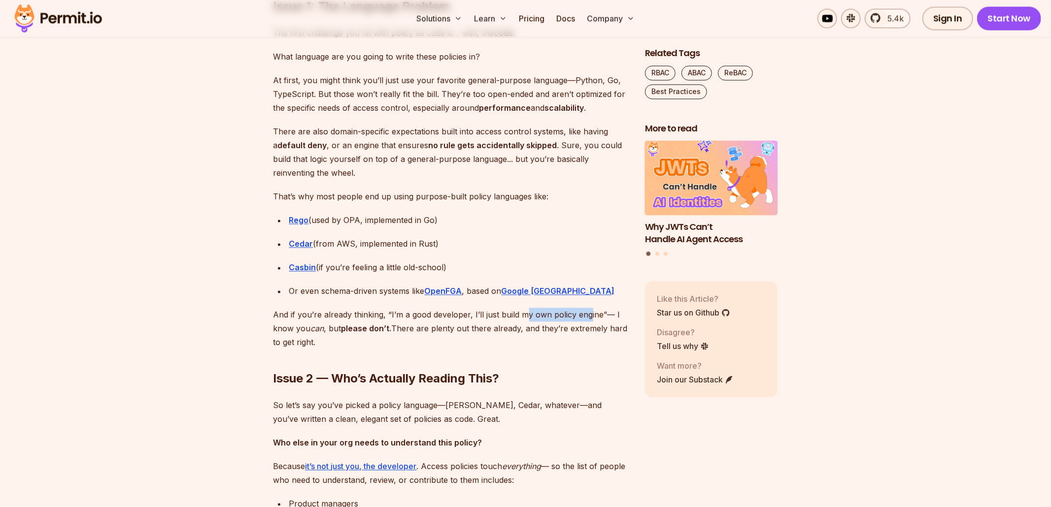
scroll to position [1569, 0]
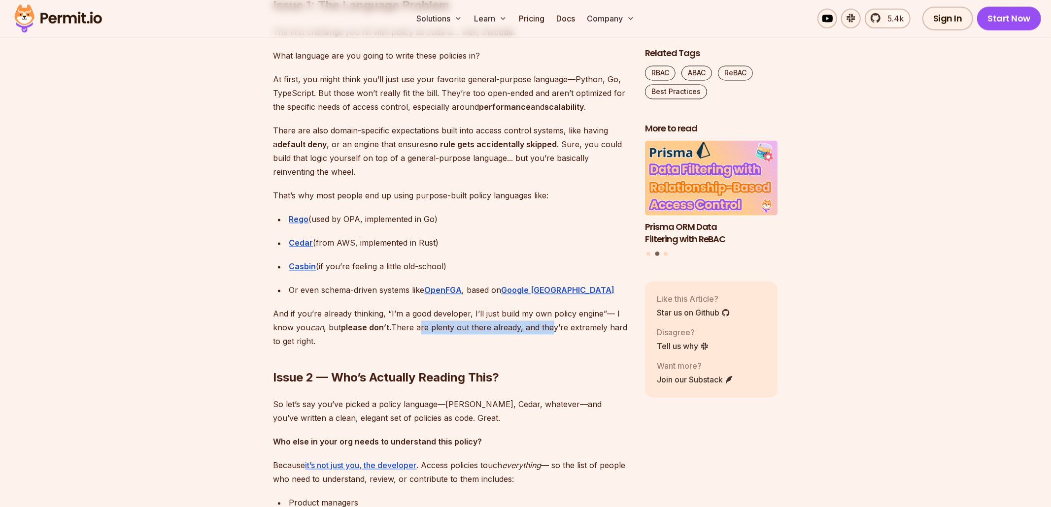
drag, startPoint x: 421, startPoint y: 328, endPoint x: 551, endPoint y: 328, distance: 130.1
click at [551, 328] on p "And if you’re already thinking, “I’m a good developer, I’ll just build my own p…" at bounding box center [451, 327] width 356 height 41
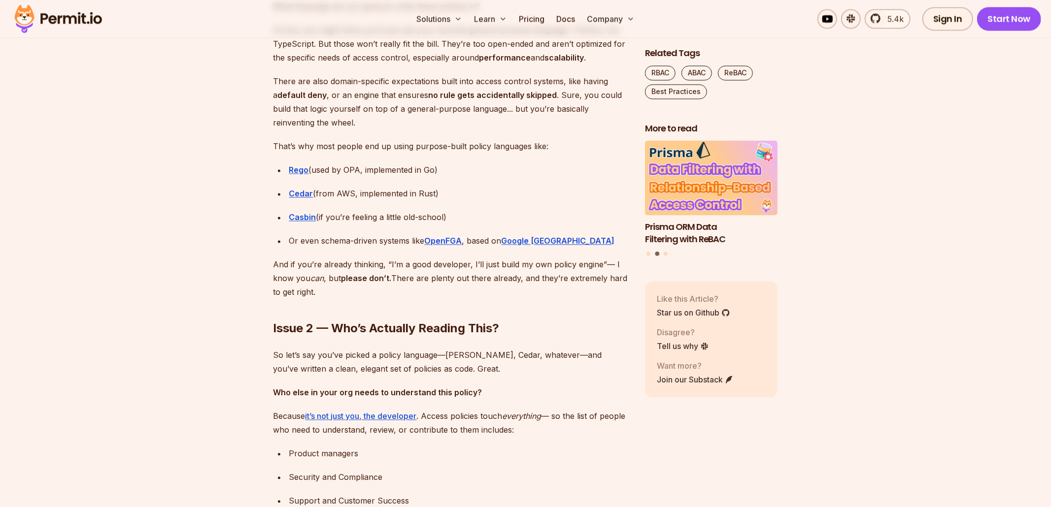
scroll to position [1624, 0]
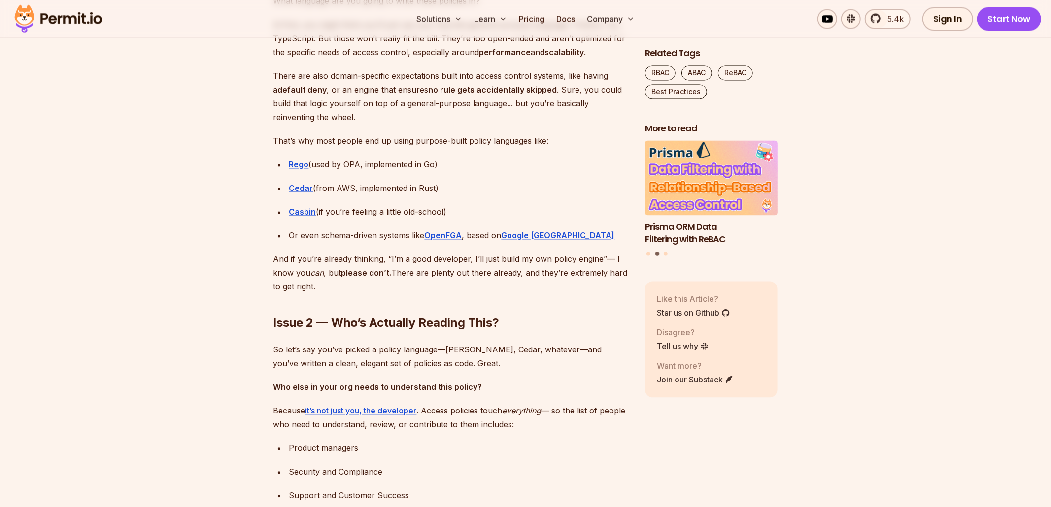
drag, startPoint x: 519, startPoint y: 272, endPoint x: 561, endPoint y: 271, distance: 41.9
click at [561, 271] on p "And if you’re already thinking, “I’m a good developer, I’ll just build my own p…" at bounding box center [451, 272] width 356 height 41
drag, startPoint x: 561, startPoint y: 271, endPoint x: 618, endPoint y: 271, distance: 57.1
click at [618, 271] on p "And if you’re already thinking, “I’m a good developer, I’ll just build my own p…" at bounding box center [451, 272] width 356 height 41
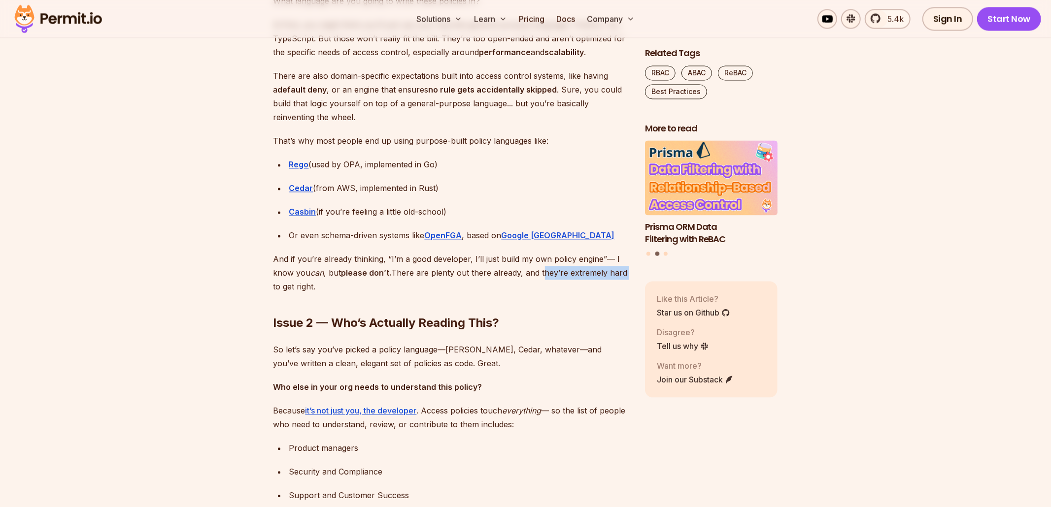
click at [618, 271] on p "And if you’re already thinking, “I’m a good developer, I’ll just build my own p…" at bounding box center [451, 272] width 356 height 41
drag, startPoint x: 295, startPoint y: 286, endPoint x: 317, endPoint y: 286, distance: 22.7
click at [317, 286] on h2 "Issue 2 — Who’s Actually Reading This?" at bounding box center [451, 303] width 356 height 55
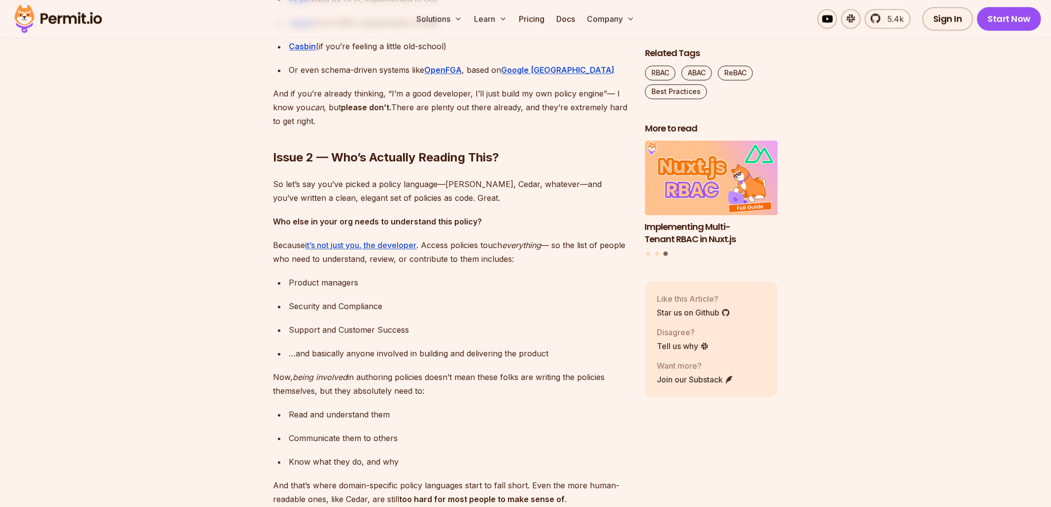
scroll to position [1791, 0]
drag, startPoint x: 408, startPoint y: 152, endPoint x: 522, endPoint y: 162, distance: 114.2
click at [522, 162] on h2 "Issue 2 — Who’s Actually Reading This?" at bounding box center [451, 136] width 356 height 55
